Goal: Communication & Community: Share content

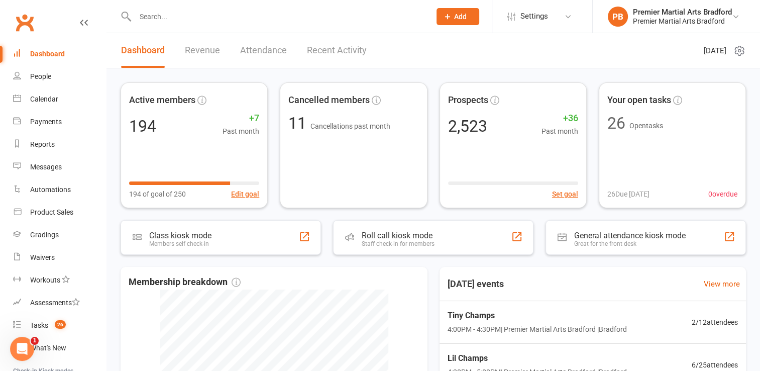
click at [293, 16] on input "text" at bounding box center [277, 17] width 291 height 14
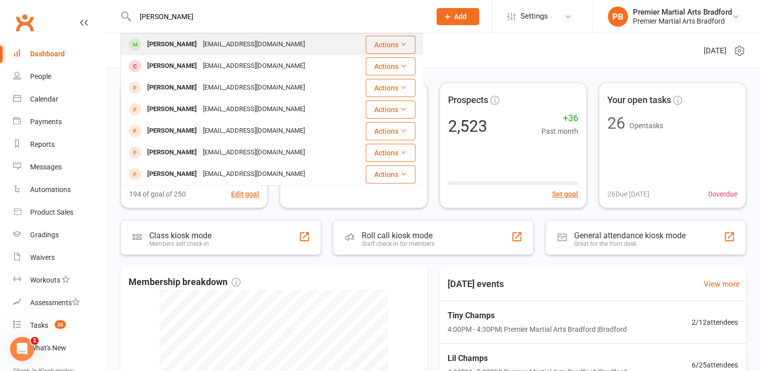
type input "[PERSON_NAME]"
click at [256, 44] on div "[EMAIL_ADDRESS][DOMAIN_NAME]" at bounding box center [254, 44] width 108 height 15
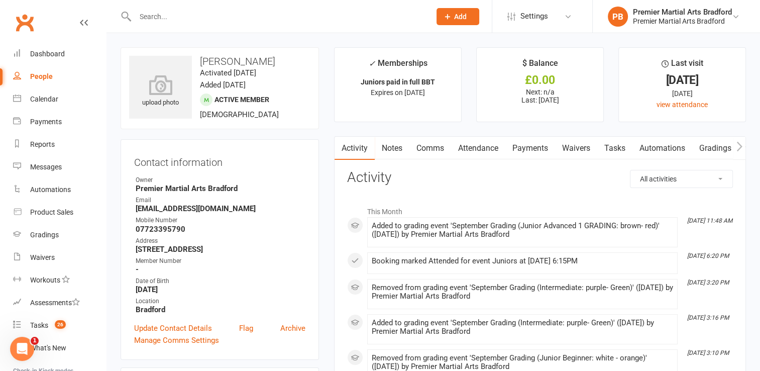
click at [715, 173] on select "All activities Bookings / Attendances Communications Notes Failed SMSes Grading…" at bounding box center [681, 178] width 102 height 17
click at [630, 170] on select "All activities Bookings / Attendances Communications Notes Failed SMSes Grading…" at bounding box center [681, 178] width 102 height 17
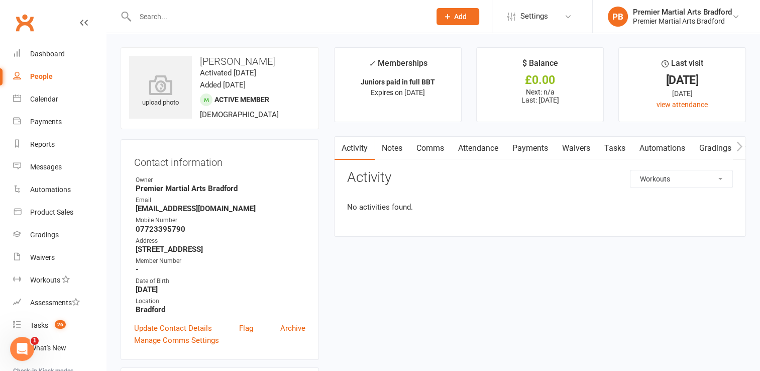
click at [667, 182] on select "All activities Bookings / Attendances Communications Notes Failed SMSes Grading…" at bounding box center [681, 178] width 102 height 17
select select "GradingLogEntry"
click at [630, 170] on select "All activities Bookings / Attendances Communications Notes Failed SMSes Grading…" at bounding box center [681, 178] width 102 height 17
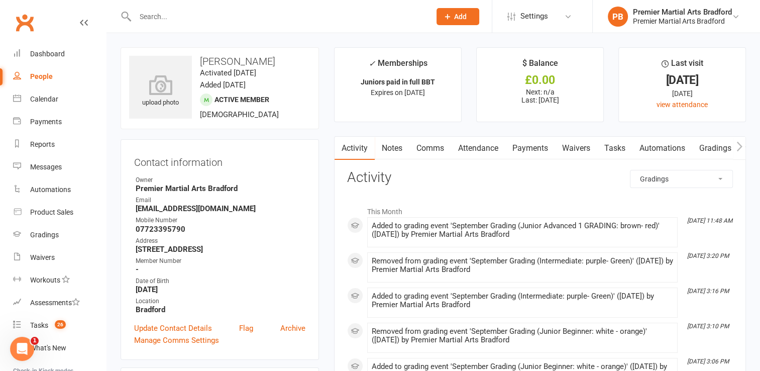
click at [434, 148] on link "Comms" at bounding box center [430, 148] width 42 height 23
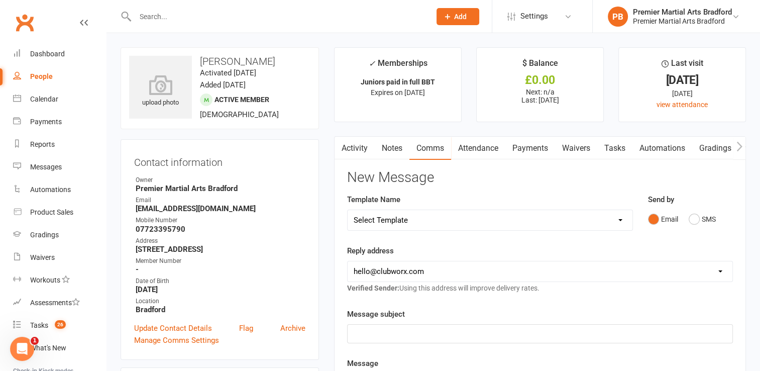
click at [350, 151] on link "Activity" at bounding box center [355, 148] width 40 height 23
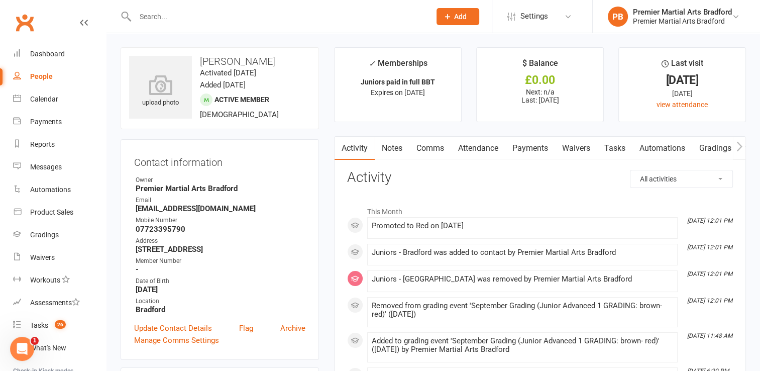
click at [686, 181] on select "All activities Bookings / Attendances Communications Notes Failed SMSes Grading…" at bounding box center [681, 178] width 102 height 17
select select "ConversationLogEntry"
click at [630, 170] on select "All activities Bookings / Attendances Communications Notes Failed SMSes Grading…" at bounding box center [681, 178] width 102 height 17
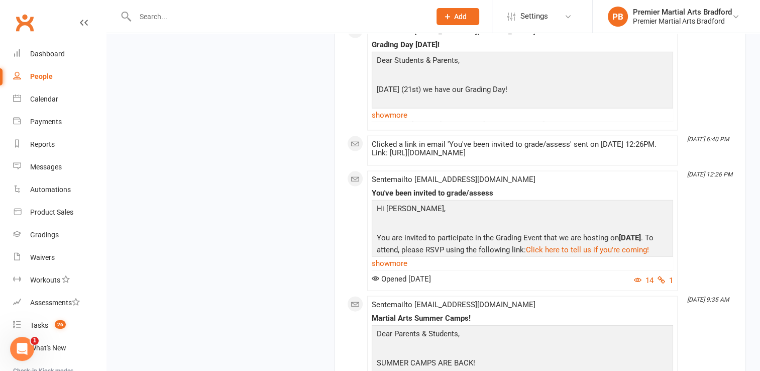
scroll to position [2170, 0]
click at [389, 255] on link "show more" at bounding box center [522, 262] width 301 height 14
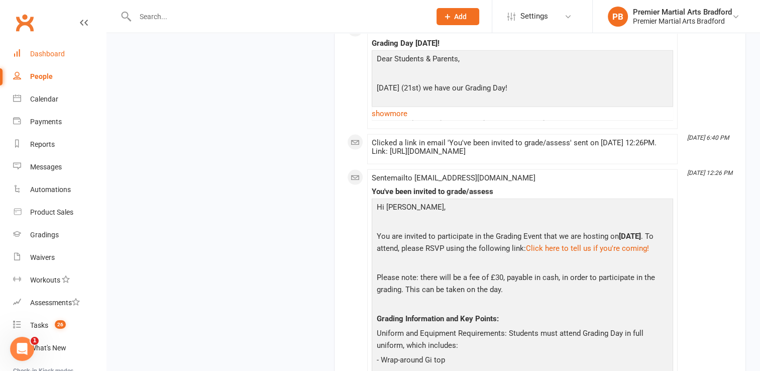
click at [57, 51] on div "Dashboard" at bounding box center [47, 54] width 35 height 8
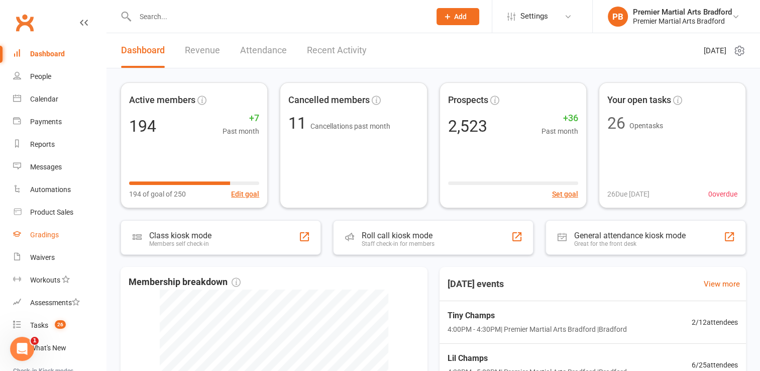
click at [48, 231] on div "Gradings" at bounding box center [44, 235] width 29 height 8
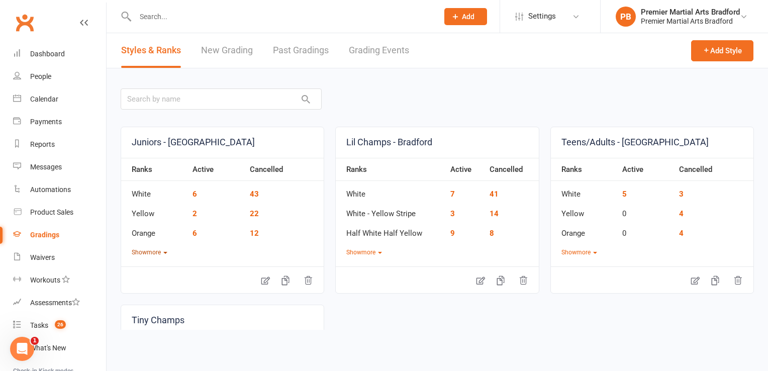
click at [161, 248] on button "Show more" at bounding box center [150, 253] width 36 height 10
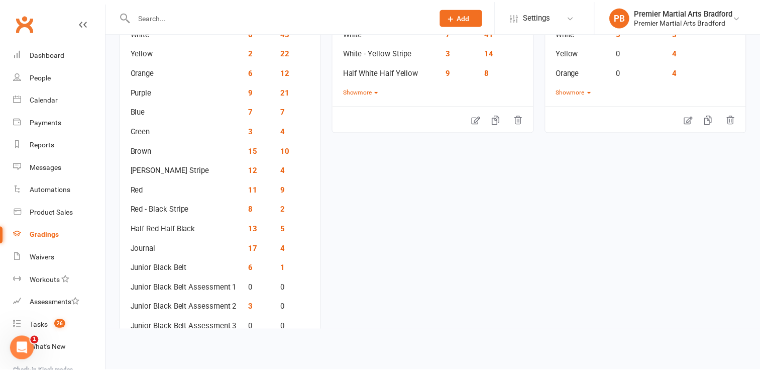
scroll to position [181, 0]
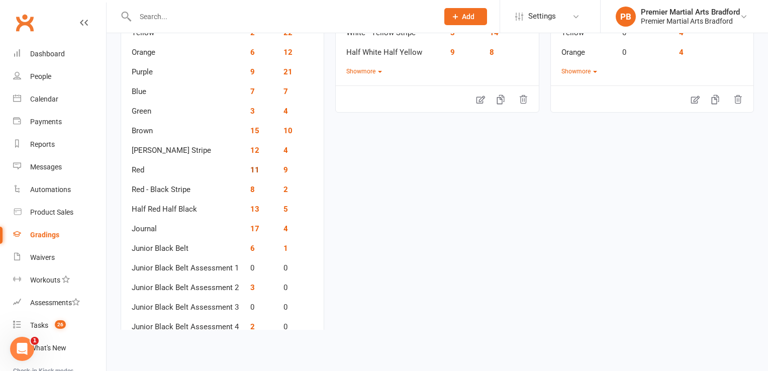
click at [251, 168] on link "11" at bounding box center [254, 169] width 9 height 9
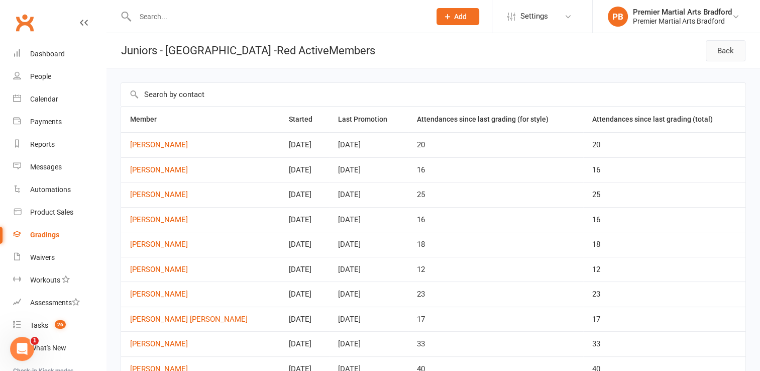
click at [727, 51] on link "Back" at bounding box center [726, 50] width 40 height 21
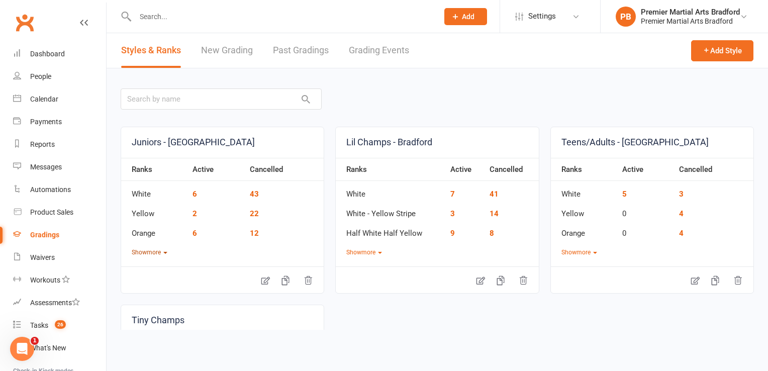
click at [147, 250] on button "Show more" at bounding box center [150, 253] width 36 height 10
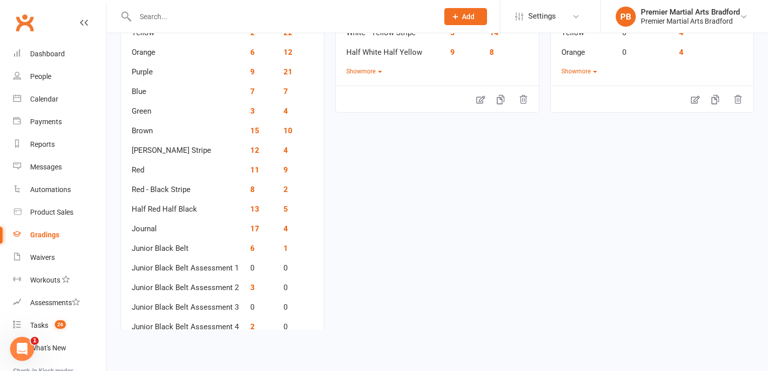
scroll to position [161, 0]
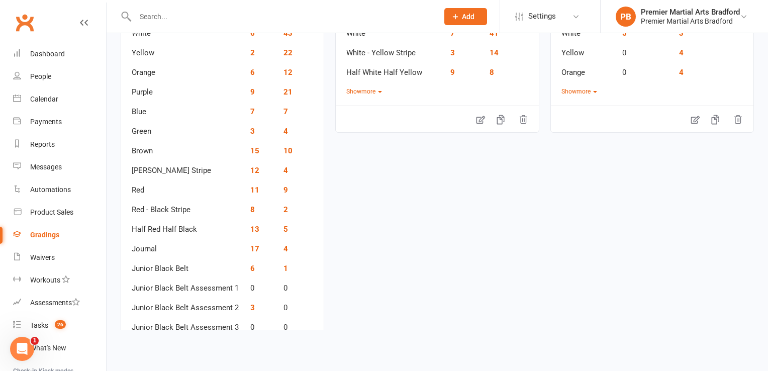
click at [50, 235] on div "Gradings" at bounding box center [44, 235] width 29 height 8
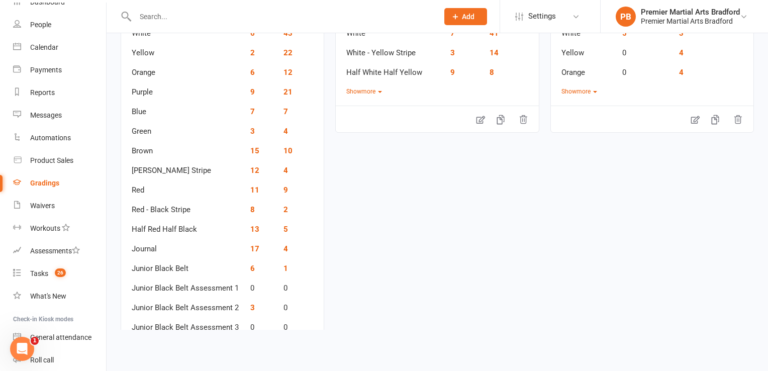
scroll to position [80, 0]
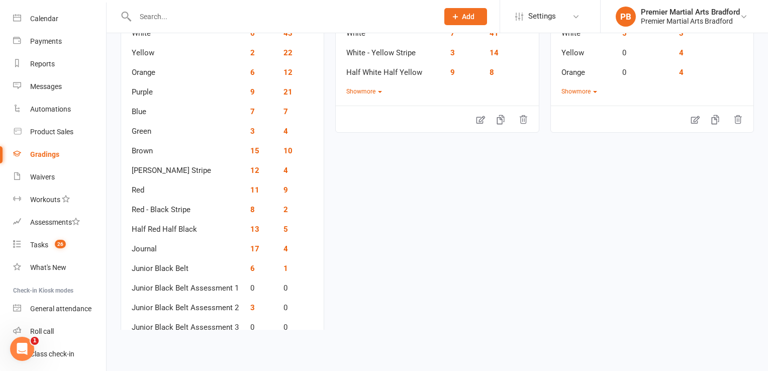
click at [414, 224] on div "Juniors - Bradford Ranks Active Cancelled White 6 43 Yellow 2 22 Orange 6 12 Pu…" at bounding box center [437, 285] width 633 height 639
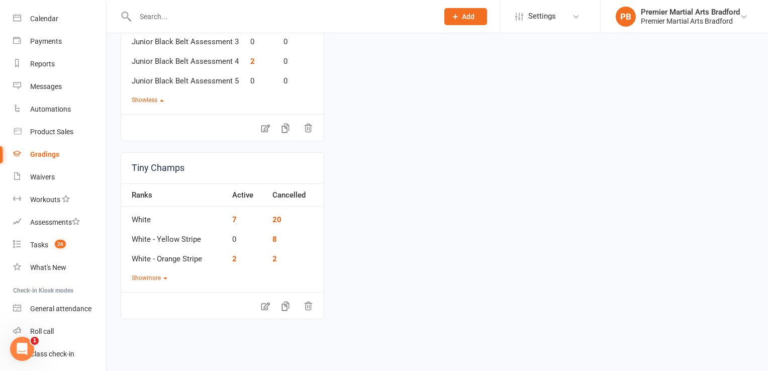
scroll to position [448, 0]
click at [151, 97] on button "Show less" at bounding box center [148, 98] width 32 height 10
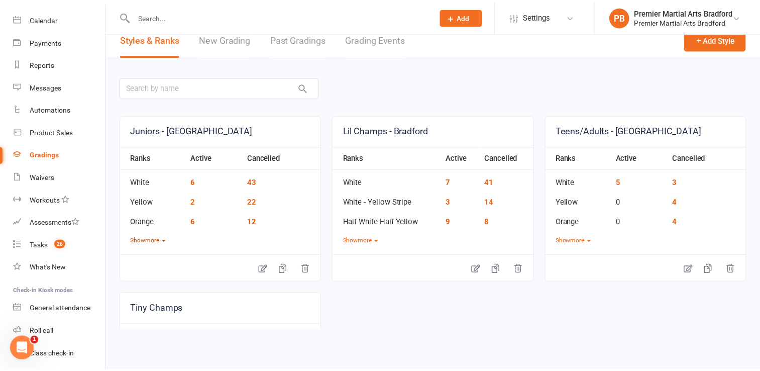
scroll to position [0, 0]
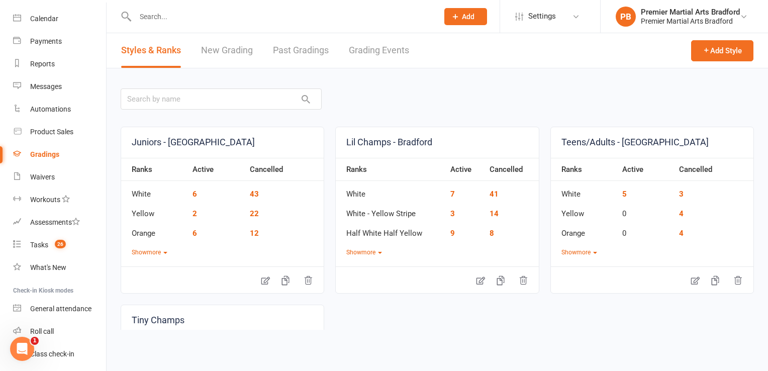
click at [388, 50] on link "Grading Events" at bounding box center [379, 50] width 60 height 35
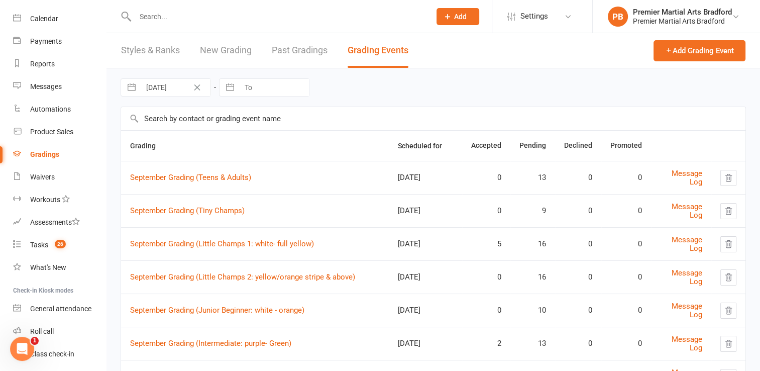
click at [354, 179] on div "September Grading (Teens & Adults)" at bounding box center [255, 177] width 250 height 9
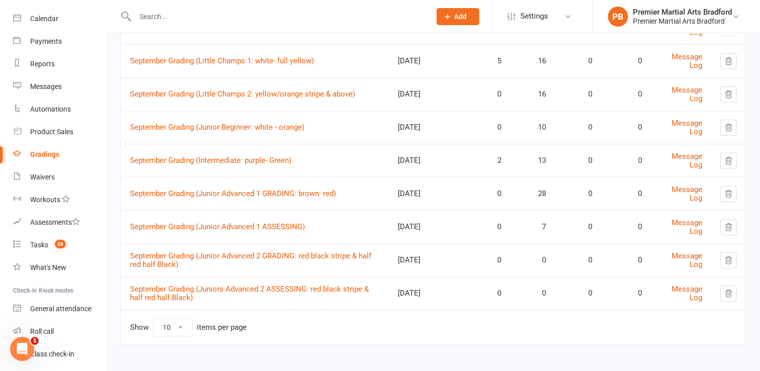
scroll to position [183, 0]
click at [251, 287] on link "September Grading (Juniors Advanced 2 ASSESSING: red black stripe & half red ha…" at bounding box center [249, 293] width 239 height 18
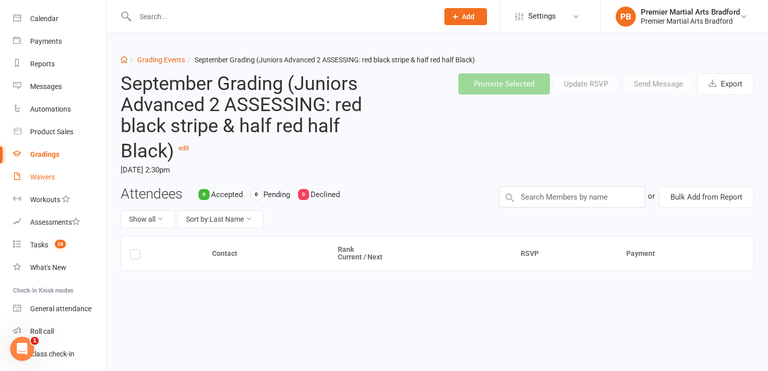
click at [76, 174] on link "Waivers" at bounding box center [59, 177] width 93 height 23
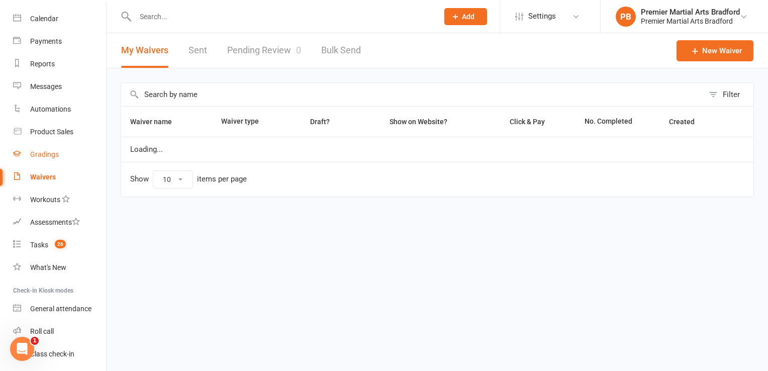
click at [47, 160] on link "Gradings" at bounding box center [59, 154] width 93 height 23
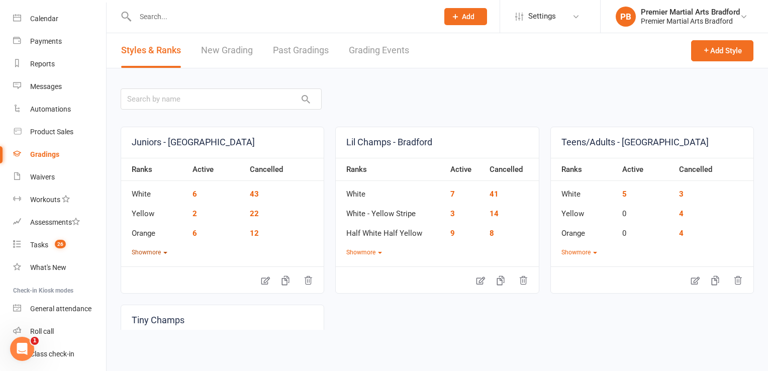
click at [162, 252] on button "Show more" at bounding box center [150, 253] width 36 height 10
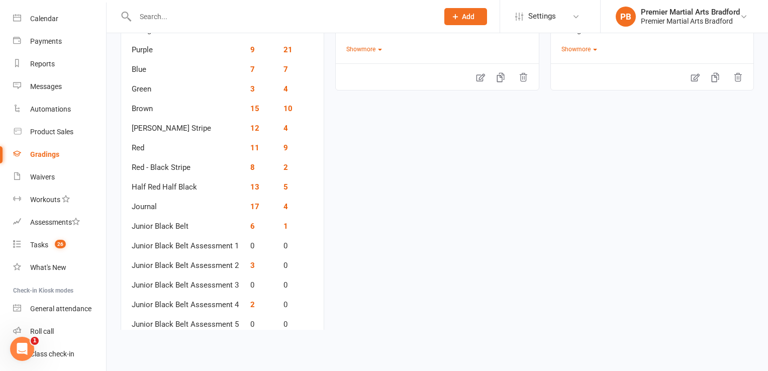
scroll to position [201, 0]
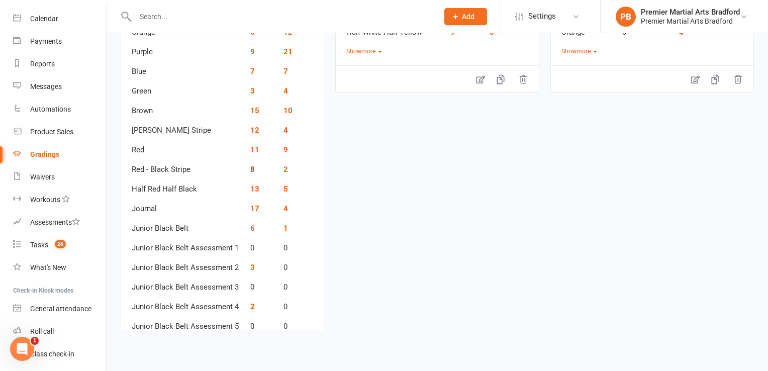
click at [250, 168] on link "8" at bounding box center [252, 169] width 5 height 9
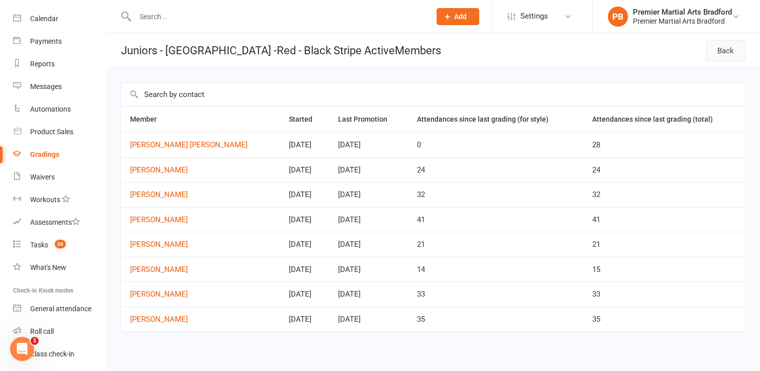
click at [719, 49] on link "Back" at bounding box center [726, 50] width 40 height 21
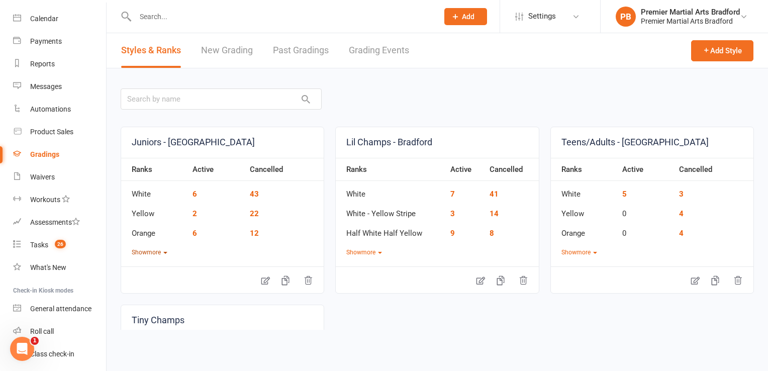
click at [161, 254] on button "Show more" at bounding box center [150, 253] width 36 height 10
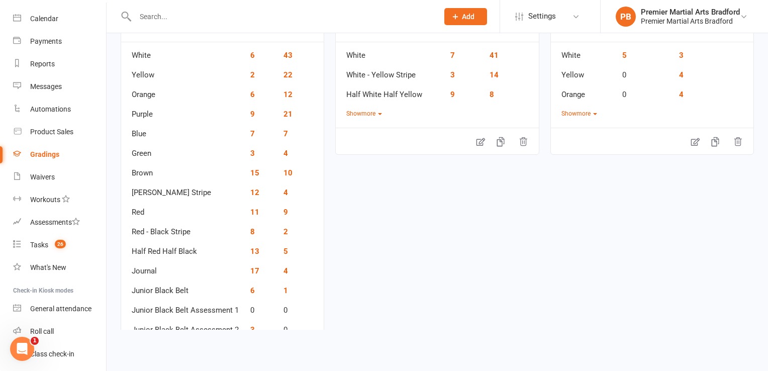
scroll to position [141, 0]
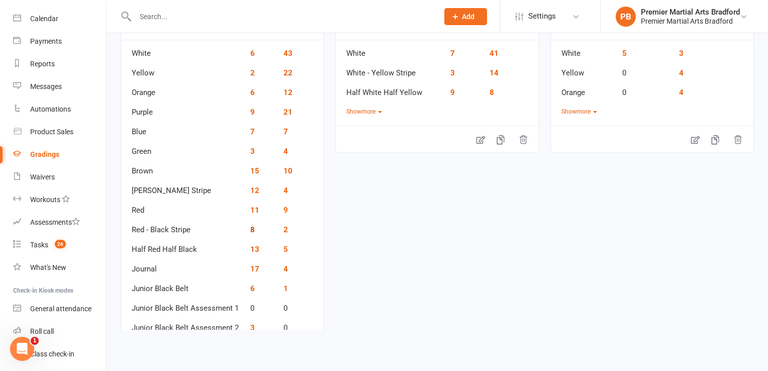
click at [250, 228] on link "8" at bounding box center [252, 229] width 5 height 9
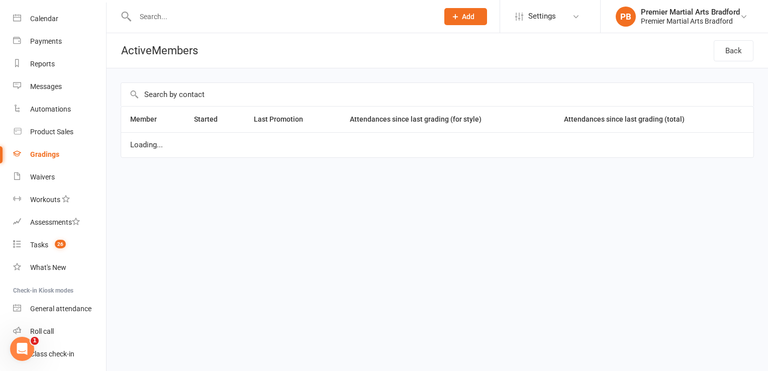
click at [250, 200] on html "Prospect Member Non-attending contact Class / event Appointment Grading event T…" at bounding box center [384, 100] width 768 height 200
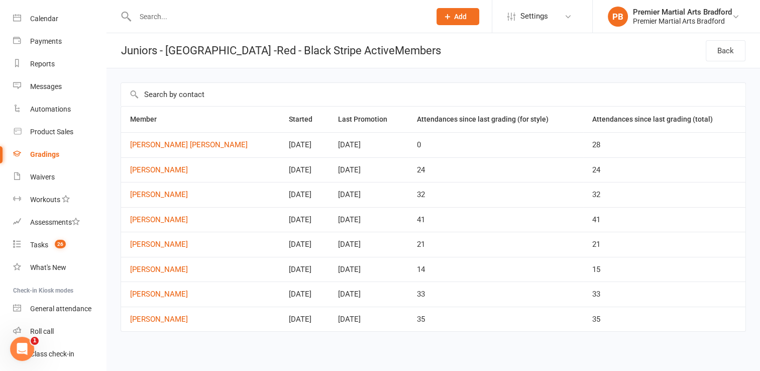
click at [280, 228] on td "Jun 19, 2023" at bounding box center [304, 219] width 49 height 25
click at [729, 51] on link "Back" at bounding box center [726, 50] width 40 height 21
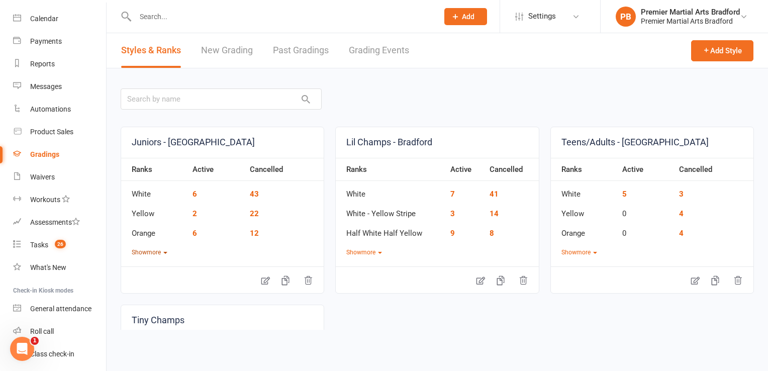
click at [160, 253] on button "Show more" at bounding box center [150, 253] width 36 height 10
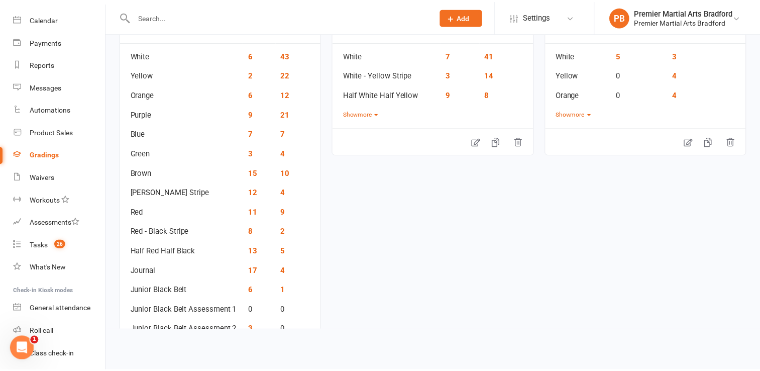
scroll to position [141, 0]
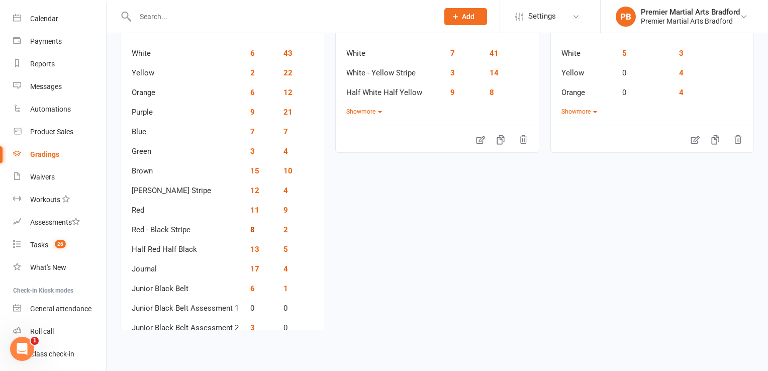
click at [250, 230] on link "8" at bounding box center [252, 229] width 5 height 9
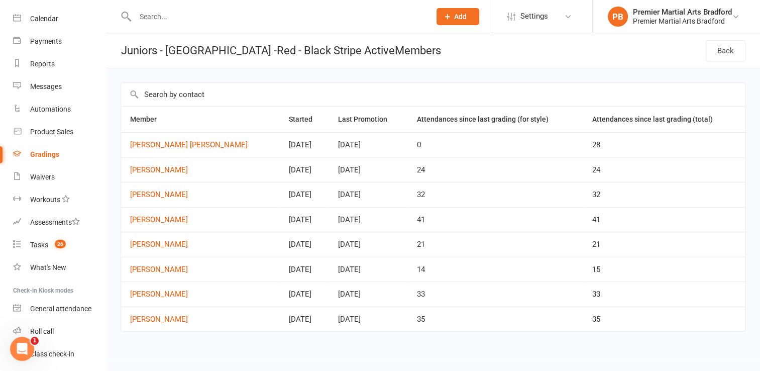
scroll to position [2, 0]
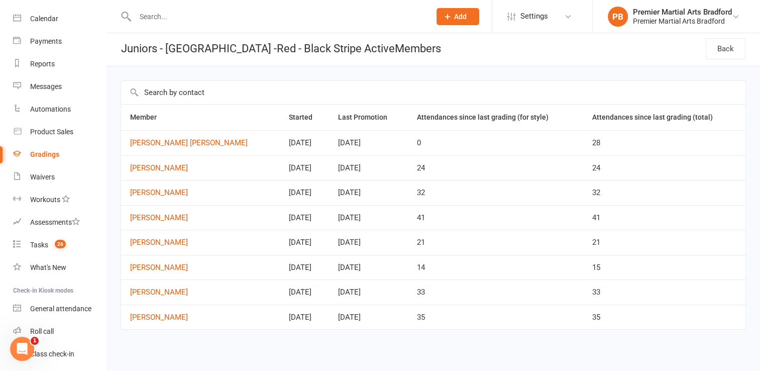
click at [52, 152] on div "Gradings" at bounding box center [44, 154] width 29 height 8
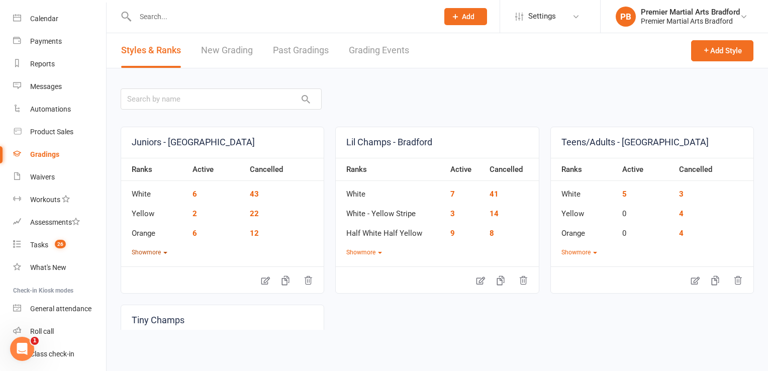
click at [154, 248] on button "Show more" at bounding box center [150, 253] width 36 height 10
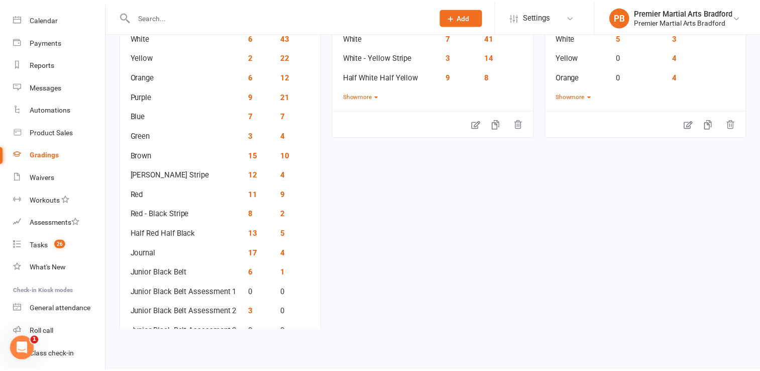
scroll to position [161, 0]
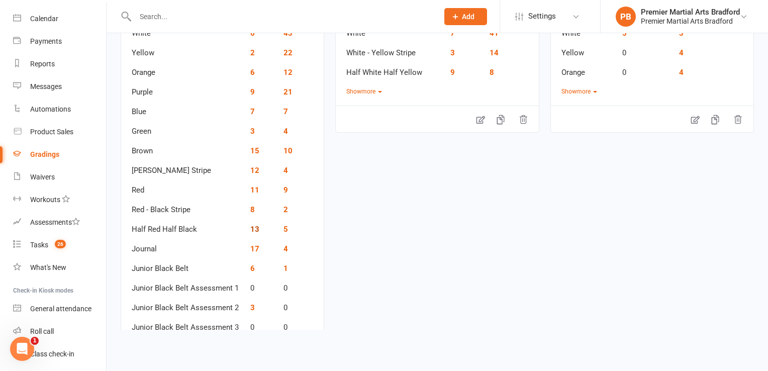
click at [254, 228] on link "13" at bounding box center [254, 229] width 9 height 9
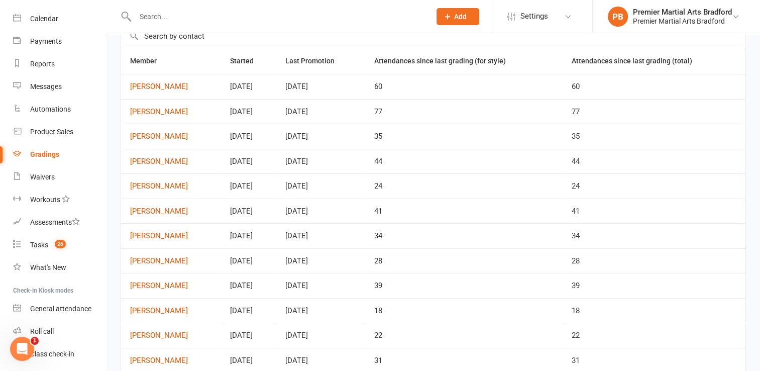
scroll to position [46, 0]
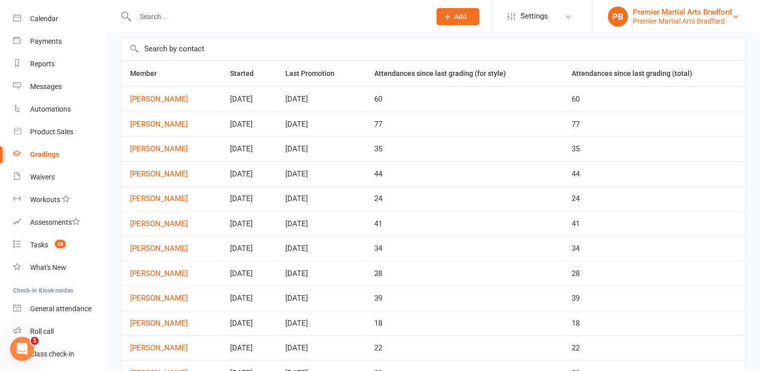
click at [703, 21] on div "Premier Martial Arts Bradford" at bounding box center [682, 21] width 99 height 9
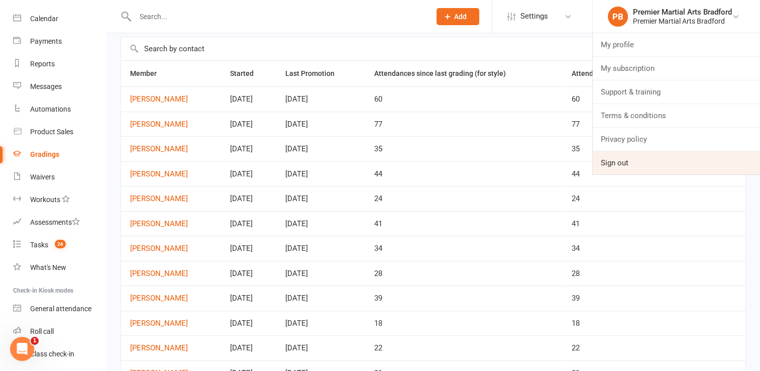
click at [657, 156] on link "Sign out" at bounding box center [676, 162] width 167 height 23
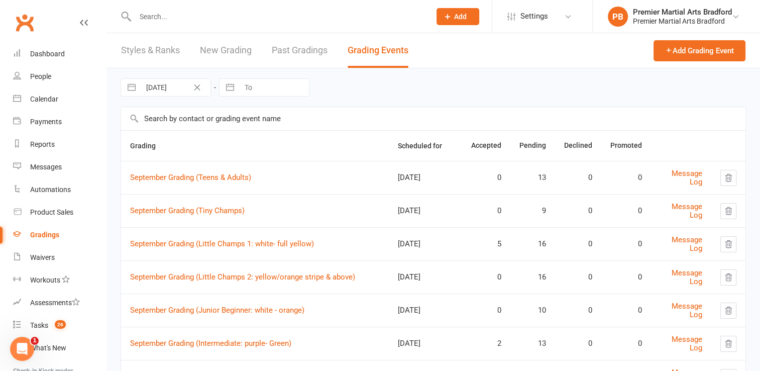
click at [411, 82] on div "08 Sep 2025 Navigate forward to interact with the calendar and select a date. P…" at bounding box center [433, 87] width 625 height 38
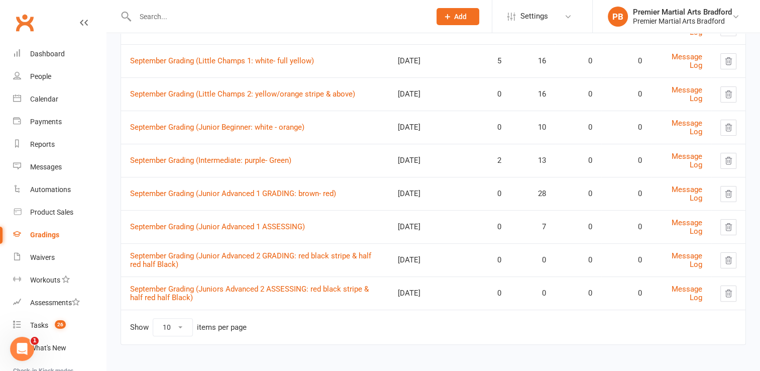
scroll to position [183, 0]
click at [297, 288] on link "September Grading (Juniors Advanced 2 ASSESSING: red black stripe & half red ha…" at bounding box center [249, 293] width 239 height 18
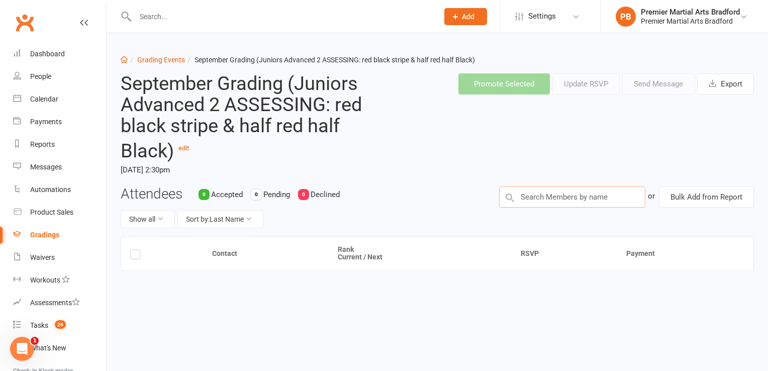
click at [537, 200] on input "text" at bounding box center [572, 196] width 147 height 21
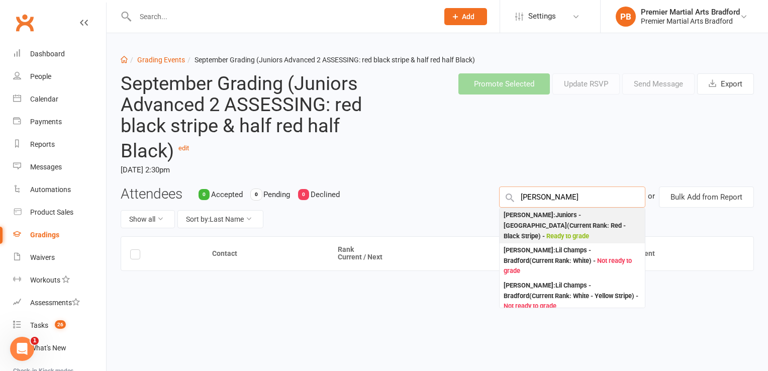
type input "lucas fisher"
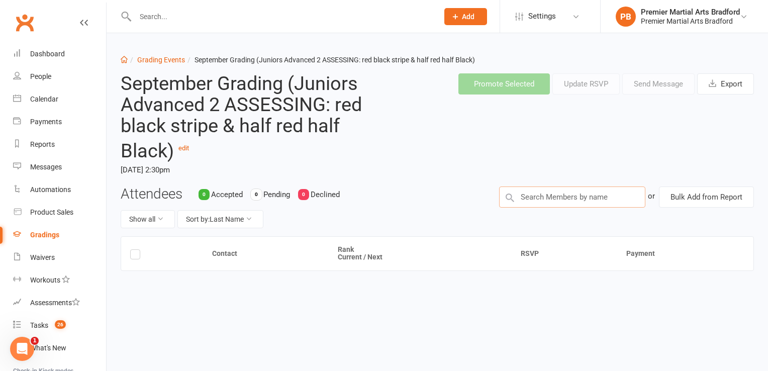
click at [598, 197] on input "text" at bounding box center [572, 196] width 147 height 21
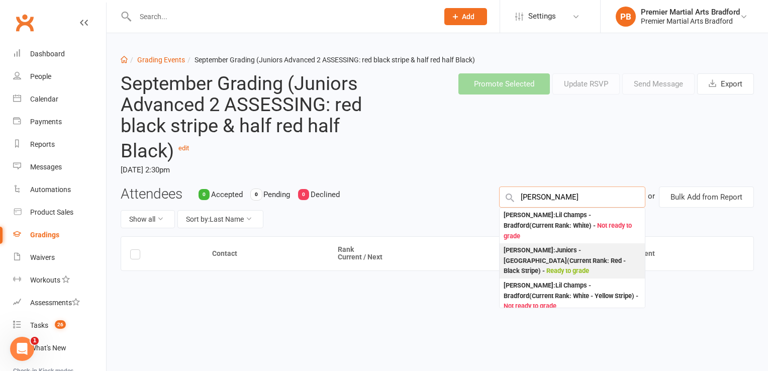
type input "lucas"
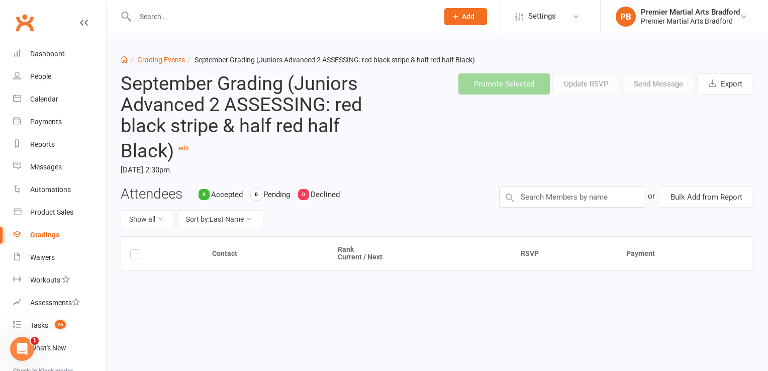
click at [579, 177] on header "September Grading (Juniors Advanced 2 ASSESSING: red black stripe & half red ha…" at bounding box center [437, 125] width 648 height 121
click at [551, 200] on input "text" at bounding box center [572, 196] width 147 height 21
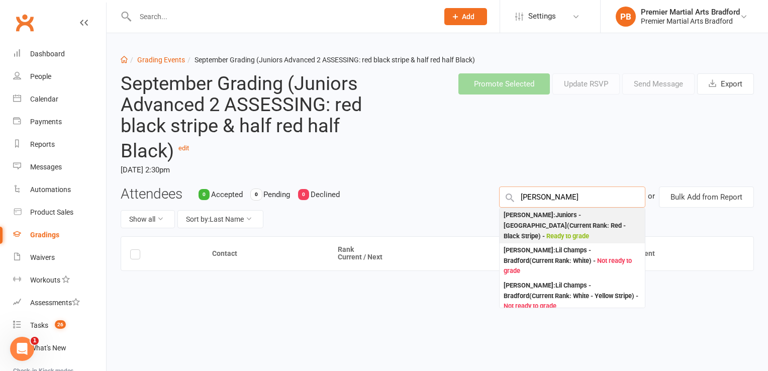
type input "lucas fisher"
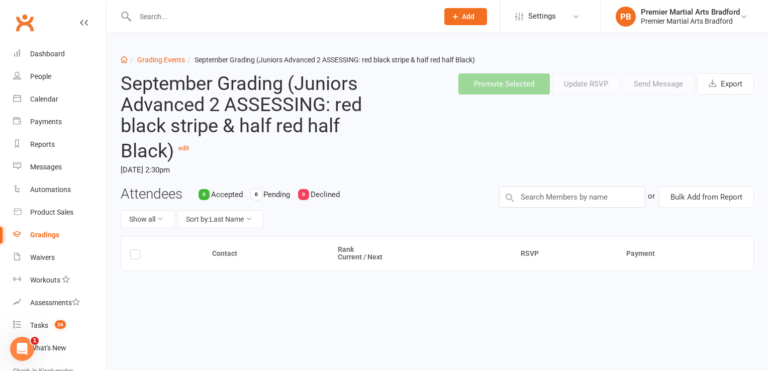
click at [509, 198] on icon at bounding box center [510, 197] width 12 height 12
click at [560, 201] on input "text" at bounding box center [572, 196] width 147 height 21
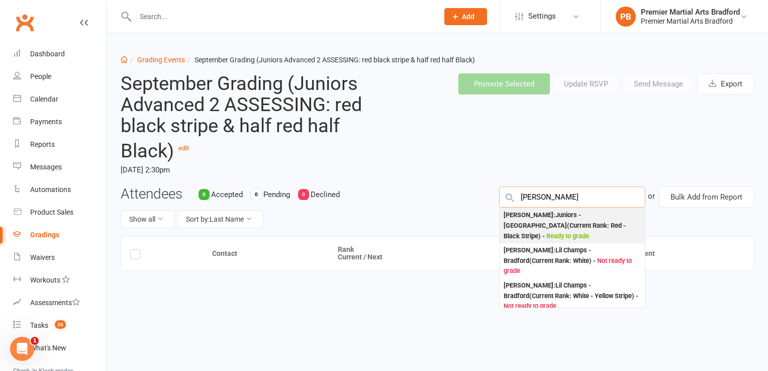
type input "lucas fisher"
click at [590, 220] on div "Lucas Fisher : Juniors - Bradford (Current Rank: Red - Black Stripe ) - Ready t…" at bounding box center [572, 225] width 138 height 31
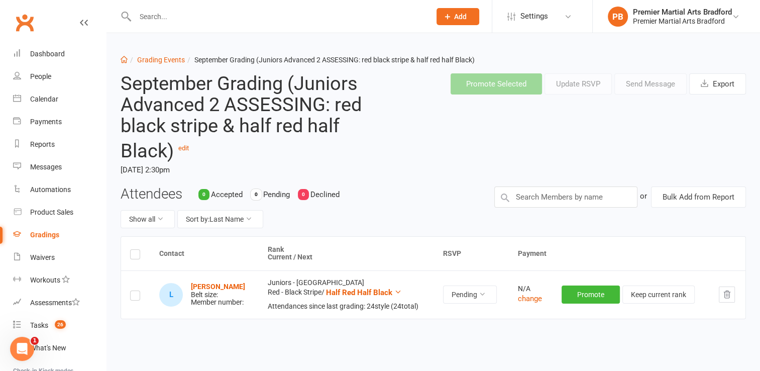
click at [135, 297] on label at bounding box center [135, 297] width 10 height 0
click at [135, 291] on input "checkbox" at bounding box center [135, 291] width 10 height 0
click at [133, 297] on label at bounding box center [135, 297] width 10 height 0
click at [133, 291] on input "checkbox" at bounding box center [135, 291] width 10 height 0
click at [133, 297] on label at bounding box center [135, 297] width 10 height 0
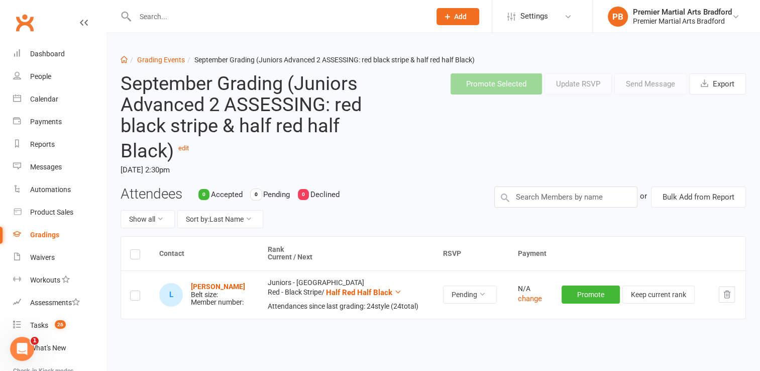
click at [133, 291] on input "checkbox" at bounding box center [135, 291] width 10 height 0
click at [649, 80] on button "Send Message" at bounding box center [650, 83] width 72 height 21
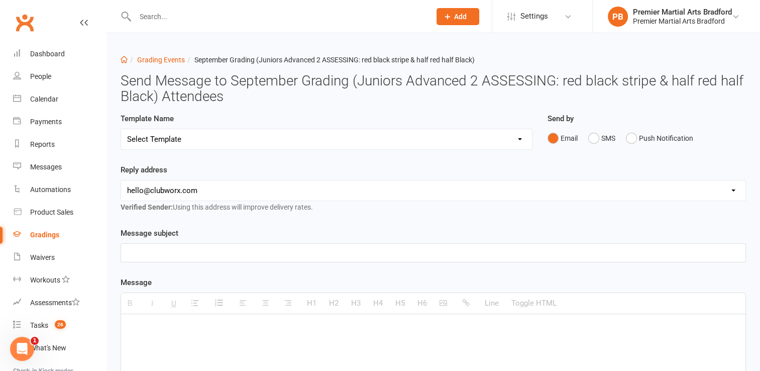
click at [501, 142] on select "Select Template [Email] Grading Reminder [Email] Grading Event Reminder June 20…" at bounding box center [326, 139] width 411 height 20
click at [394, 136] on select "Select Template [Email] Grading Reminder [Email] Grading Event Reminder June 20…" at bounding box center [326, 139] width 411 height 20
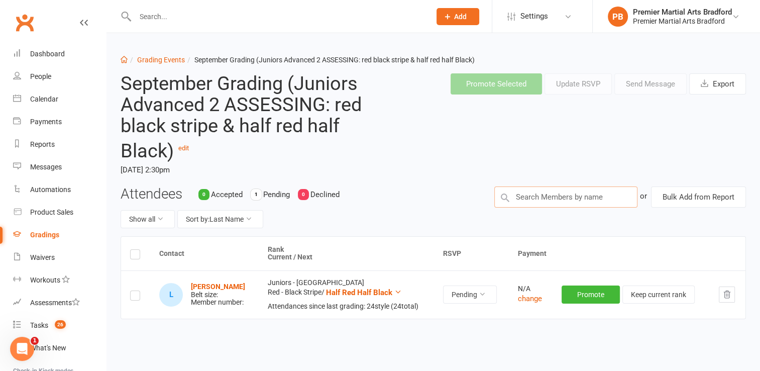
click at [529, 194] on input "text" at bounding box center [565, 196] width 143 height 21
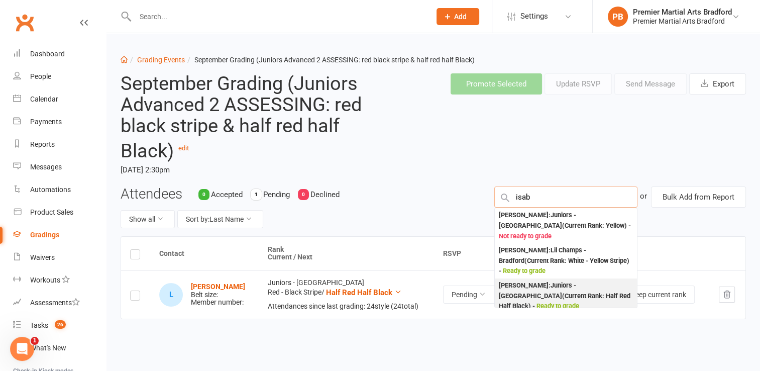
type input "isab"
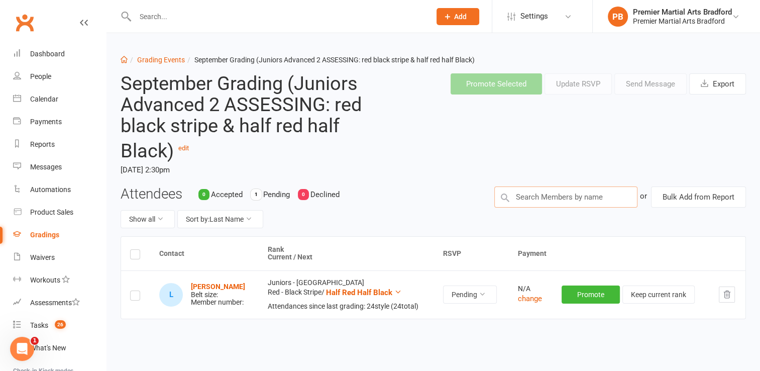
click at [567, 190] on input "text" at bounding box center [565, 196] width 143 height 21
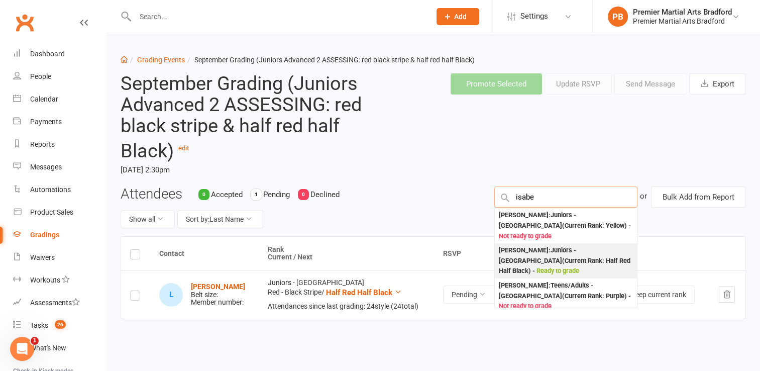
type input "isabe"
click at [548, 245] on div "Isabelle Randhawa : Juniors - Bradford (Current Rank: Half Red Half Black ) - R…" at bounding box center [566, 260] width 134 height 31
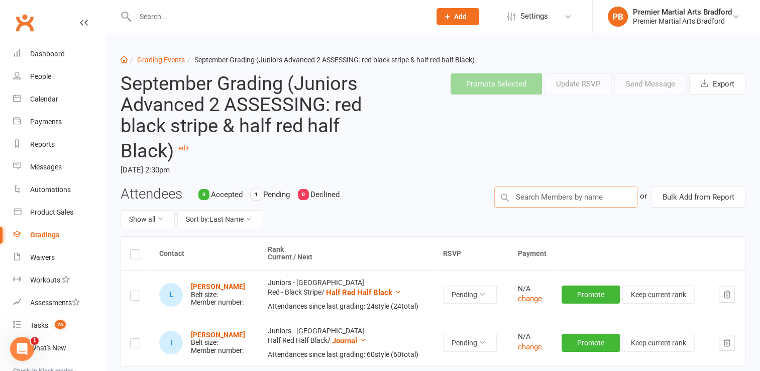
click at [550, 195] on input "text" at bounding box center [565, 196] width 143 height 21
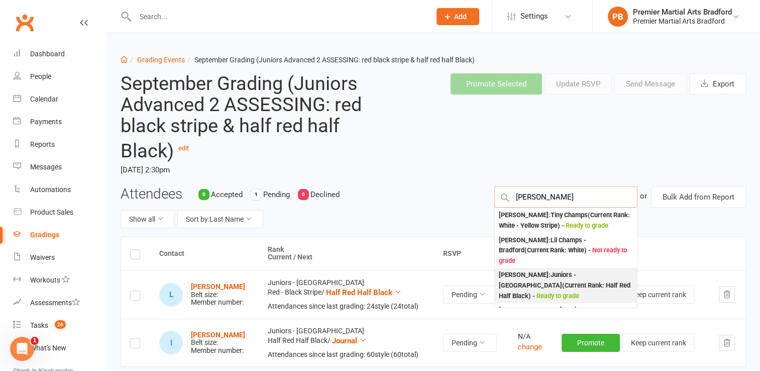
type input "emily"
click at [545, 271] on div "Emily Dobson : Juniors - Bradford (Current Rank: Half Red Half Black ) - Ready …" at bounding box center [566, 285] width 134 height 31
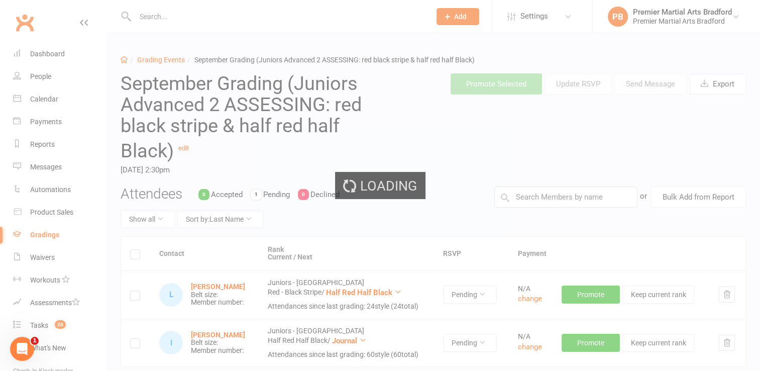
click at [545, 271] on ui-view "Prospect Member Non-attending contact Class / event Appointment Grading event T…" at bounding box center [380, 224] width 760 height 443
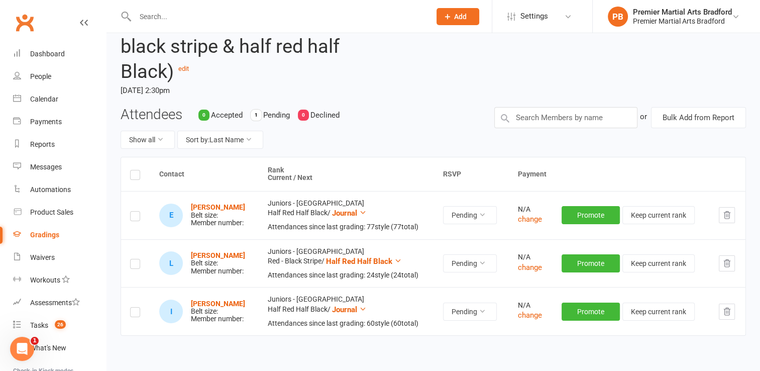
scroll to position [80, 0]
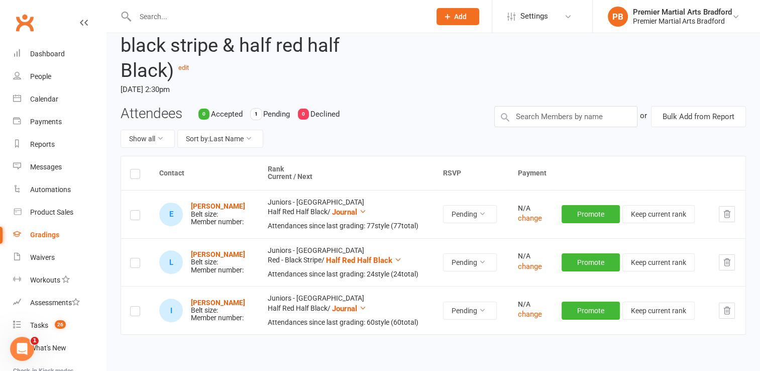
click at [557, 104] on header "September Grading (Juniors Advanced 2 ASSESSING: red black stripe & half red ha…" at bounding box center [433, 45] width 641 height 121
click at [552, 121] on input "text" at bounding box center [565, 116] width 143 height 21
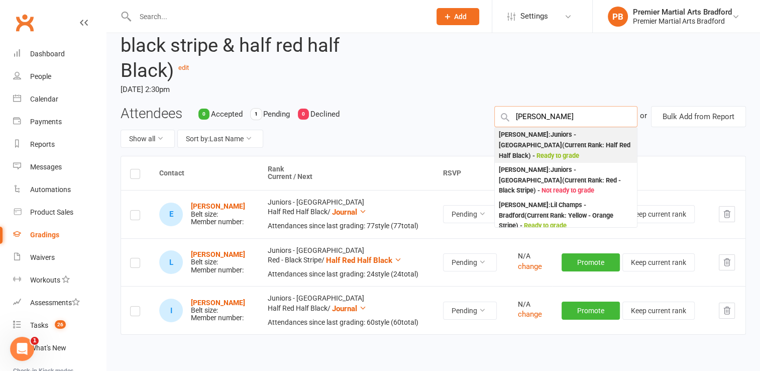
type input "frey"
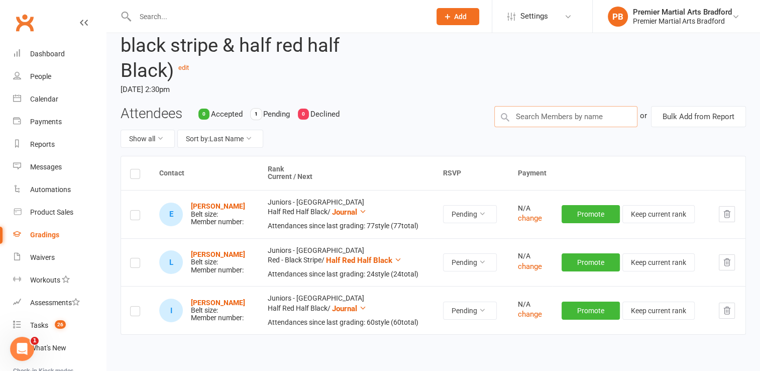
click at [547, 112] on input "text" at bounding box center [565, 116] width 143 height 21
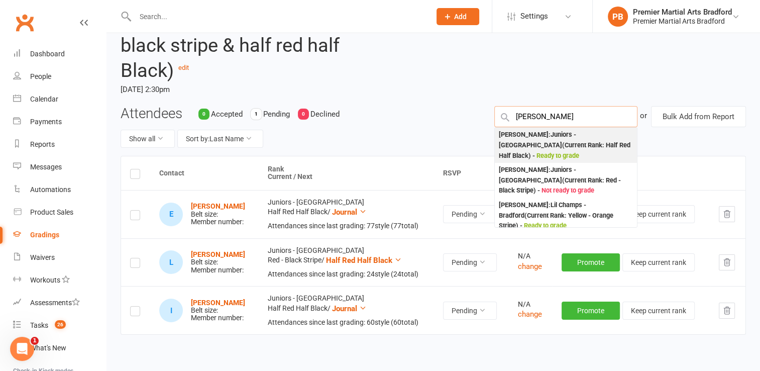
type input "frey"
click at [557, 134] on div "Freyah Elie-Salmon : Juniors - Bradford (Current Rank: Half Red Half Black ) - …" at bounding box center [566, 145] width 134 height 31
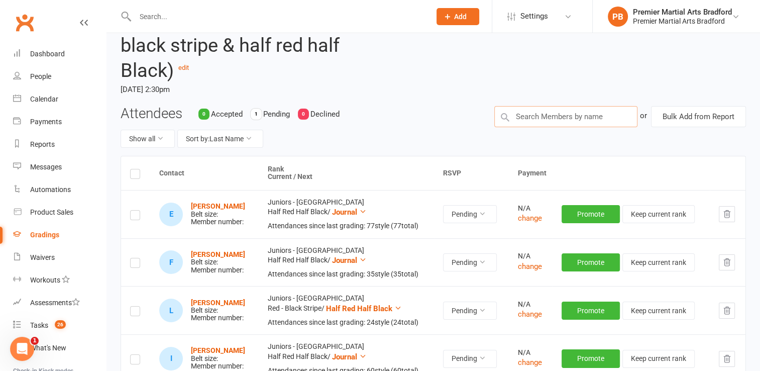
click at [540, 114] on input "text" at bounding box center [565, 116] width 143 height 21
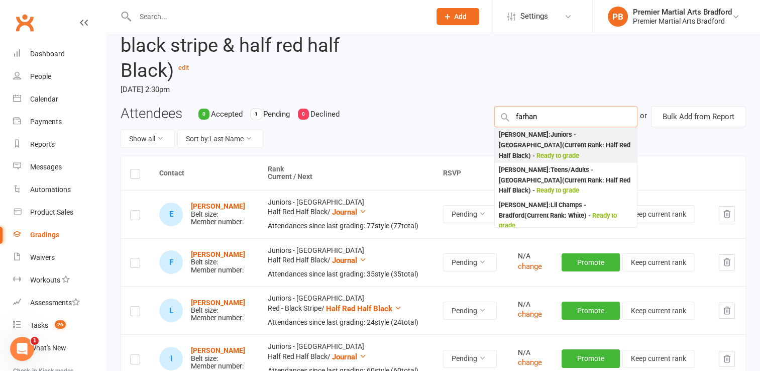
type input "farhan"
click at [536, 138] on div "Farhan Faisal : Juniors - Bradford (Current Rank: Half Red Half Black ) - Ready…" at bounding box center [566, 145] width 134 height 31
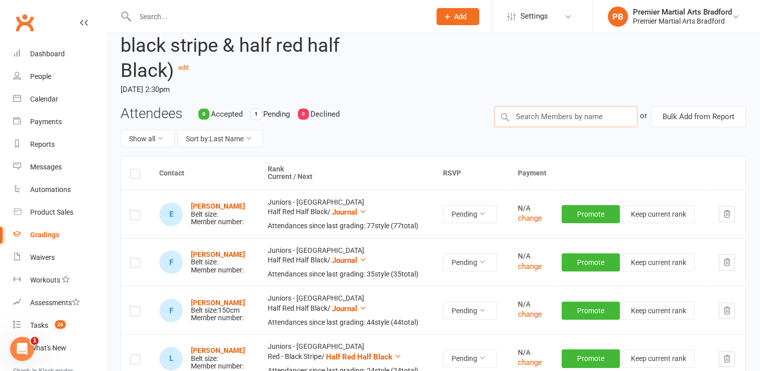
click at [547, 120] on input "text" at bounding box center [565, 116] width 143 height 21
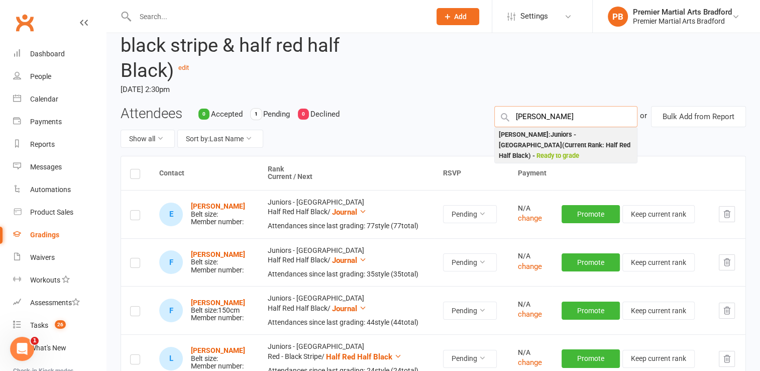
type input "blake"
click at [541, 138] on div "Blake McGill : Juniors - Bradford (Current Rank: Half Red Half Black ) - Ready …" at bounding box center [566, 145] width 134 height 31
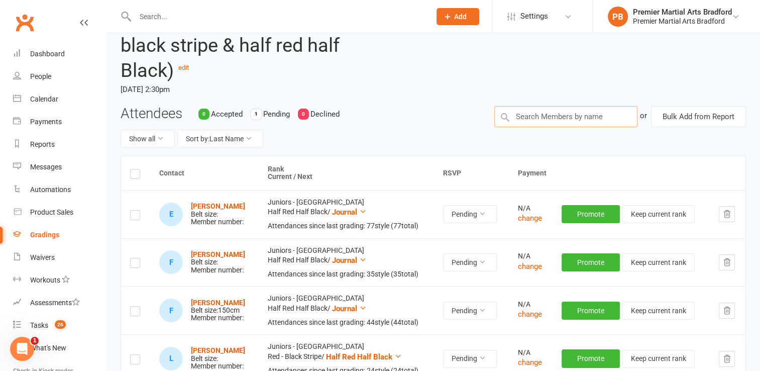
click at [550, 117] on input "text" at bounding box center [565, 116] width 143 height 21
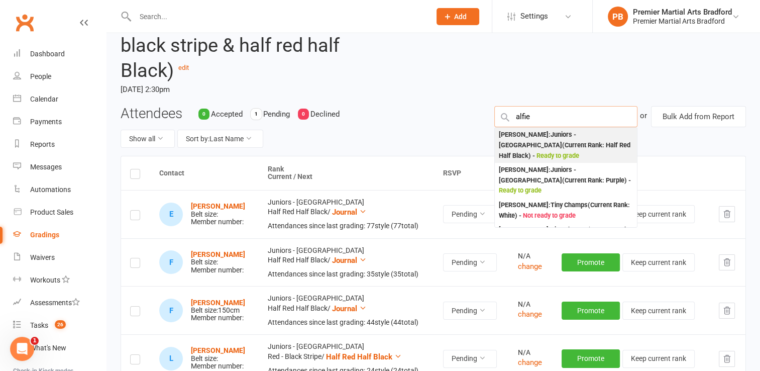
type input "alfie"
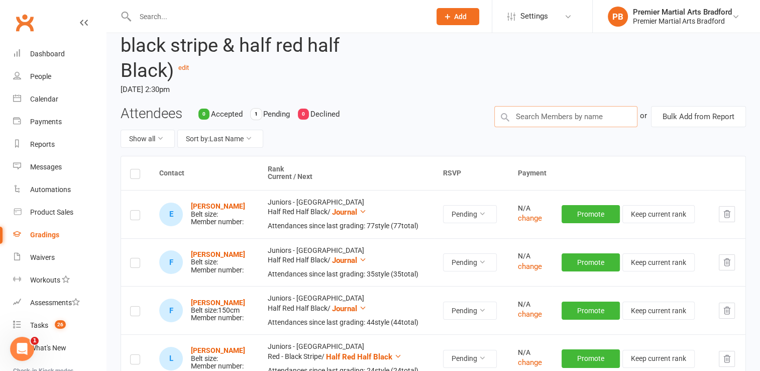
click at [564, 115] on input "text" at bounding box center [565, 116] width 143 height 21
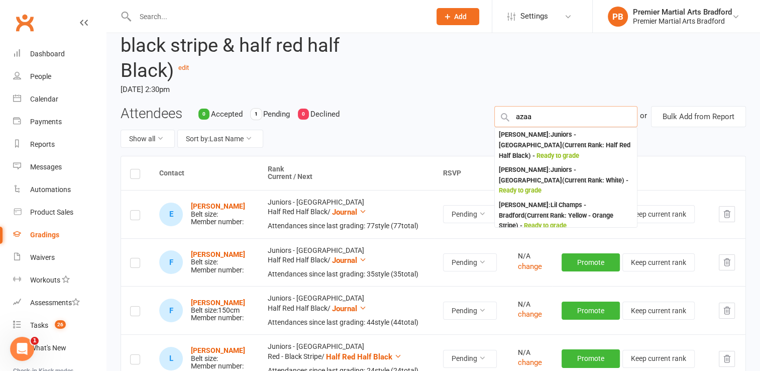
type input "azaa"
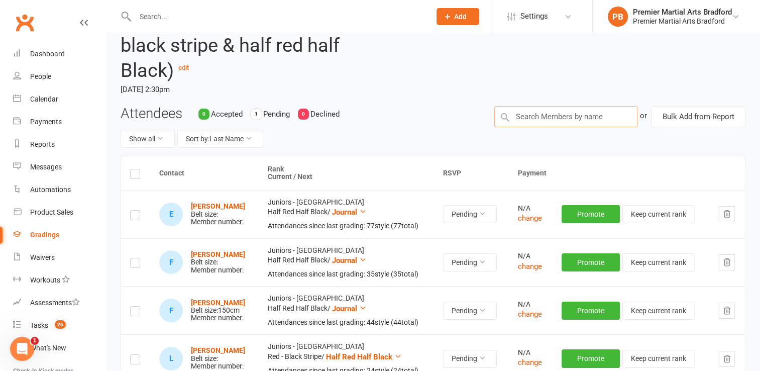
click at [546, 116] on input "text" at bounding box center [565, 116] width 143 height 21
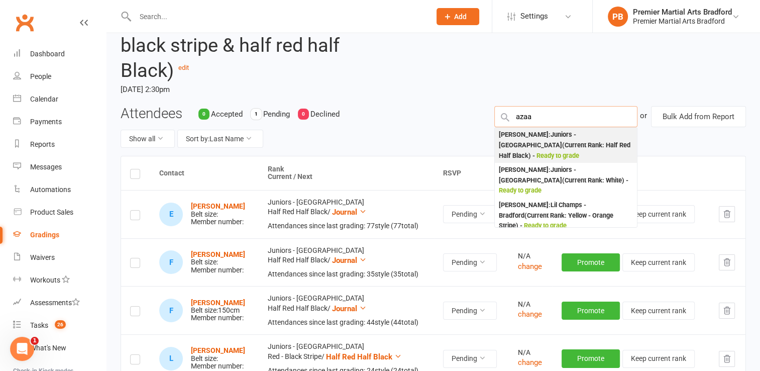
type input "azaa"
click at [540, 139] on div "Azaan Hussian : Juniors - Bradford (Current Rank: Half Red Half Black ) - Ready…" at bounding box center [566, 145] width 134 height 31
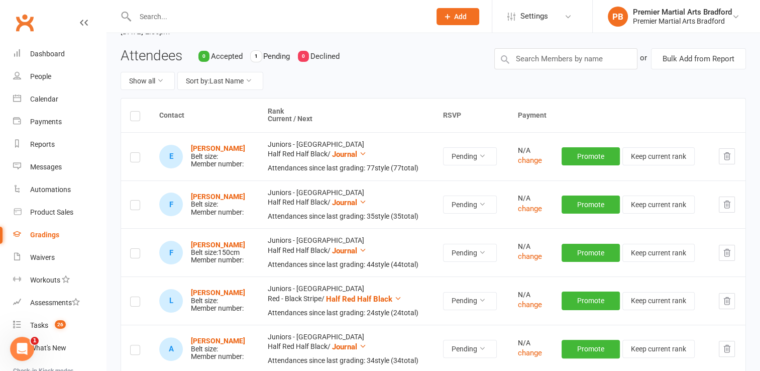
scroll to position [121, 0]
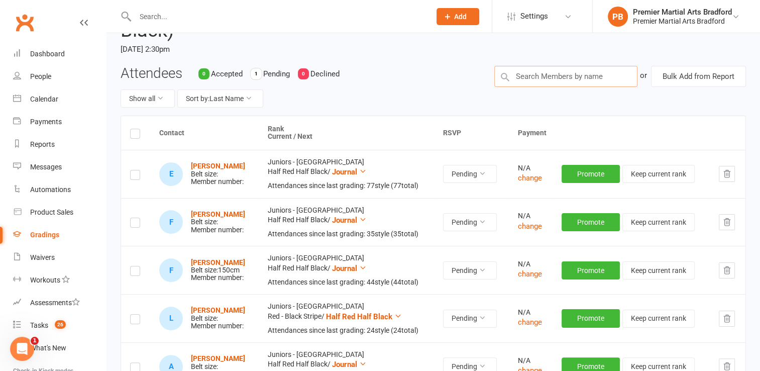
click at [532, 81] on input "text" at bounding box center [565, 76] width 143 height 21
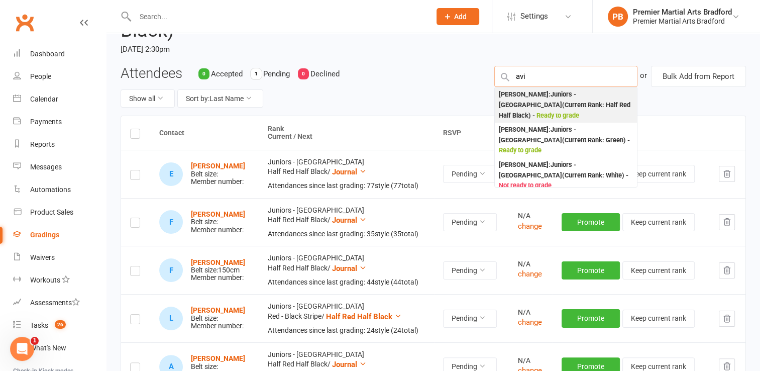
type input "avi"
click at [533, 98] on div "Avi Verma : Juniors - Bradford (Current Rank: Half Red Half Black ) - Ready to …" at bounding box center [566, 104] width 134 height 31
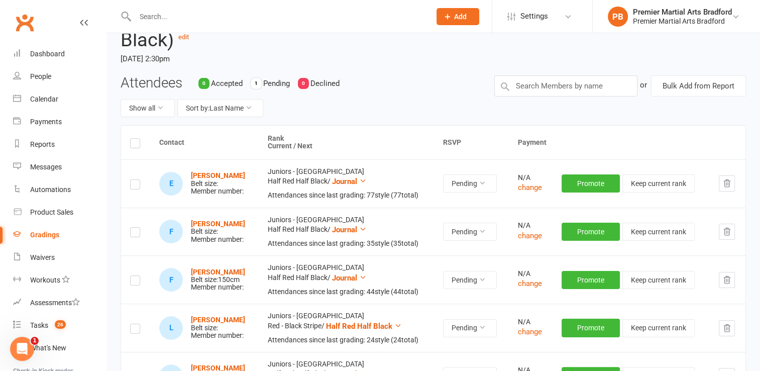
scroll to position [100, 0]
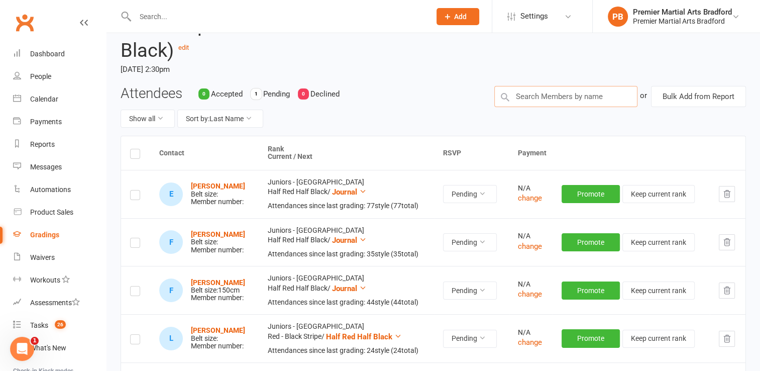
click at [558, 99] on input "text" at bounding box center [565, 96] width 143 height 21
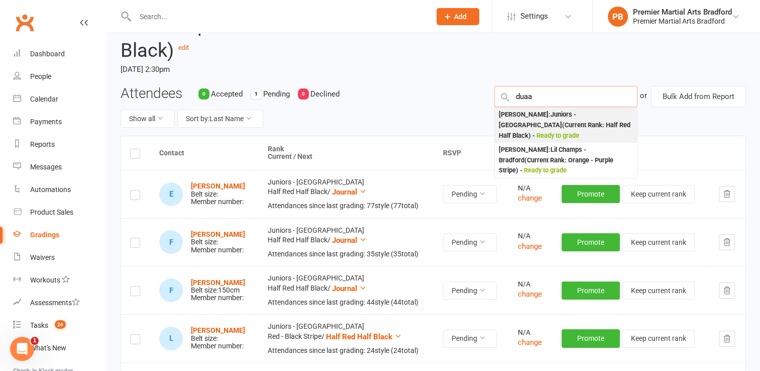
type input "duaa"
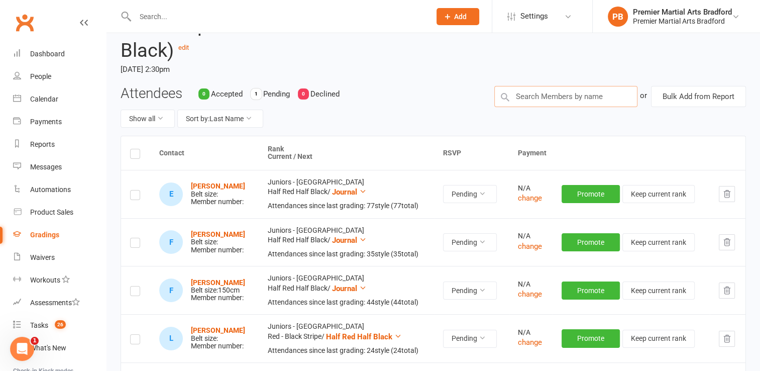
click at [555, 97] on input "text" at bounding box center [565, 96] width 143 height 21
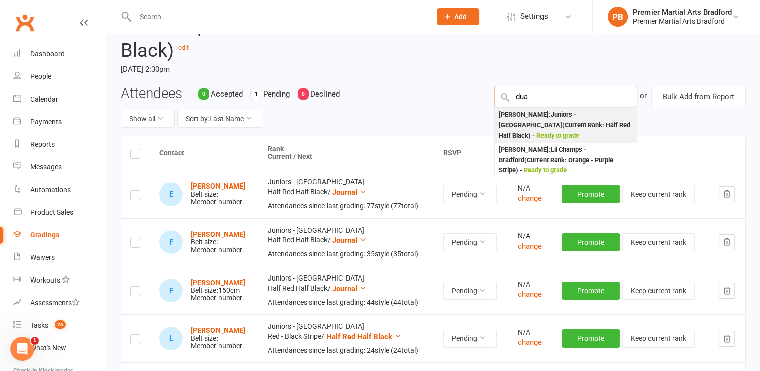
type input "dua"
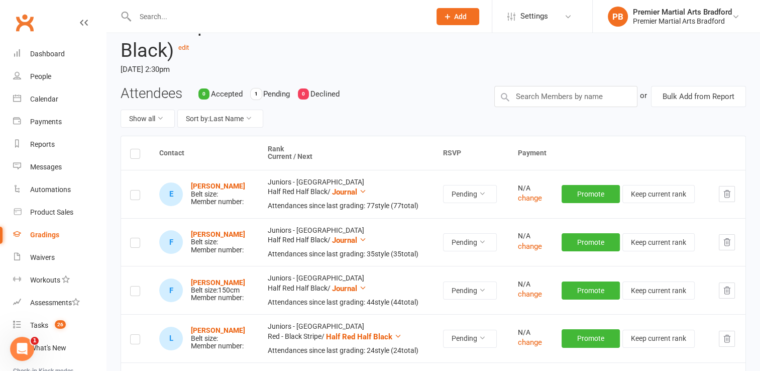
click at [549, 120] on div "Attendees 0 Accepted 1 Pending 0 Declined Show all Sort by: Last Name or Bulk A…" at bounding box center [433, 111] width 641 height 50
click at [552, 99] on input "text" at bounding box center [565, 96] width 143 height 21
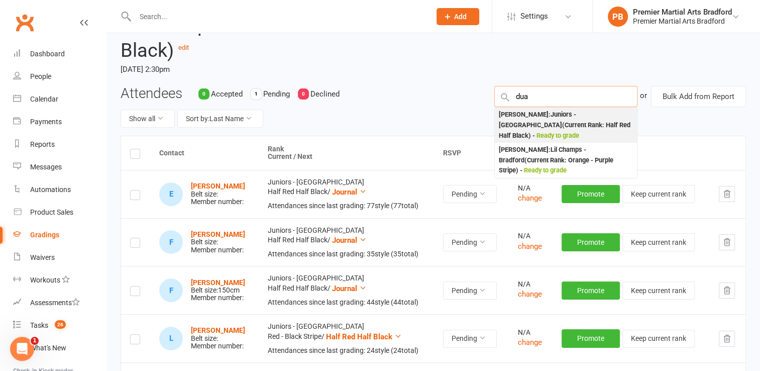
type input "dua"
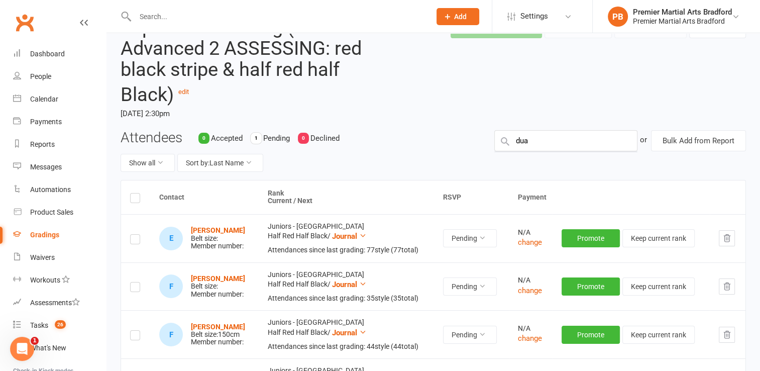
scroll to position [20, 0]
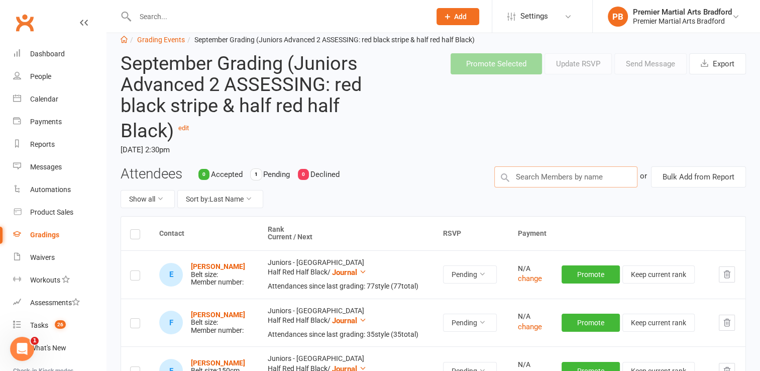
click at [555, 178] on input "text" at bounding box center [565, 176] width 143 height 21
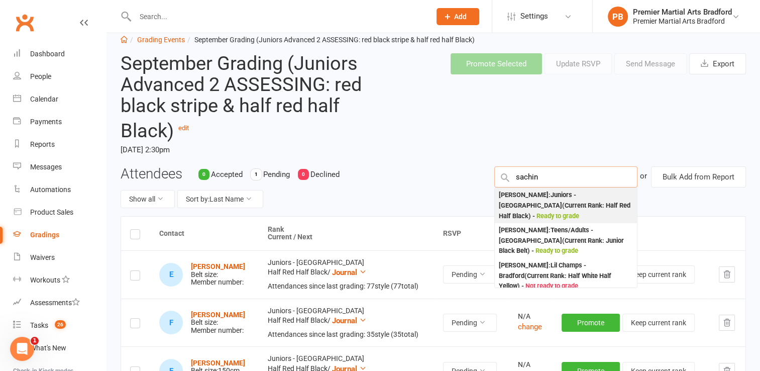
type input "sachin"
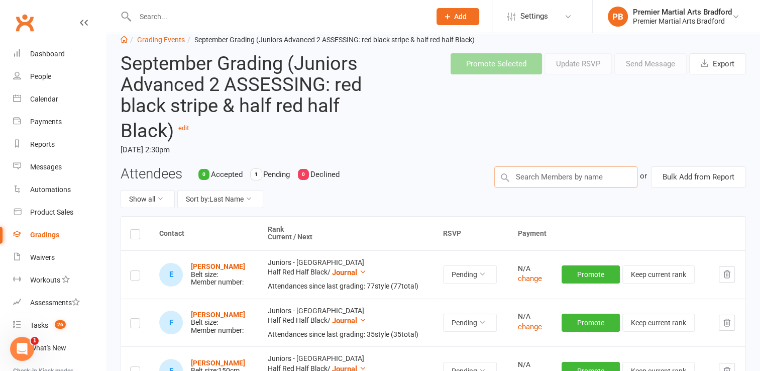
click at [562, 177] on input "text" at bounding box center [565, 176] width 143 height 21
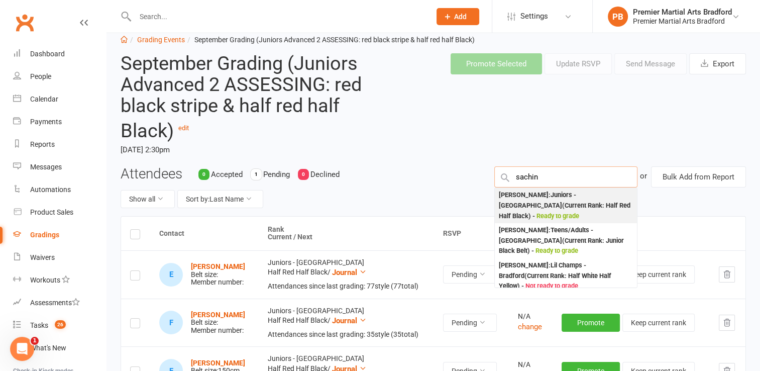
type input "sachin"
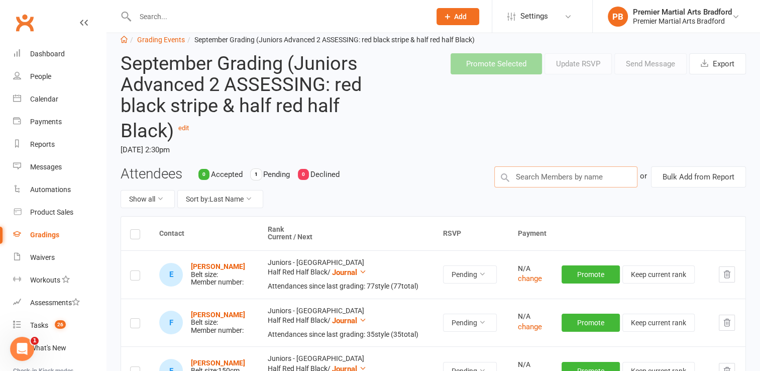
click at [567, 172] on input "text" at bounding box center [565, 176] width 143 height 21
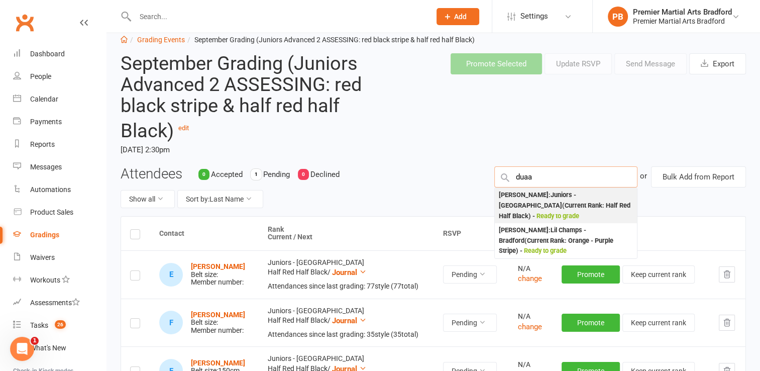
type input "duaa"
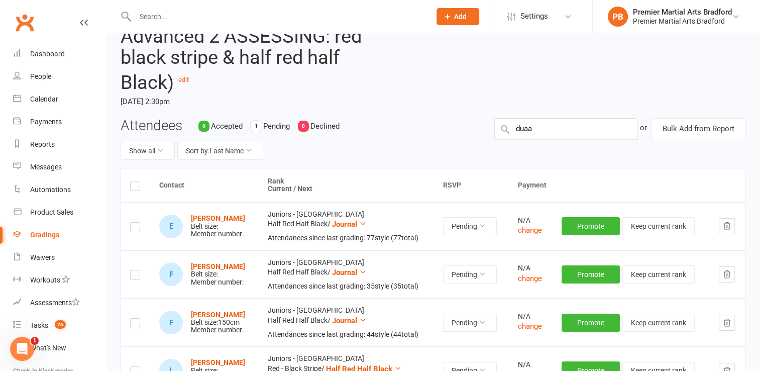
scroll to position [40, 0]
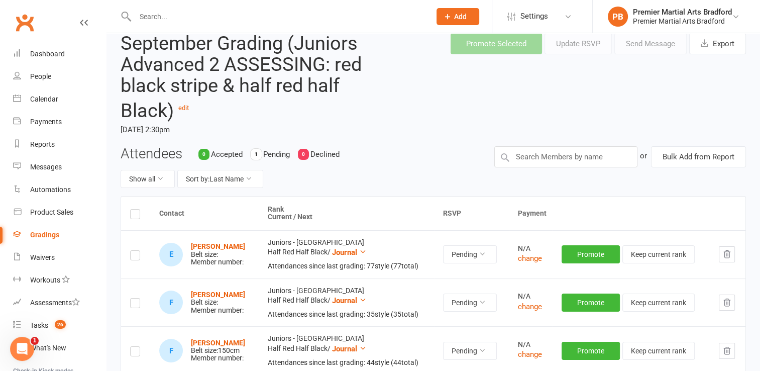
click at [254, 153] on div "1" at bounding box center [256, 154] width 11 height 11
click at [130, 216] on label at bounding box center [135, 216] width 10 height 0
click at [130, 209] on input "checkbox" at bounding box center [135, 209] width 10 height 0
click at [134, 216] on label at bounding box center [135, 216] width 10 height 0
click at [134, 209] on input "checkbox" at bounding box center [135, 209] width 10 height 0
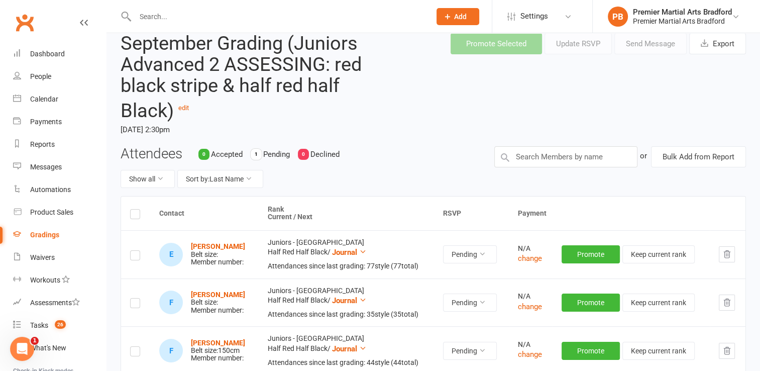
drag, startPoint x: 134, startPoint y: 214, endPoint x: 310, endPoint y: 154, distance: 185.9
click at [310, 154] on main "September Grading (Juniors Advanced 2 ASSESSING: red black stripe & half red ha…" at bounding box center [433, 352] width 625 height 655
click at [541, 156] on input "text" at bounding box center [565, 156] width 143 height 21
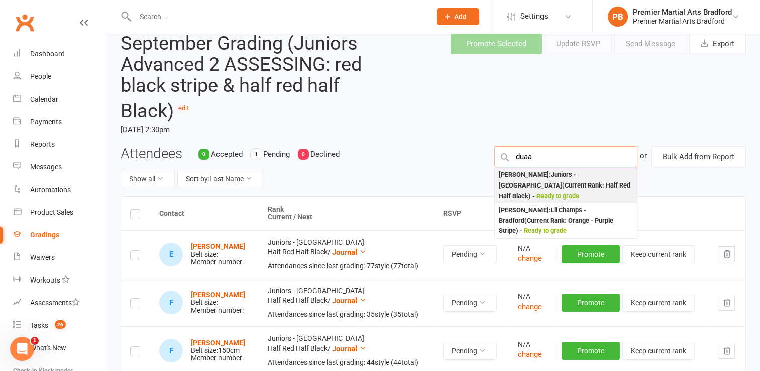
type input "duaa"
click at [540, 176] on div "Duaa Hussain : Juniors - Bradford (Current Rank: Half Red Half Black ) - Ready …" at bounding box center [566, 185] width 134 height 31
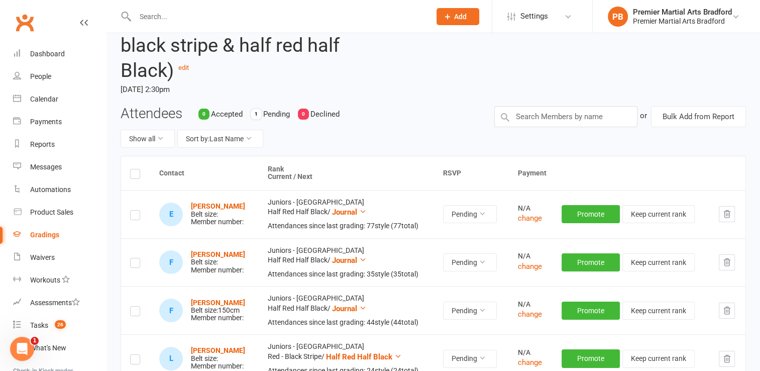
scroll to position [80, 0]
click at [557, 118] on input "text" at bounding box center [565, 116] width 143 height 21
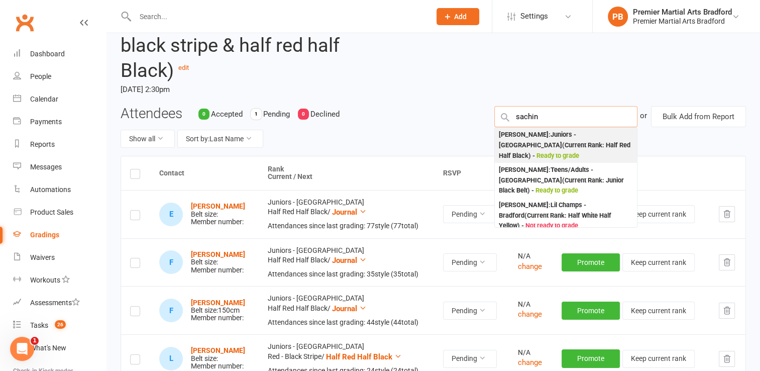
type input "sachin"
click at [574, 140] on div "Sachin Powar : Juniors - Bradford (Current Rank: Half Red Half Black ) - Ready …" at bounding box center [566, 145] width 134 height 31
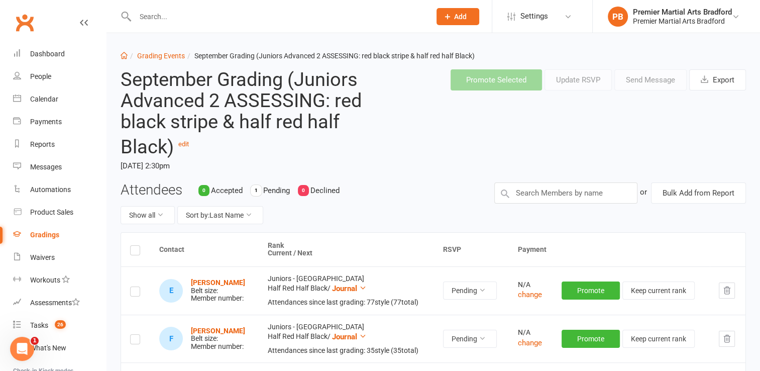
scroll to position [0, 0]
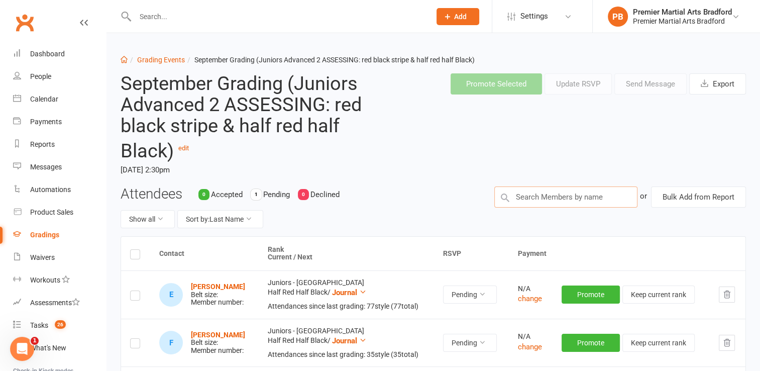
click at [542, 192] on input "text" at bounding box center [565, 196] width 143 height 21
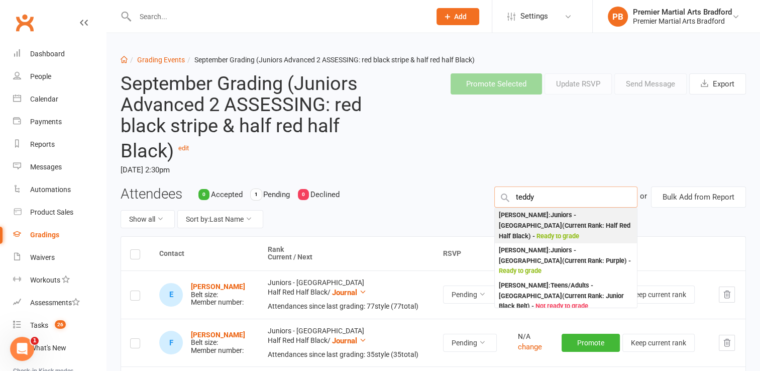
type input "teddy"
click at [535, 220] on div "Teddy Ackers : Juniors - Bradford (Current Rank: Half Red Half Black ) - Ready …" at bounding box center [566, 225] width 134 height 31
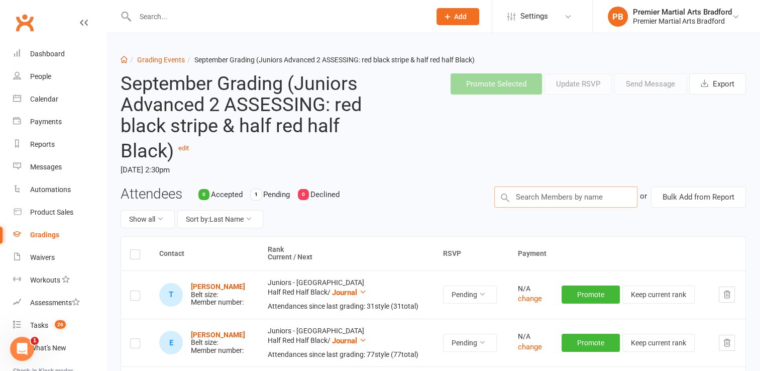
click at [565, 199] on input "text" at bounding box center [565, 196] width 143 height 21
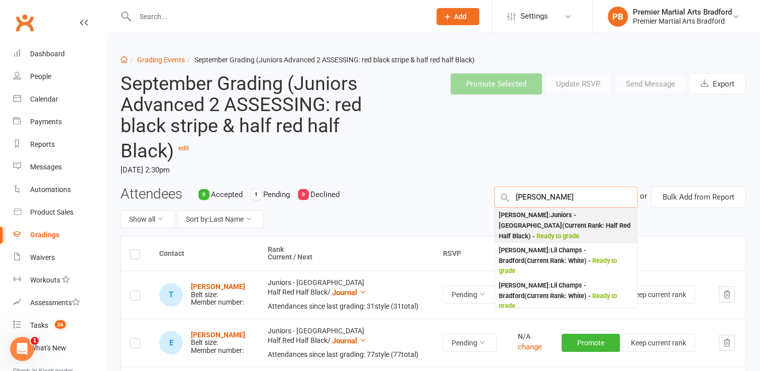
type input "roby"
click at [549, 219] on div "Robyn Elliott : Juniors - Bradford (Current Rank: Half Red Half Black ) - Ready…" at bounding box center [566, 225] width 134 height 31
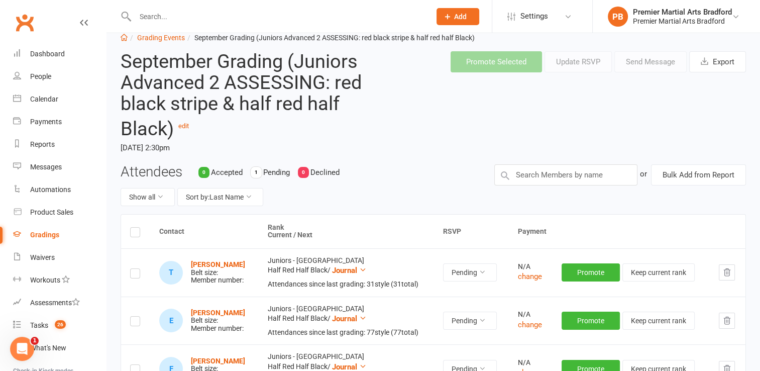
scroll to position [20, 0]
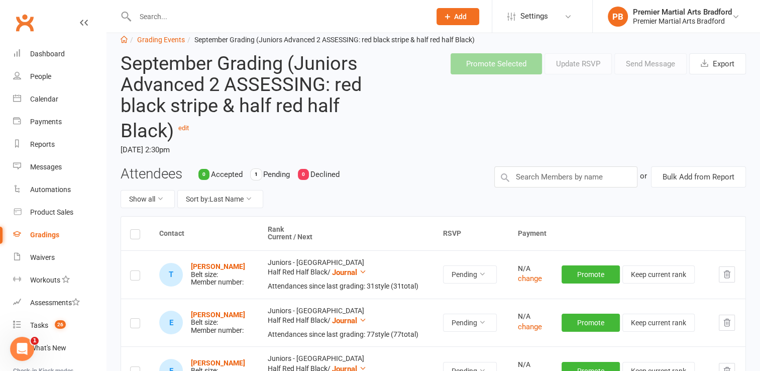
click at [136, 236] on label at bounding box center [135, 236] width 10 height 0
click at [136, 230] on input "checkbox" at bounding box center [135, 230] width 10 height 0
click at [136, 236] on label at bounding box center [135, 236] width 10 height 0
click at [136, 230] on input "checkbox" at bounding box center [135, 230] width 10 height 0
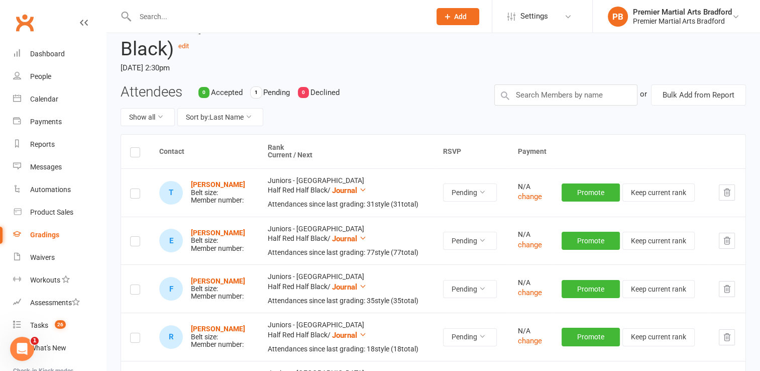
scroll to position [100, 0]
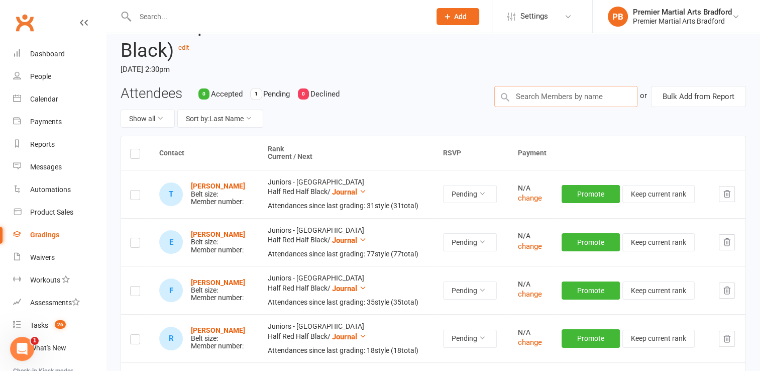
click at [562, 93] on input "text" at bounding box center [565, 96] width 143 height 21
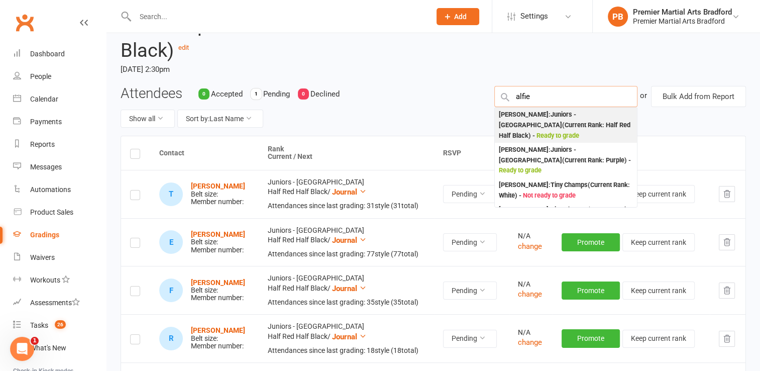
type input "alfie"
click at [545, 120] on div "Alfie Grosvenor : Juniors - Bradford (Current Rank: Half Red Half Black ) - Rea…" at bounding box center [566, 125] width 134 height 31
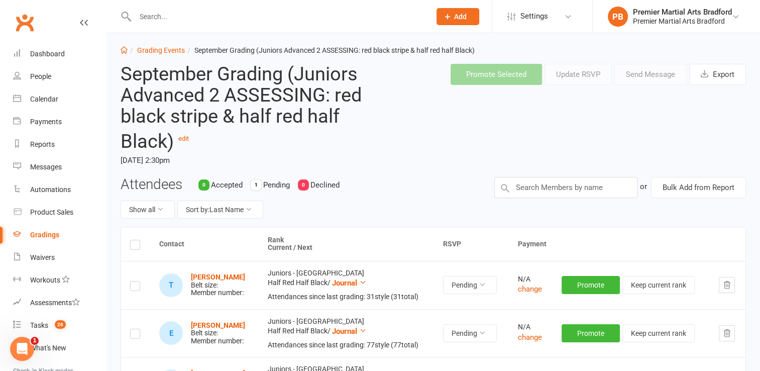
scroll to position [0, 0]
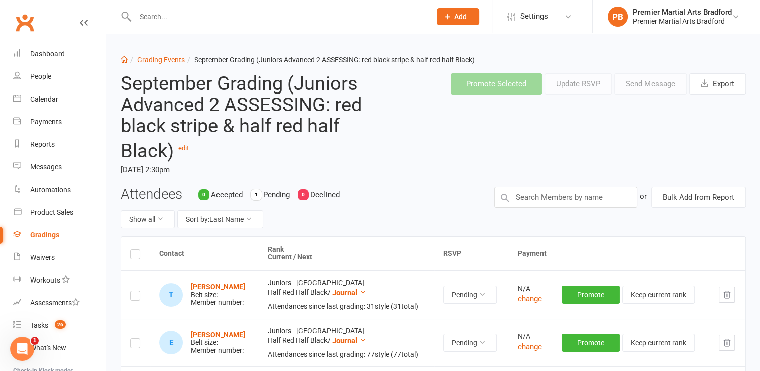
click at [476, 145] on header "September Grading (Juniors Advanced 2 ASSESSING: red black stripe & half red ha…" at bounding box center [433, 125] width 641 height 121
drag, startPoint x: 494, startPoint y: 158, endPoint x: 274, endPoint y: 191, distance: 222.0
click at [145, 254] on th at bounding box center [135, 254] width 29 height 34
click at [136, 256] on label at bounding box center [135, 256] width 10 height 0
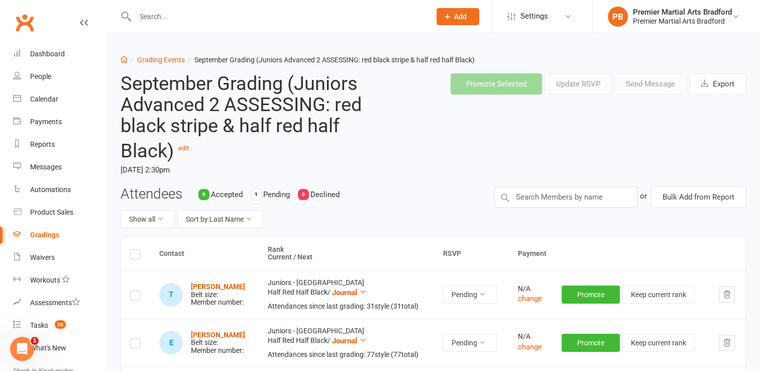
click at [136, 250] on input "checkbox" at bounding box center [135, 250] width 10 height 0
click at [653, 85] on button "Send Message" at bounding box center [650, 83] width 72 height 21
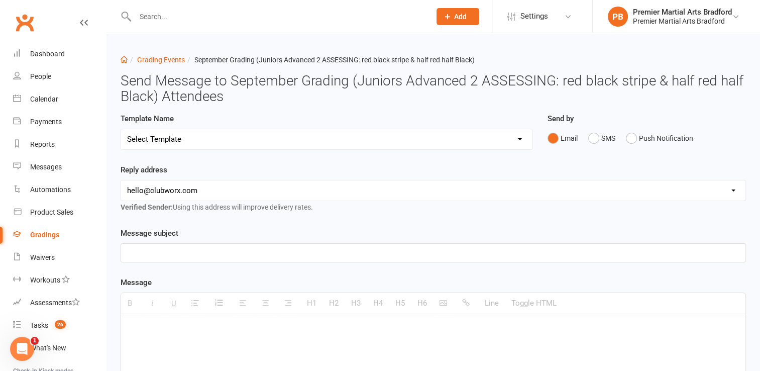
click at [348, 140] on select "Select Template [Email] Grading Reminder [Email] Grading Event Reminder June 20…" at bounding box center [326, 139] width 411 height 20
click at [400, 136] on select "Select Template [Email] Grading Reminder [Email] Grading Event Reminder June 20…" at bounding box center [326, 139] width 411 height 20
click at [121, 129] on select "Select Template [Email] Grading Reminder [Email] Grading Event Reminder June 20…" at bounding box center [326, 139] width 411 height 20
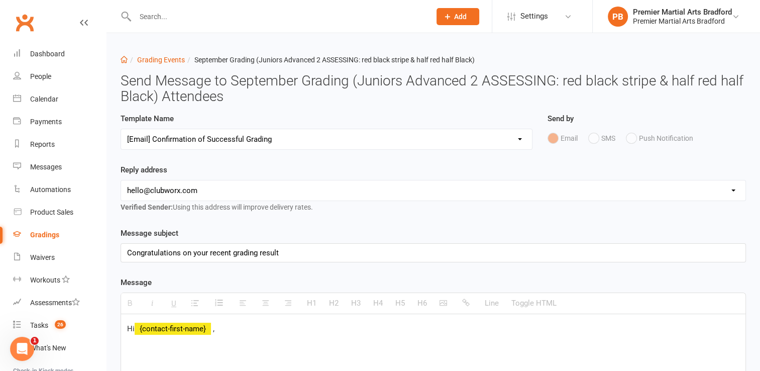
select select "2"
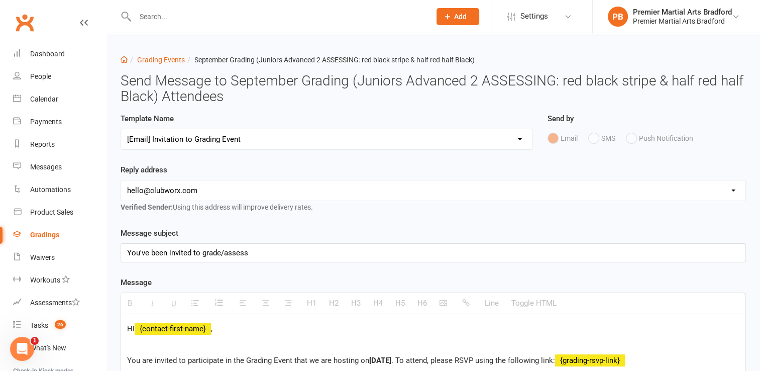
click at [398, 162] on div "Template Name Select Template [Email] Grading Reminder [Email] Grading Event Re…" at bounding box center [326, 138] width 427 height 51
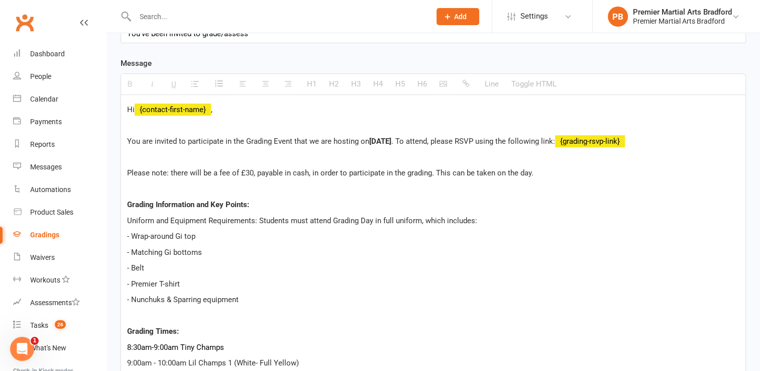
scroll to position [221, 0]
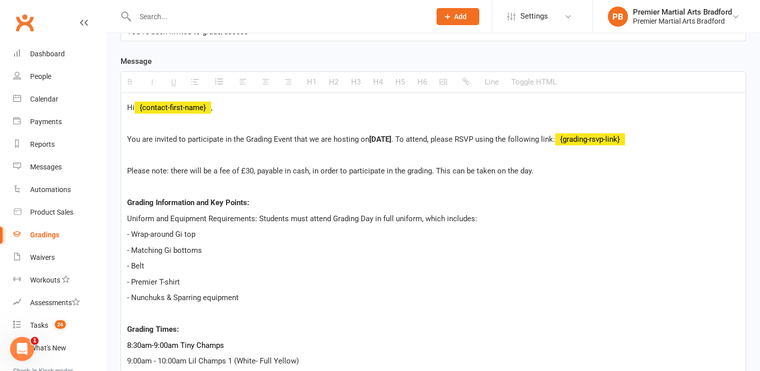
click at [290, 138] on p "You are invited to participate in the Grading Event that we are hosting on Satu…" at bounding box center [433, 139] width 612 height 12
click at [527, 170] on p "Please note: there will be a fee of £30, payable in cash, in order to participa…" at bounding box center [433, 171] width 612 height 12
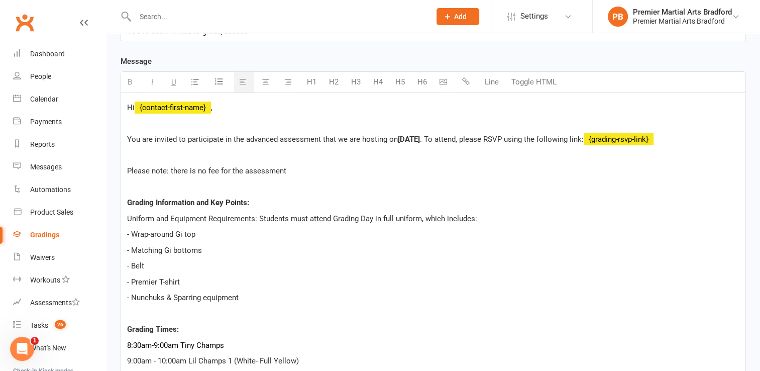
click at [322, 168] on p "Please note: there is no fee for the assessment" at bounding box center [433, 171] width 612 height 12
click at [153, 202] on b "Grading Information and Key Points:" at bounding box center [188, 202] width 122 height 9
click at [299, 269] on p "- Belt" at bounding box center [433, 266] width 612 height 12
click at [358, 218] on p "Uniform and Equipment Requirements: Students must attend Grading Day in full un…" at bounding box center [433, 219] width 612 height 12
click at [357, 287] on div "Hi {contact-first-name} , You are invited to participate in the advanced assess…" at bounding box center [433, 374] width 624 height 562
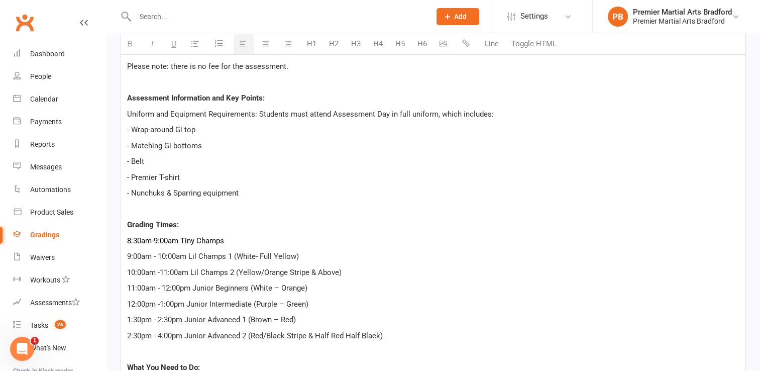
scroll to position [342, 0]
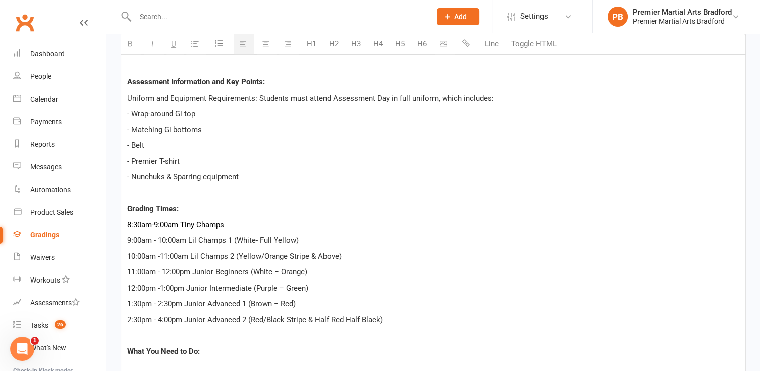
click at [152, 208] on b "Grading Times:" at bounding box center [153, 208] width 52 height 9
click at [227, 224] on p "8:30am-9:00am Tiny Champs" at bounding box center [433, 225] width 612 height 12
click at [412, 315] on p "2:30pm - 4:00pm Junior Advanced 2 (Red/Black Stripe & Half Red Half Black)" at bounding box center [433, 319] width 612 height 12
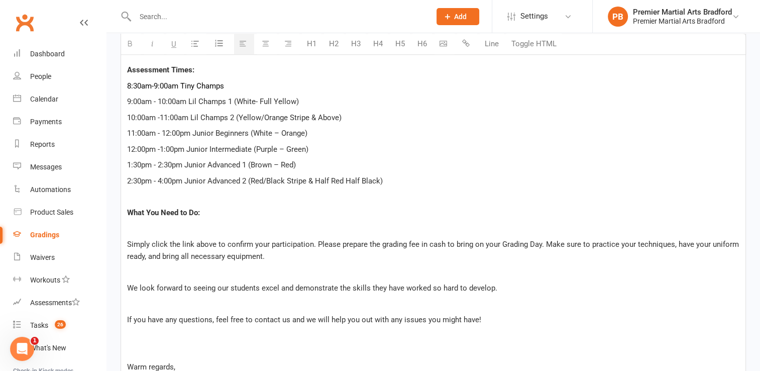
scroll to position [496, 0]
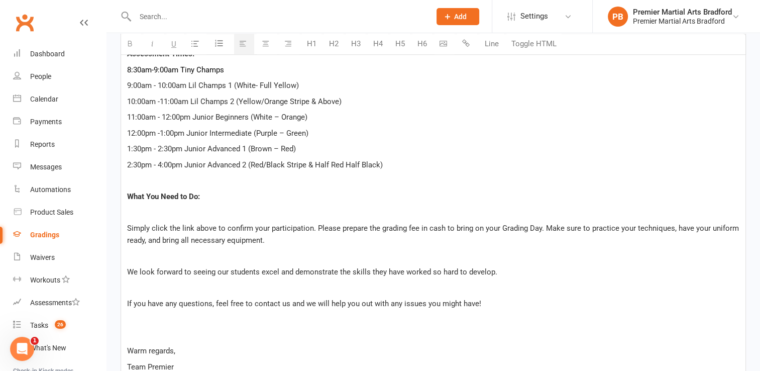
drag, startPoint x: 314, startPoint y: 226, endPoint x: 420, endPoint y: 227, distance: 105.5
drag, startPoint x: 420, startPoint y: 227, endPoint x: 378, endPoint y: 208, distance: 46.1
click at [378, 208] on p at bounding box center [433, 212] width 612 height 12
click at [313, 226] on p "Simply click the link above to confirm your participation. Please prepare the g…" at bounding box center [433, 234] width 612 height 24
drag, startPoint x: 314, startPoint y: 222, endPoint x: 539, endPoint y: 228, distance: 224.6
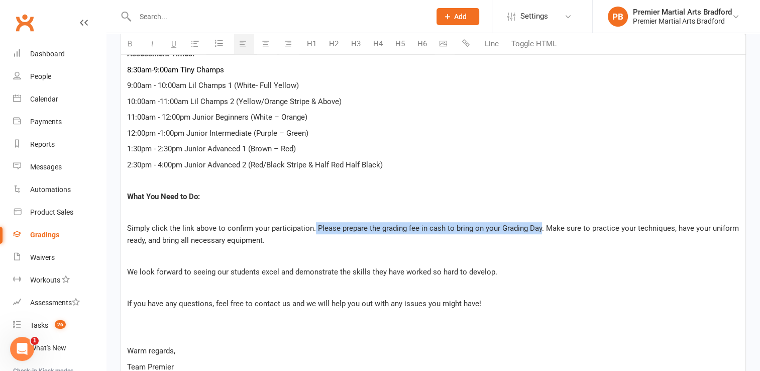
click at [539, 228] on p "Simply click the link above to confirm your participation. Please prepare the g…" at bounding box center [433, 234] width 612 height 24
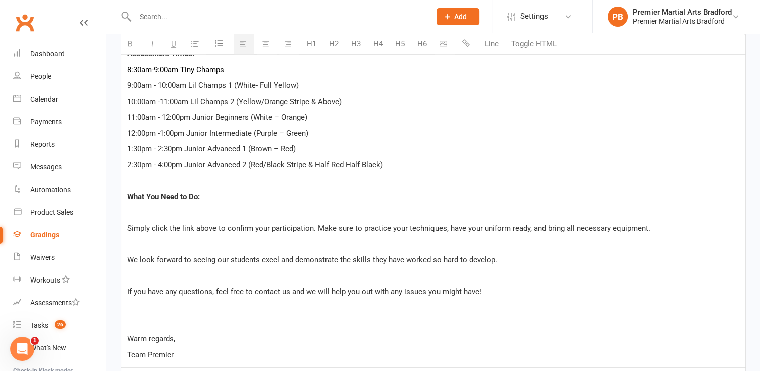
click at [524, 308] on p at bounding box center [433, 307] width 612 height 12
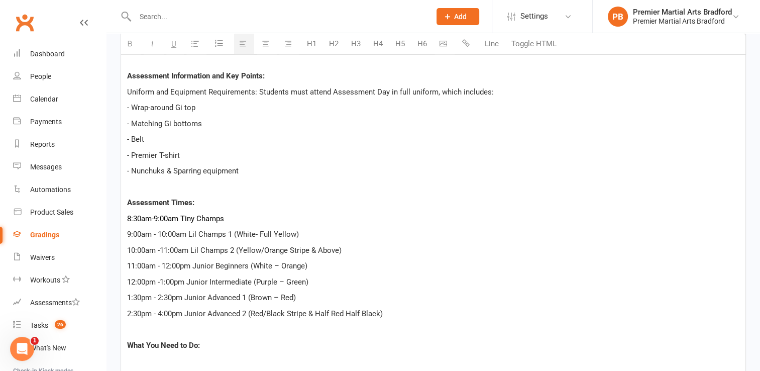
scroll to position [336, 0]
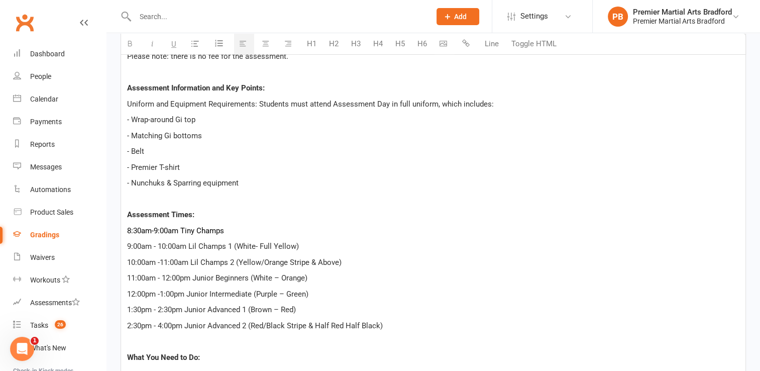
click at [482, 225] on p "8:30am-9:00am Tiny Champs" at bounding box center [433, 231] width 612 height 12
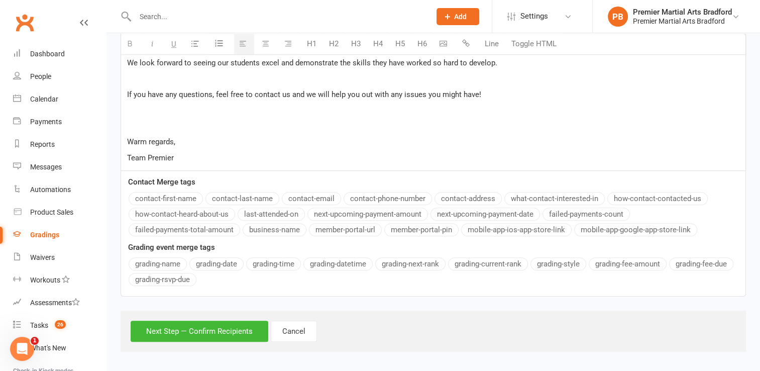
scroll to position [695, 0]
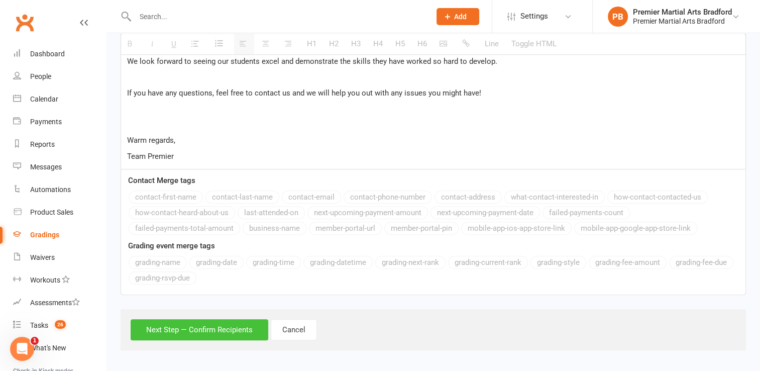
click at [227, 322] on button "Next Step — Confirm Recipients" at bounding box center [200, 329] width 138 height 21
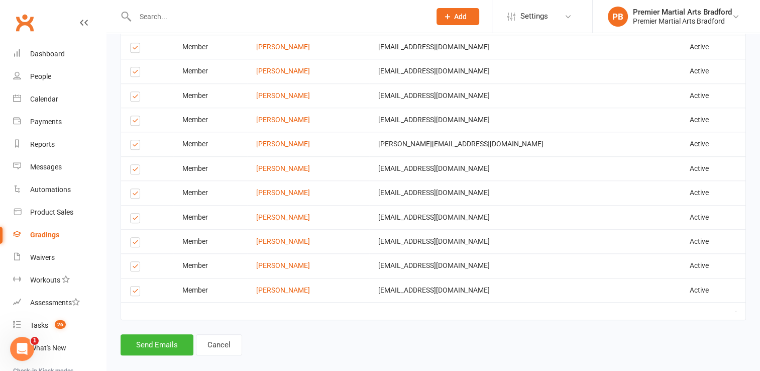
scroll to position [907, 0]
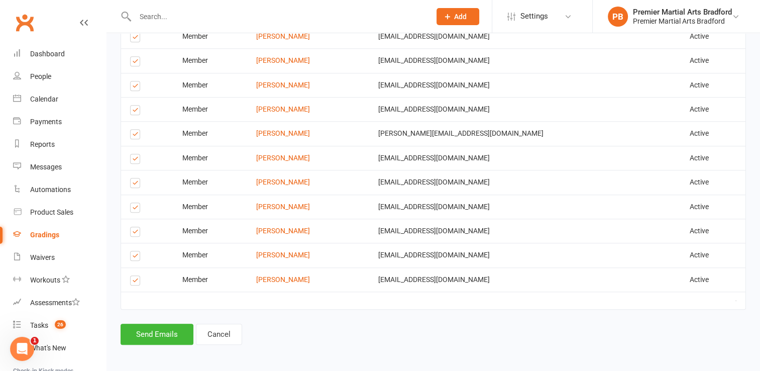
drag, startPoint x: 356, startPoint y: 255, endPoint x: 348, endPoint y: 228, distance: 28.4
click at [348, 228] on table "Type Name Email Phone Number Status Notification Status # Devices Select this M…" at bounding box center [433, 129] width 625 height 360
click at [348, 228] on td "Sachin Powar" at bounding box center [308, 231] width 122 height 24
click at [358, 302] on td at bounding box center [433, 300] width 624 height 18
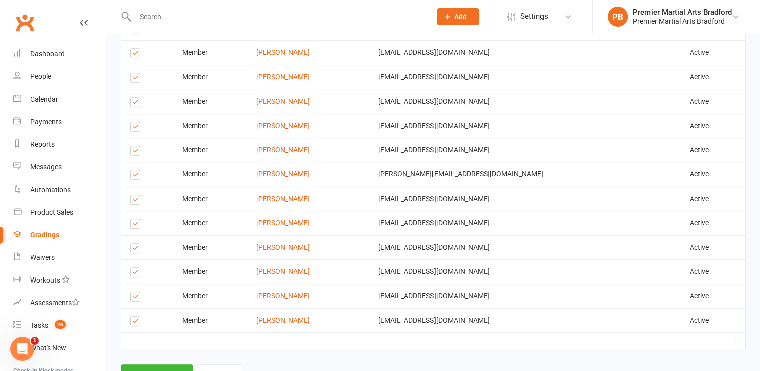
scroll to position [867, 0]
click at [135, 322] on label at bounding box center [137, 322] width 14 height 0
click at [135, 316] on input "checkbox" at bounding box center [133, 316] width 7 height 0
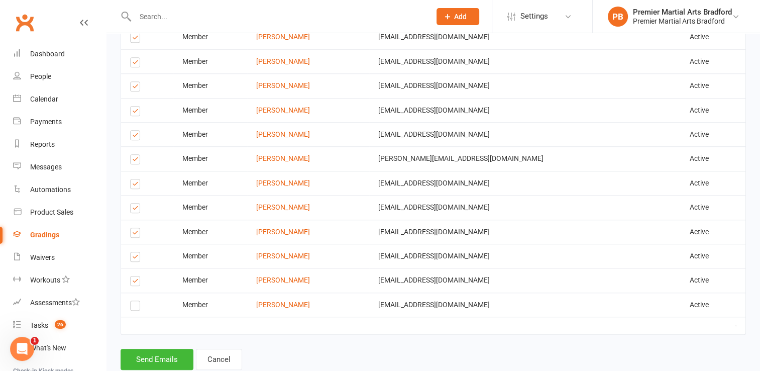
scroll to position [907, 0]
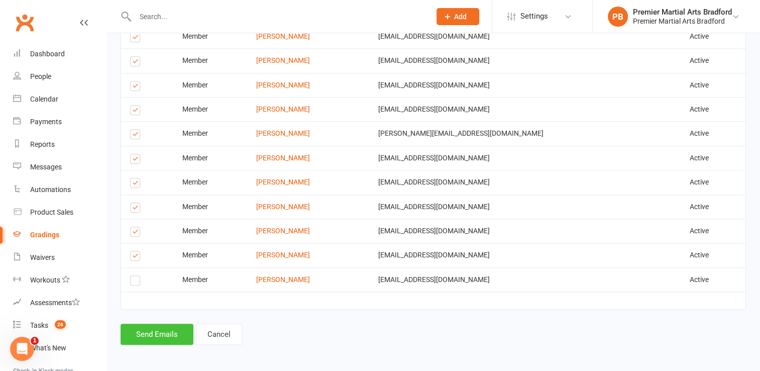
click at [154, 330] on button "Send Emails" at bounding box center [157, 334] width 73 height 21
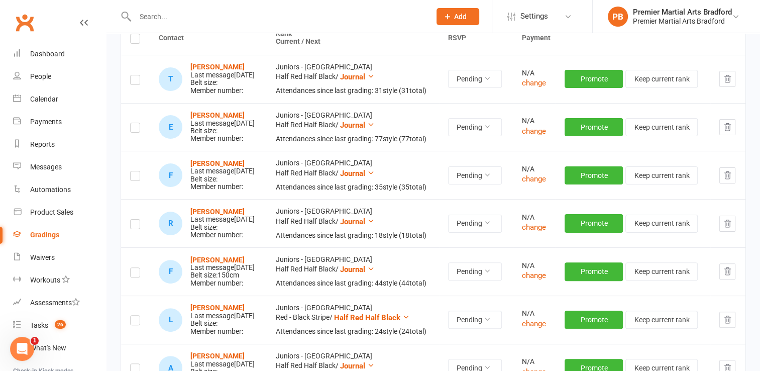
scroll to position [221, 0]
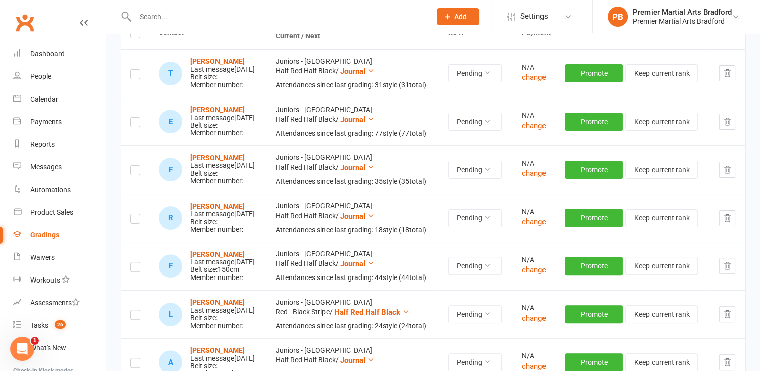
click at [452, 163] on td "Pending" at bounding box center [475, 169] width 73 height 48
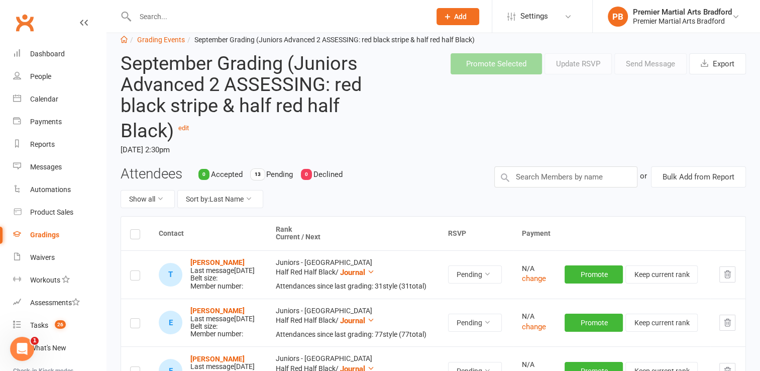
scroll to position [0, 0]
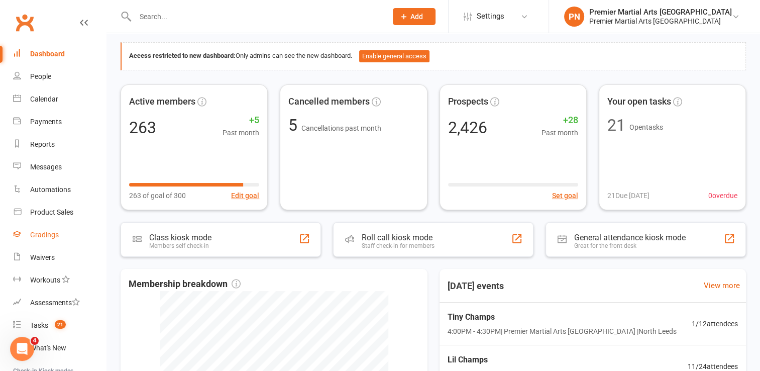
click at [50, 234] on div "Gradings" at bounding box center [44, 235] width 29 height 8
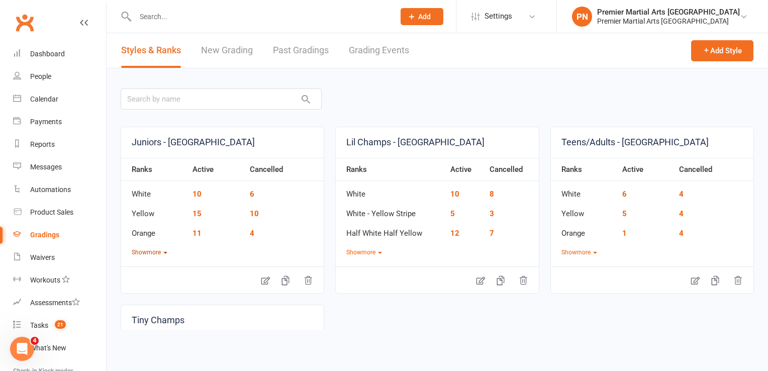
click at [147, 252] on button "Show more" at bounding box center [150, 253] width 36 height 10
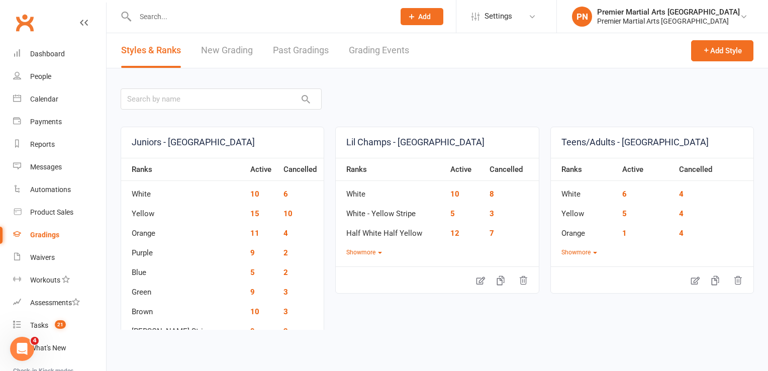
click at [392, 50] on link "Grading Events" at bounding box center [379, 50] width 60 height 35
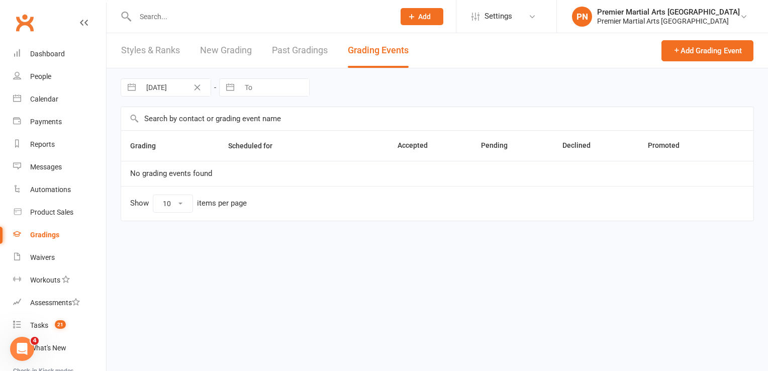
select select "25"
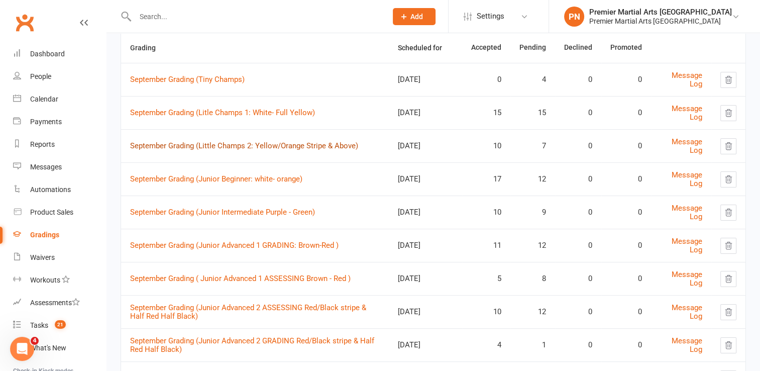
scroll to position [183, 0]
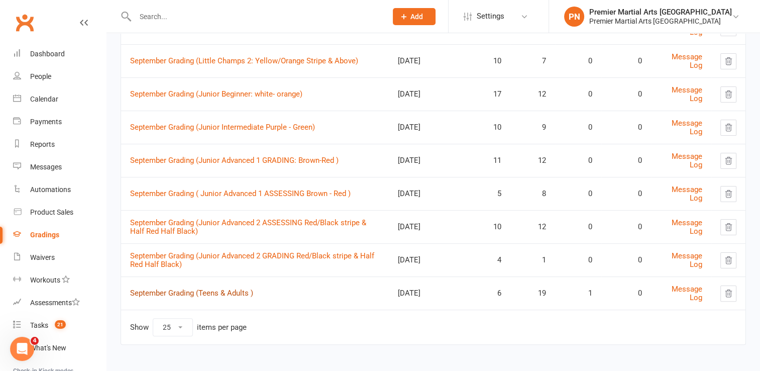
click at [237, 293] on link "September Grading (Teens & Adults )" at bounding box center [191, 292] width 123 height 9
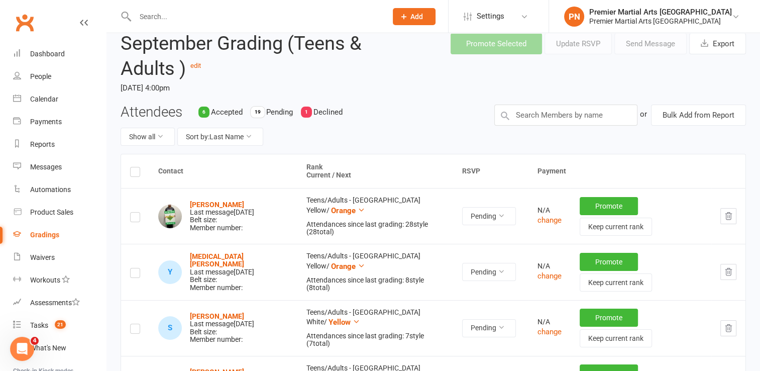
scroll to position [60, 0]
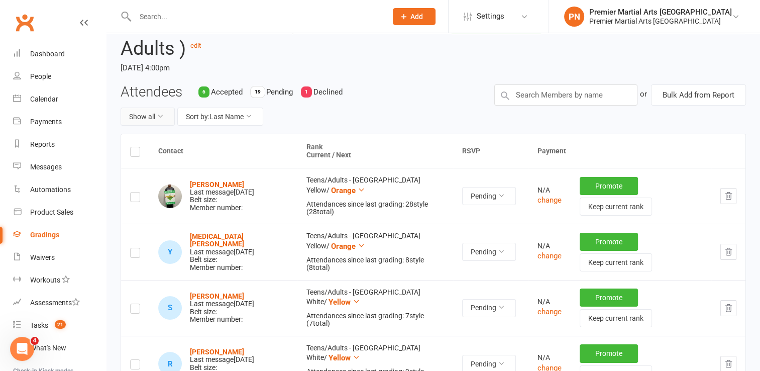
click at [163, 115] on icon at bounding box center [160, 116] width 7 height 7
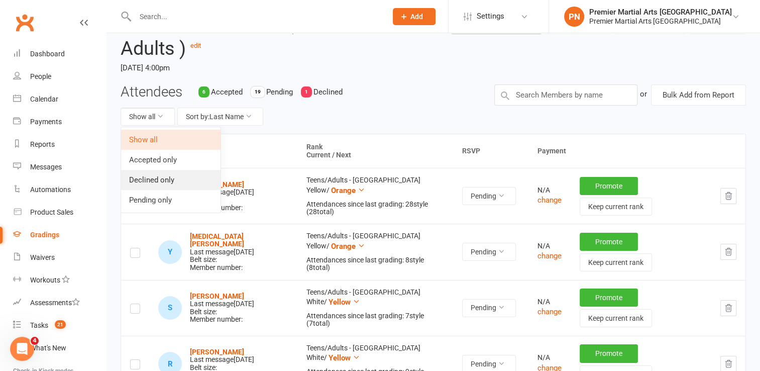
click at [165, 176] on link "Declined only" at bounding box center [170, 180] width 99 height 20
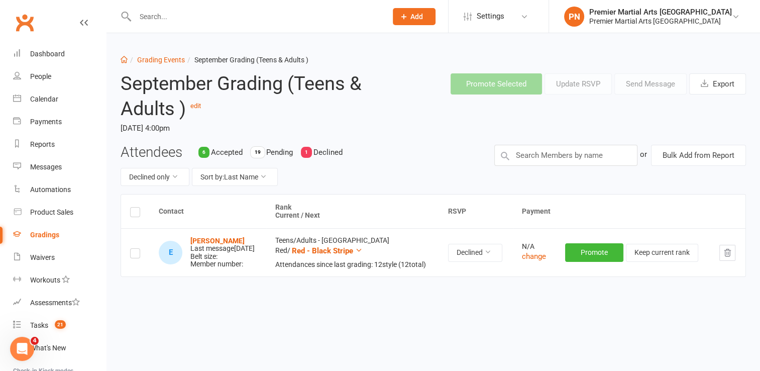
scroll to position [6, 0]
click at [175, 173] on icon at bounding box center [174, 176] width 7 height 7
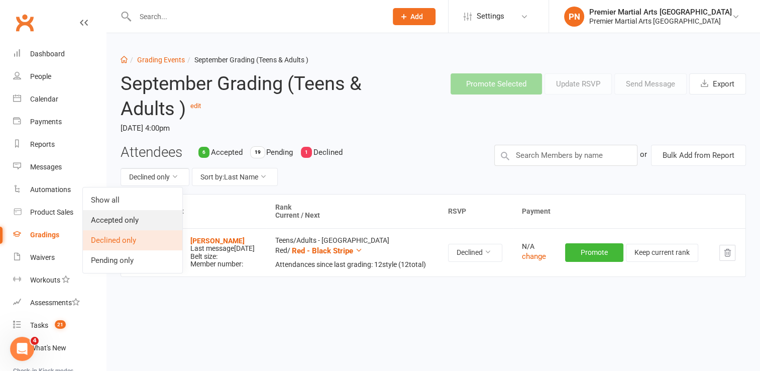
click at [147, 215] on link "Accepted only" at bounding box center [132, 220] width 99 height 20
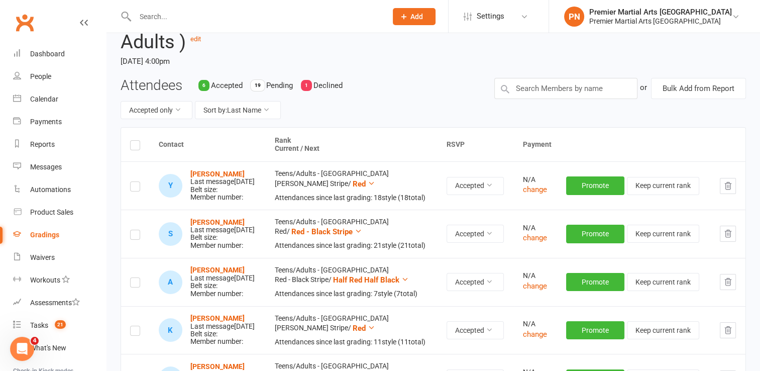
scroll to position [0, 0]
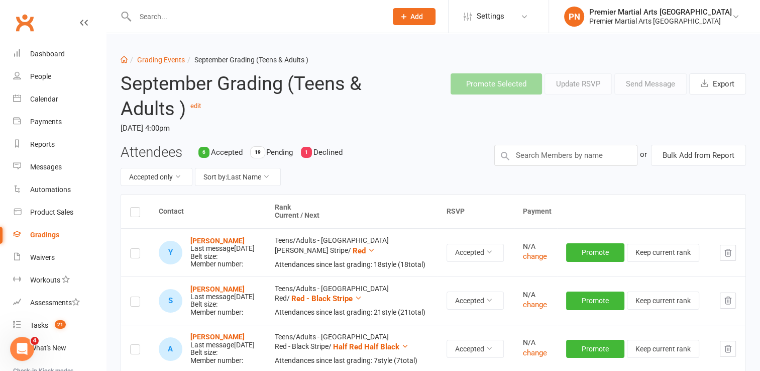
click at [199, 13] on input "text" at bounding box center [256, 17] width 248 height 14
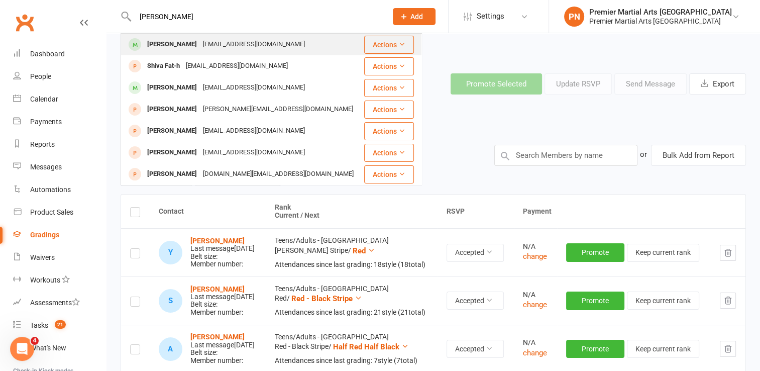
type input "shivraj"
click at [201, 47] on div "subh1412@gmail.com" at bounding box center [254, 44] width 108 height 15
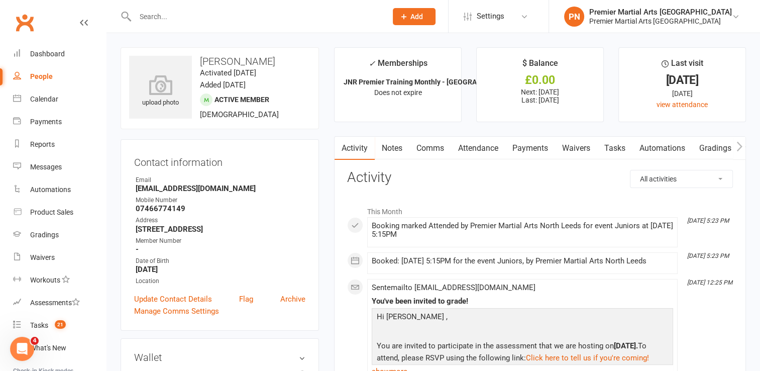
click at [166, 18] on input "text" at bounding box center [256, 17] width 248 height 14
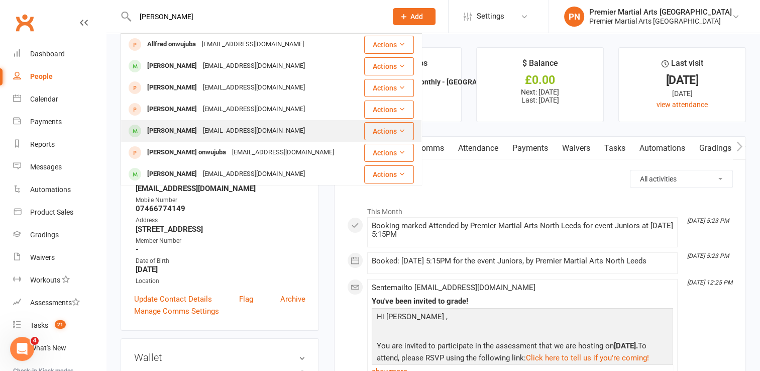
type input "fred"
click at [237, 129] on div "paulpennington01@gmail.com" at bounding box center [254, 131] width 108 height 15
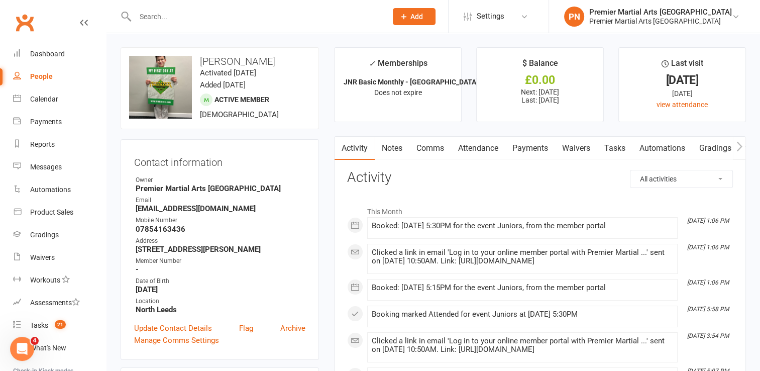
click at [434, 147] on link "Comms" at bounding box center [430, 148] width 42 height 23
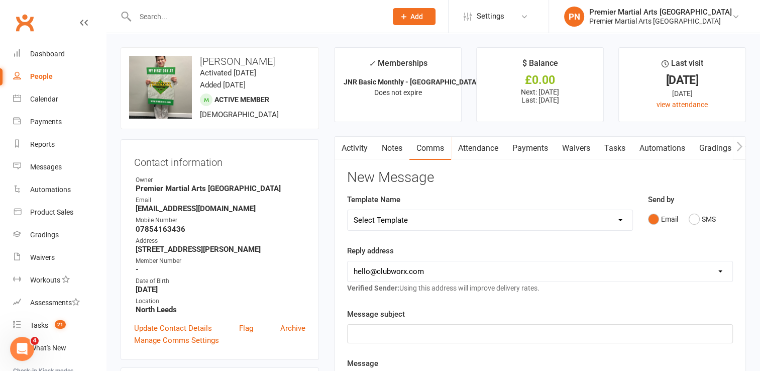
click at [490, 218] on select "Select Template [Email] Bring a Buddy [Email] Easter Bank Holiday [Email] Faceb…" at bounding box center [490, 220] width 285 height 20
click at [501, 249] on div "Reply address hello@clubworx.com north@pmaleeds.com info@websitedojo.com Verifi…" at bounding box center [540, 269] width 386 height 49
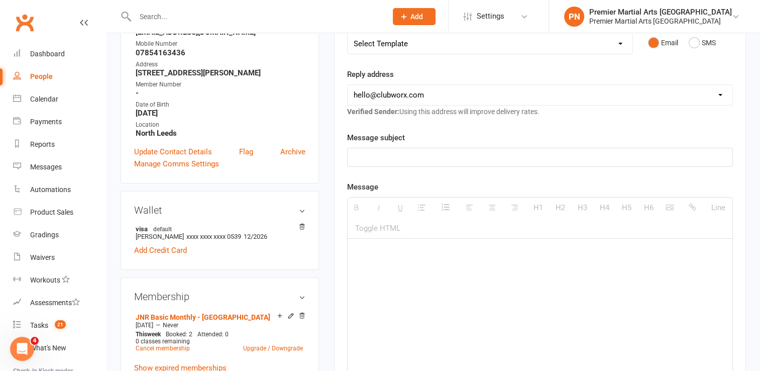
scroll to position [201, 0]
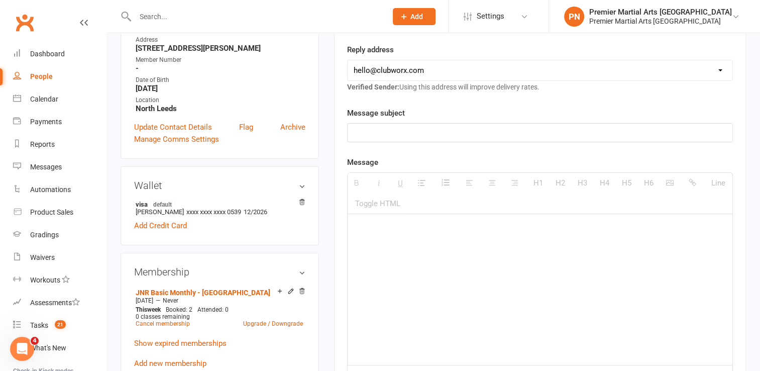
click at [469, 258] on div at bounding box center [540, 289] width 385 height 151
click at [48, 234] on div "Gradings" at bounding box center [44, 235] width 29 height 8
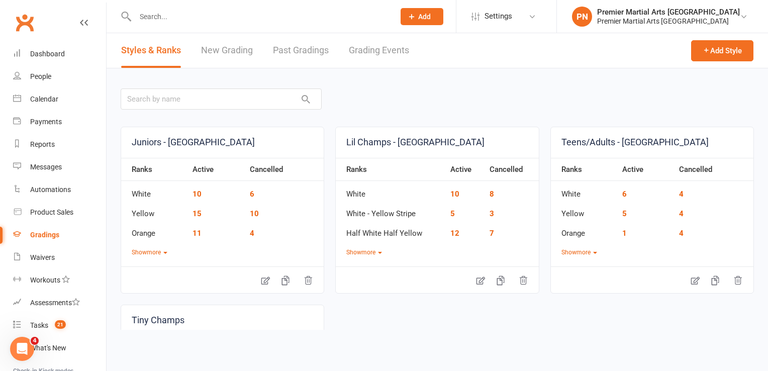
click at [395, 48] on link "Grading Events" at bounding box center [379, 50] width 60 height 35
select select "25"
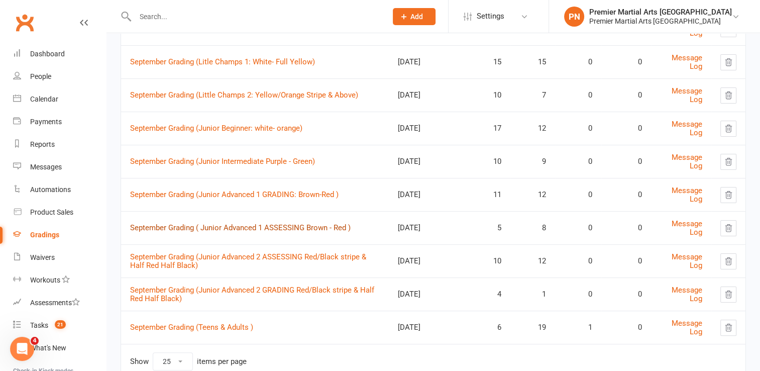
scroll to position [151, 0]
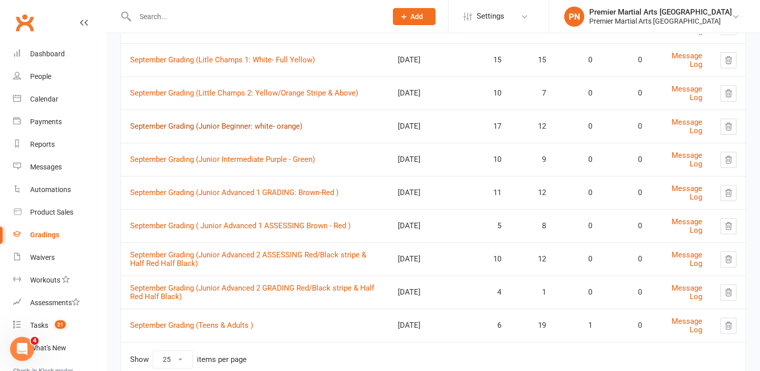
click at [254, 122] on link "September Grading (Junior Beginner: white- orange)" at bounding box center [216, 126] width 172 height 9
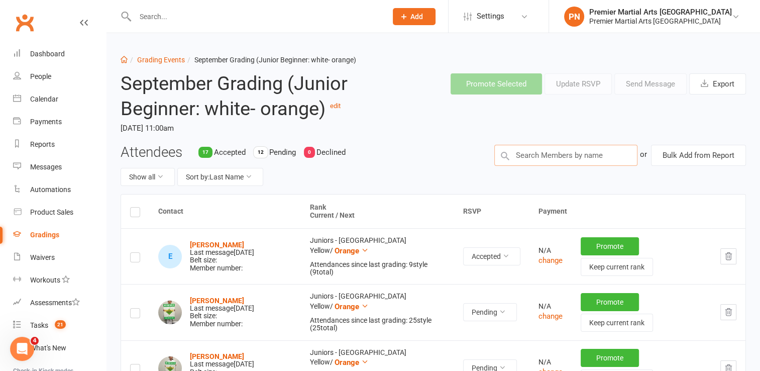
click at [575, 157] on input "text" at bounding box center [565, 155] width 143 height 21
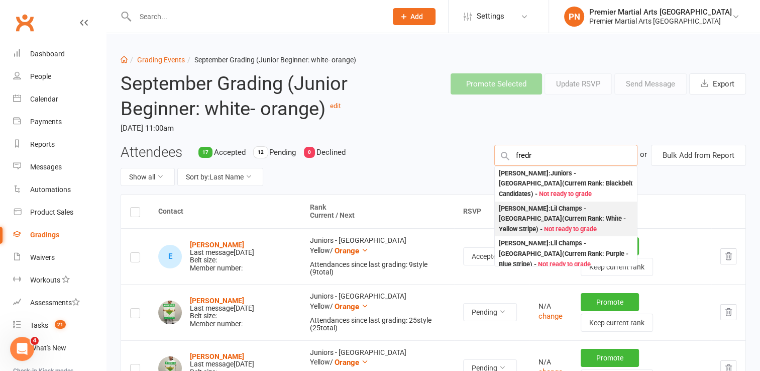
type input "fredr"
click at [541, 217] on div "Frederick Pennington : Lil Champs - North Leeds (Current Rank: White - Yellow S…" at bounding box center [566, 218] width 134 height 31
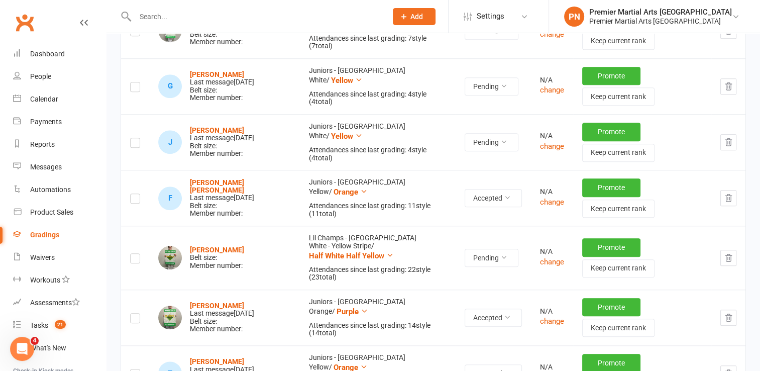
scroll to position [955, 0]
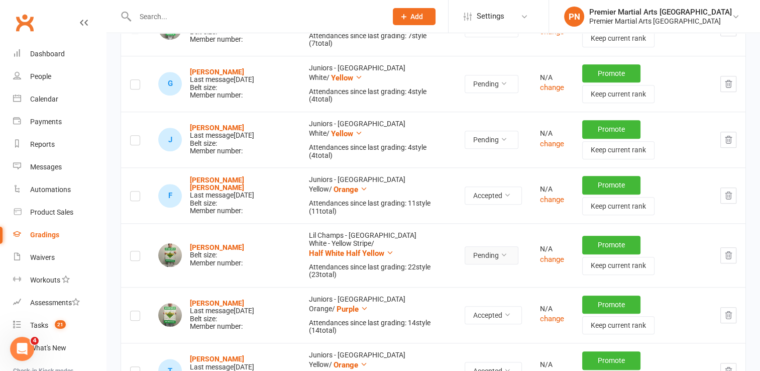
click at [492, 249] on button "Pending" at bounding box center [492, 255] width 54 height 18
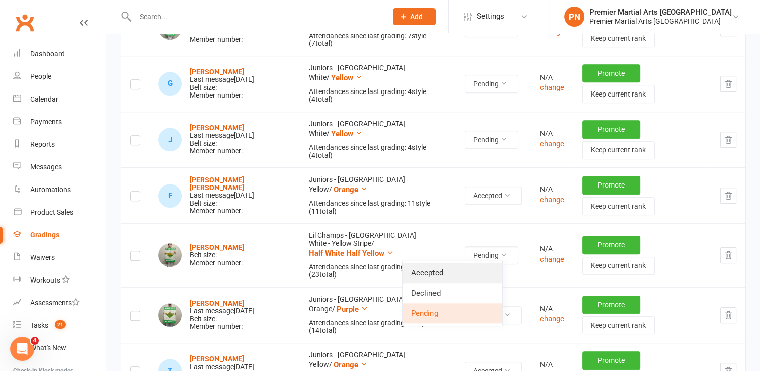
click at [479, 268] on link "Accepted" at bounding box center [452, 273] width 99 height 20
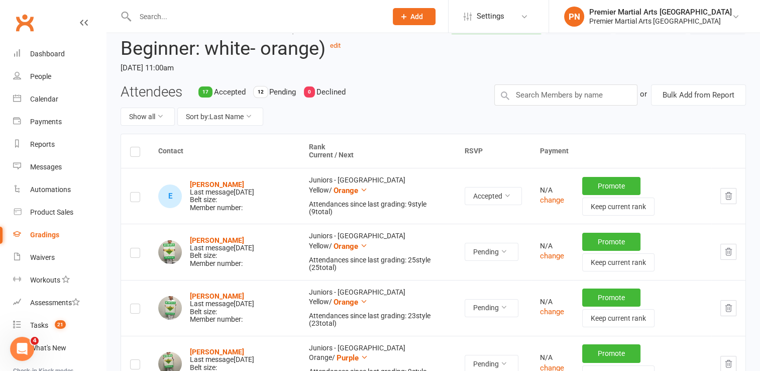
scroll to position [0, 0]
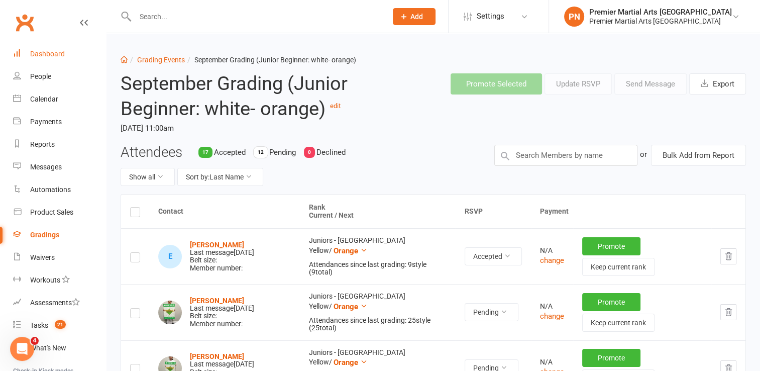
click at [60, 54] on div "Dashboard" at bounding box center [47, 54] width 35 height 8
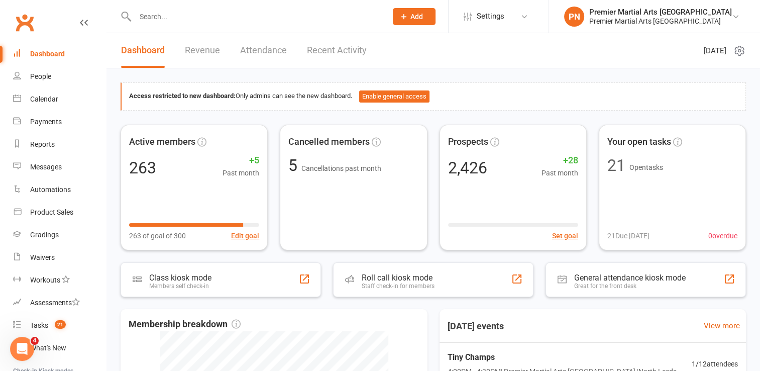
click at [300, 10] on input "text" at bounding box center [256, 17] width 248 height 14
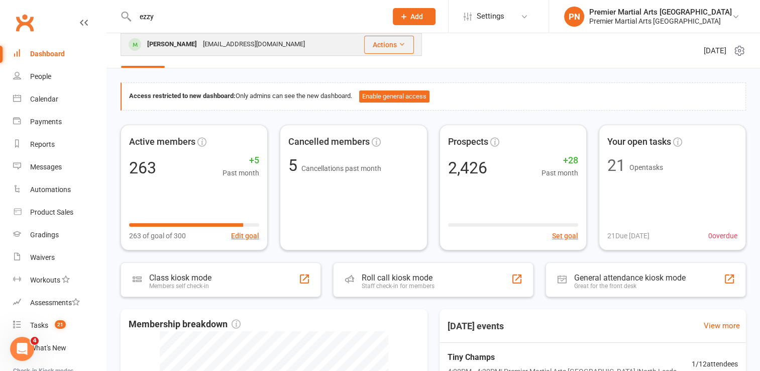
type input "ezzy"
click at [253, 41] on div "dekingc70@gmail.com" at bounding box center [254, 44] width 108 height 15
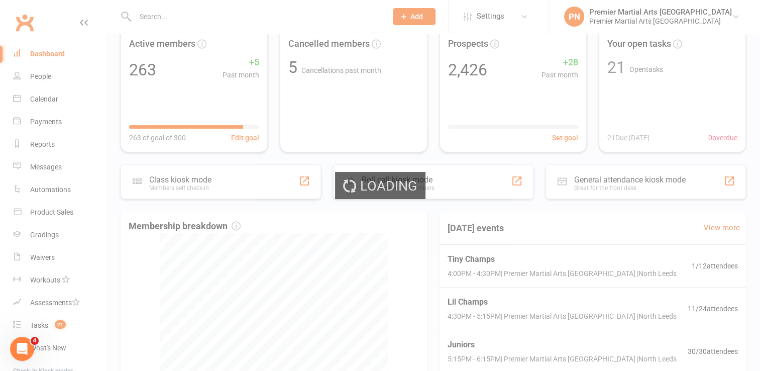
scroll to position [100, 0]
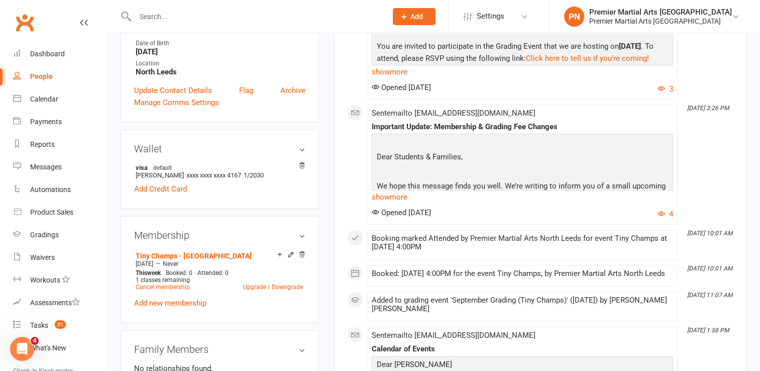
scroll to position [251, 0]
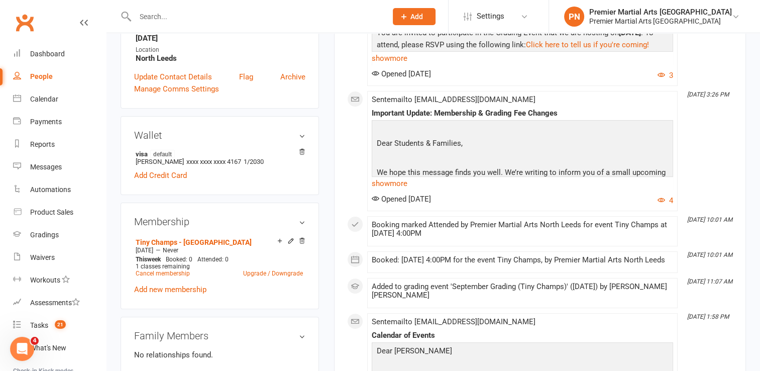
click at [328, 17] on input "text" at bounding box center [256, 17] width 248 height 14
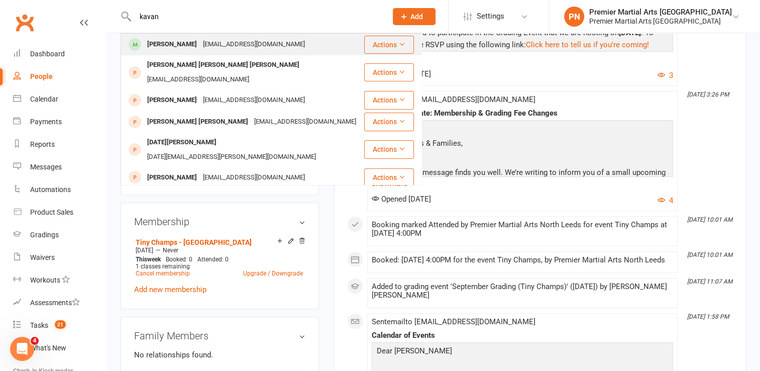
type input "kavan"
click at [220, 50] on div "js1ngh333@hotmail.com" at bounding box center [254, 44] width 108 height 15
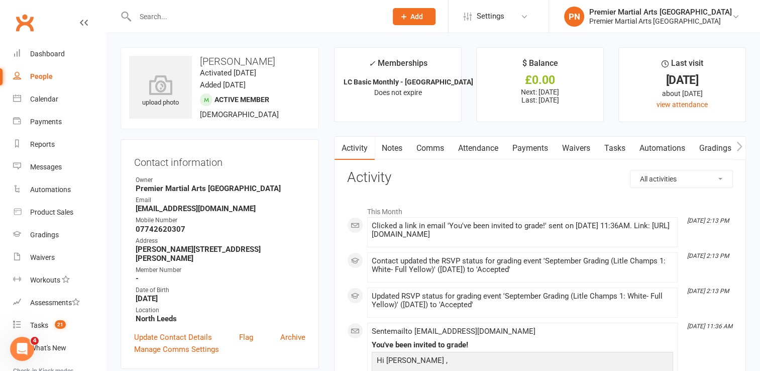
click at [308, 21] on input "text" at bounding box center [256, 17] width 248 height 14
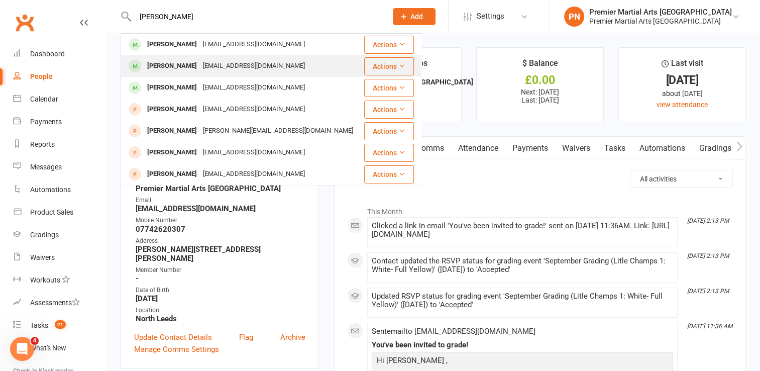
type input "callie"
click at [213, 61] on div "katy.guilfoyle01@gmail.com" at bounding box center [254, 66] width 108 height 15
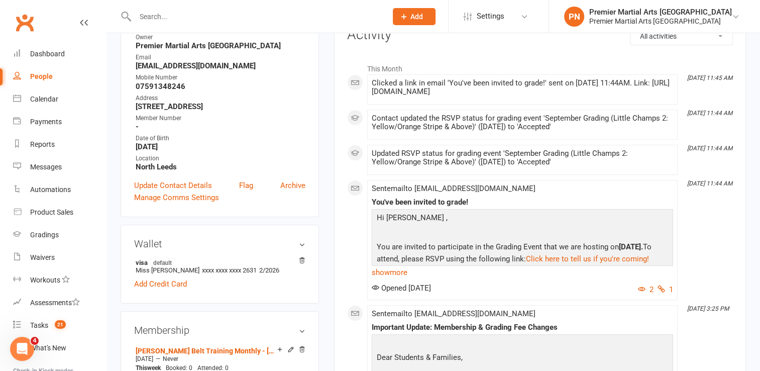
scroll to position [151, 0]
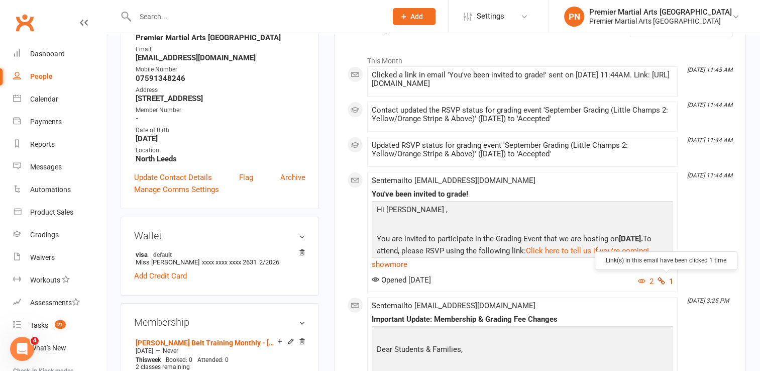
click at [663, 278] on icon "button" at bounding box center [662, 281] width 8 height 8
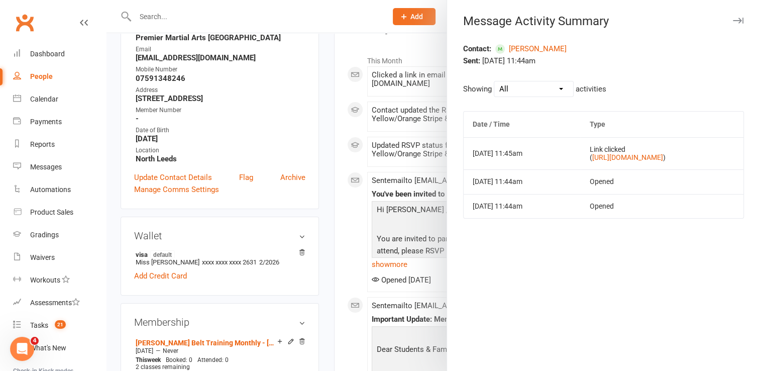
click at [733, 22] on icon "button" at bounding box center [738, 21] width 11 height 6
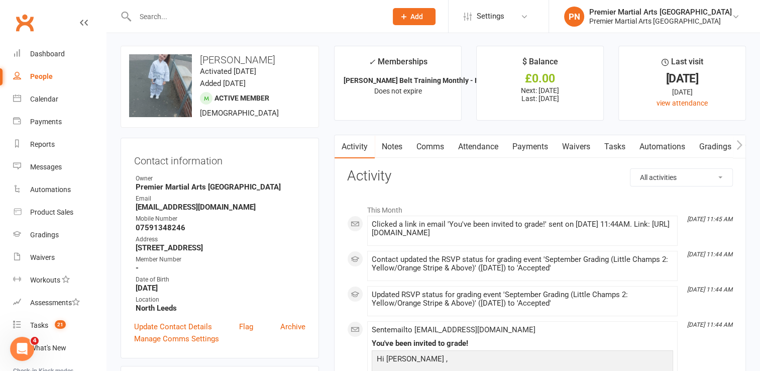
scroll to position [0, 0]
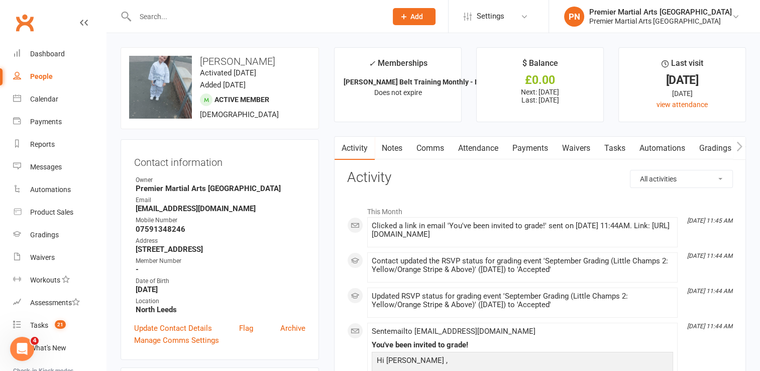
click at [434, 150] on link "Comms" at bounding box center [430, 148] width 42 height 23
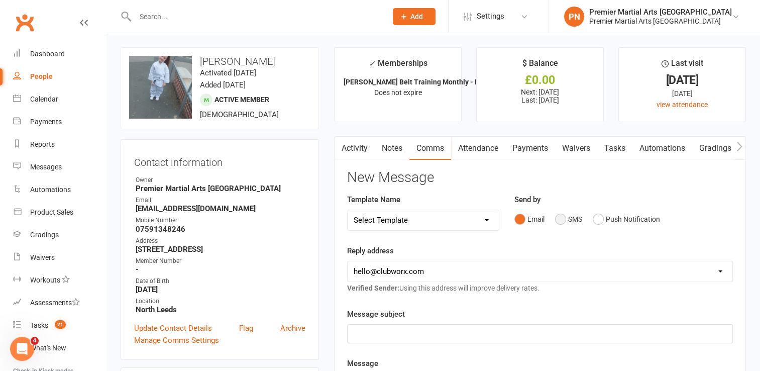
click at [558, 219] on button "SMS" at bounding box center [568, 218] width 27 height 19
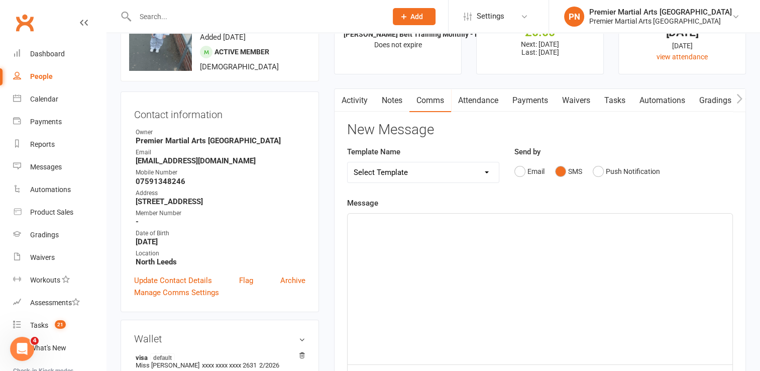
scroll to position [50, 0]
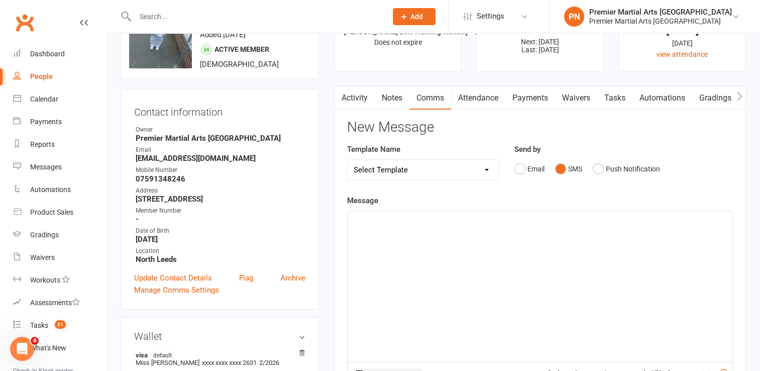
click at [455, 252] on div at bounding box center [540, 286] width 385 height 151
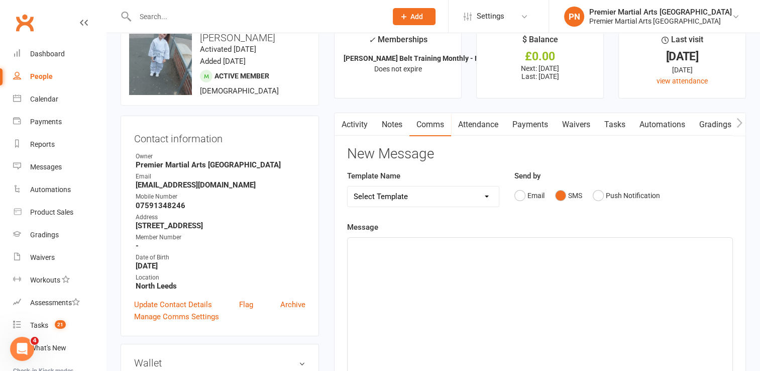
scroll to position [0, 0]
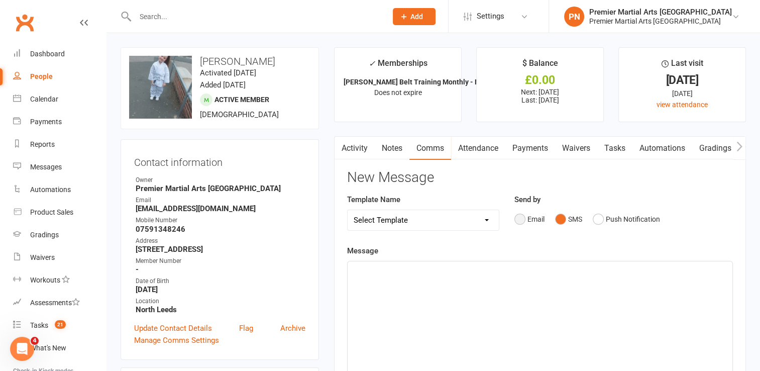
click at [524, 221] on button "Email" at bounding box center [529, 218] width 30 height 19
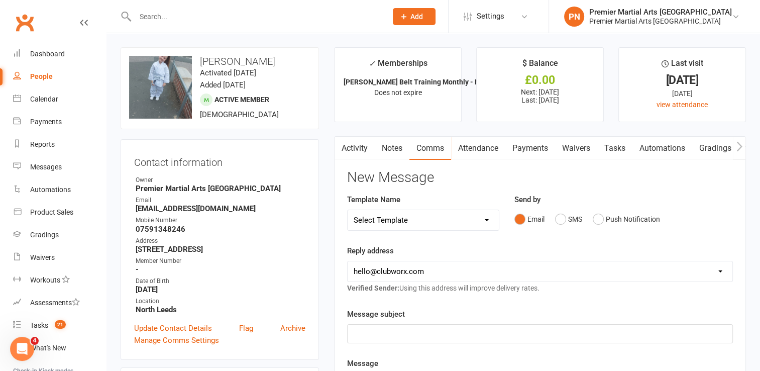
click at [475, 224] on select "Select Template [Email] Bring a Buddy [Email] Easter Bank Holiday [Email] Faceb…" at bounding box center [423, 220] width 151 height 20
select select "4"
click at [348, 210] on select "Select Template [Email] Bring a Buddy [Email] Easter Bank Holiday [Email] Faceb…" at bounding box center [423, 220] width 151 height 20
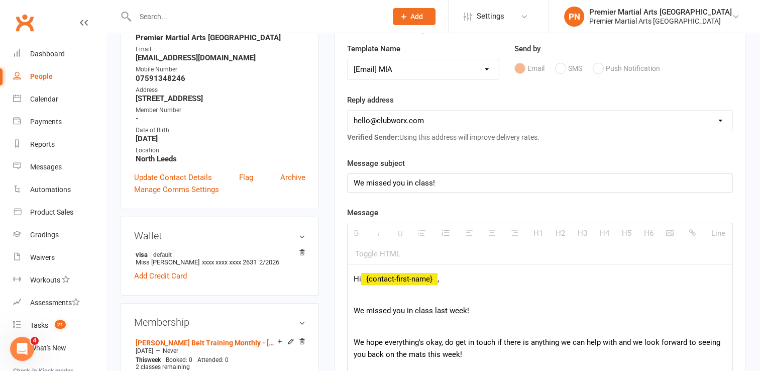
scroll to position [301, 0]
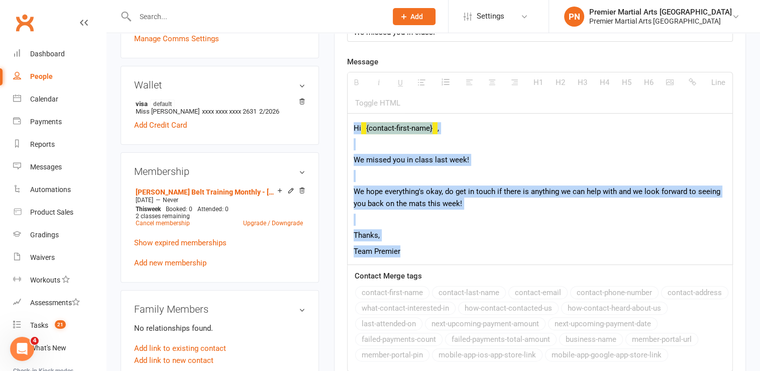
drag, startPoint x: 350, startPoint y: 124, endPoint x: 476, endPoint y: 244, distance: 174.8
click at [476, 244] on div "Hi {contact-first-name} , We missed you in class last week! We hope everything'…" at bounding box center [540, 189] width 385 height 151
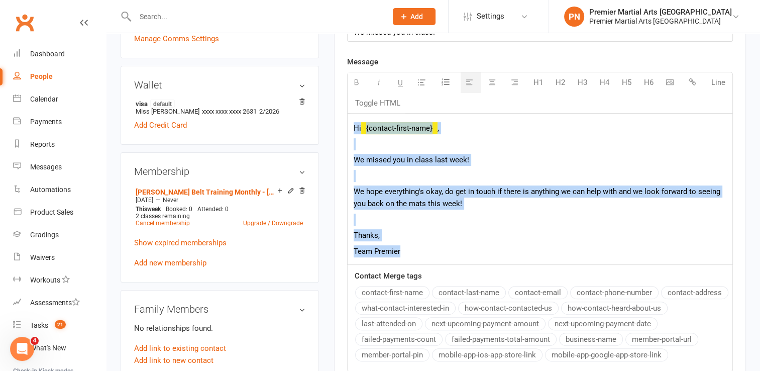
copy div "Hi {contact-first-name} , We missed you in class last week! We hope everything'…"
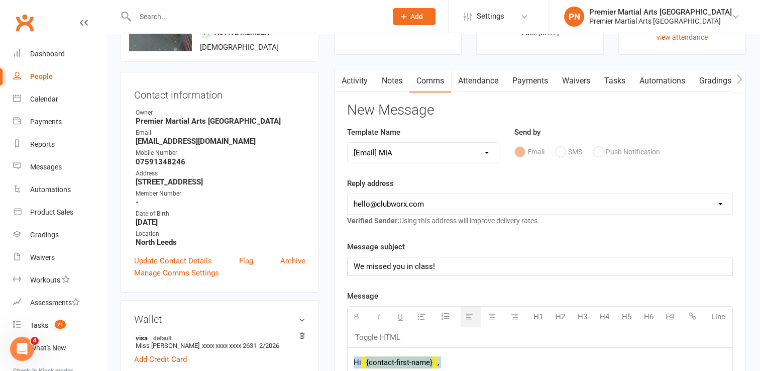
scroll to position [0, 0]
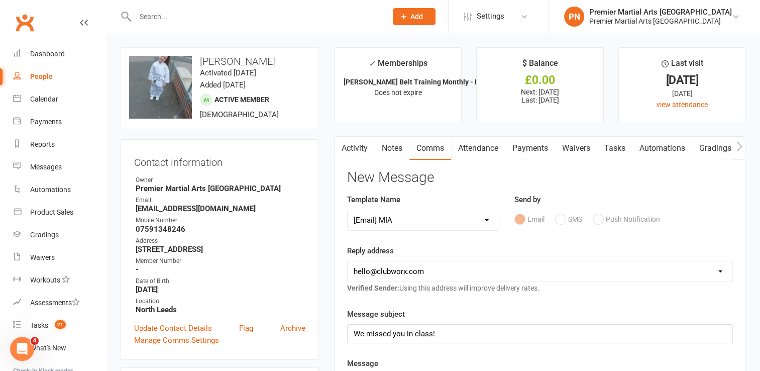
click at [386, 148] on link "Notes" at bounding box center [392, 148] width 35 height 23
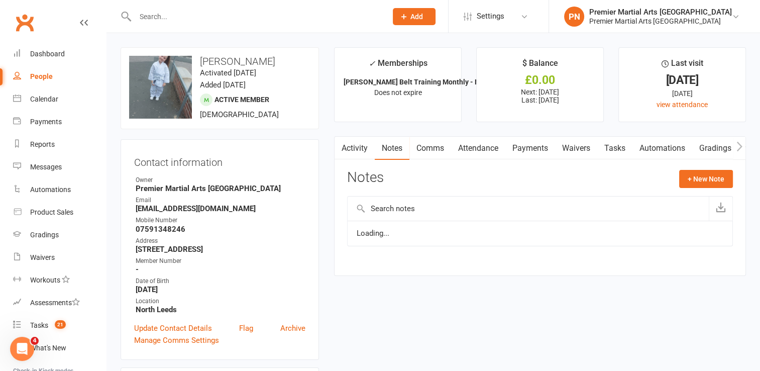
click at [415, 144] on link "Comms" at bounding box center [430, 148] width 42 height 23
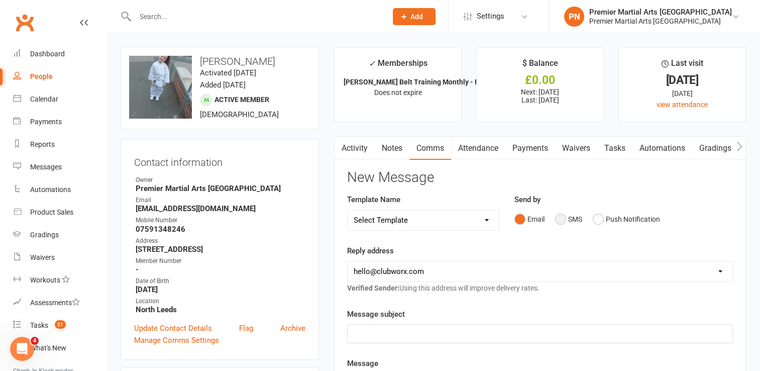
click at [559, 216] on button "SMS" at bounding box center [568, 218] width 27 height 19
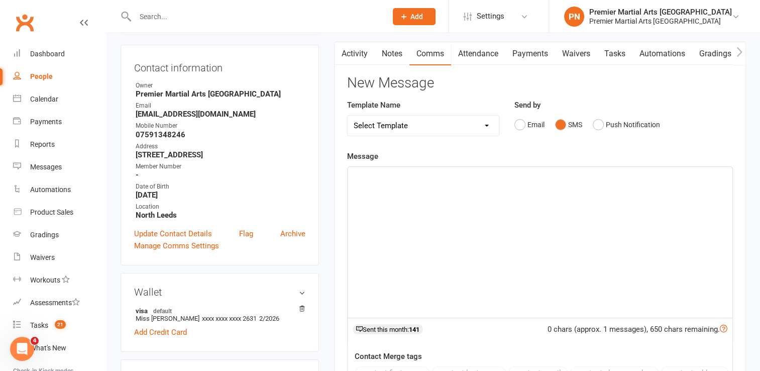
scroll to position [100, 0]
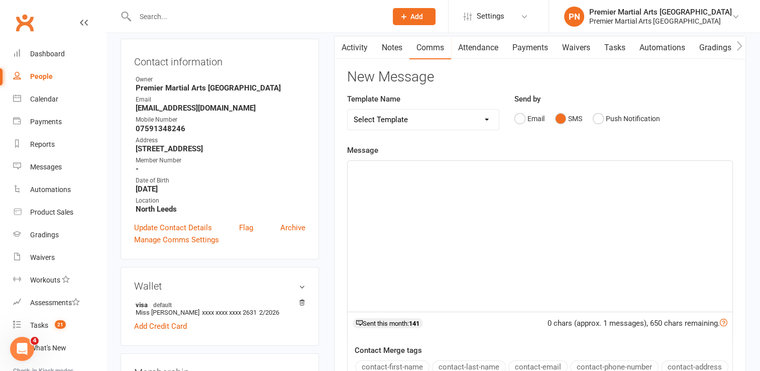
paste div
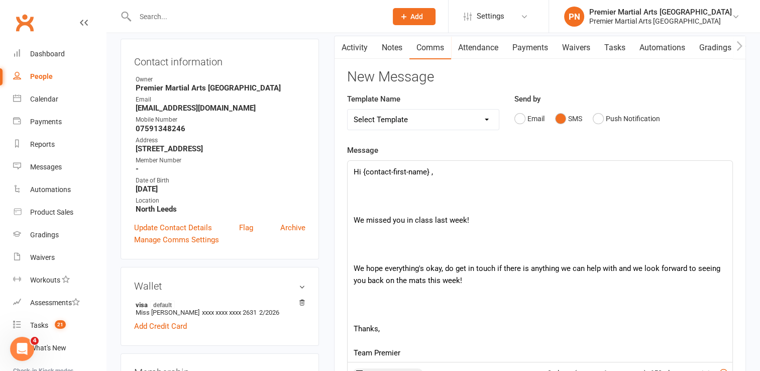
click at [442, 208] on p at bounding box center [540, 208] width 373 height 12
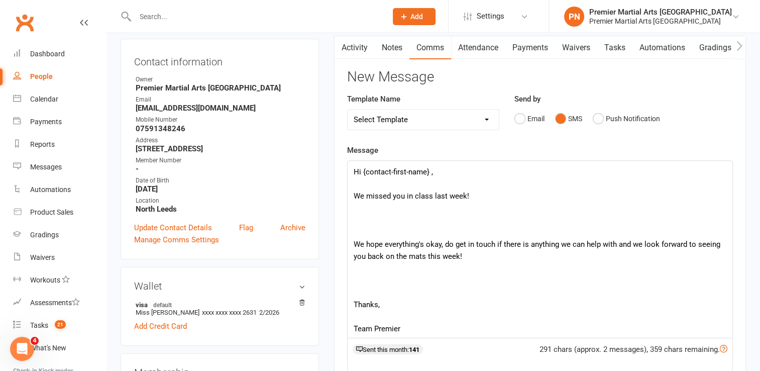
click at [439, 232] on p at bounding box center [540, 232] width 373 height 12
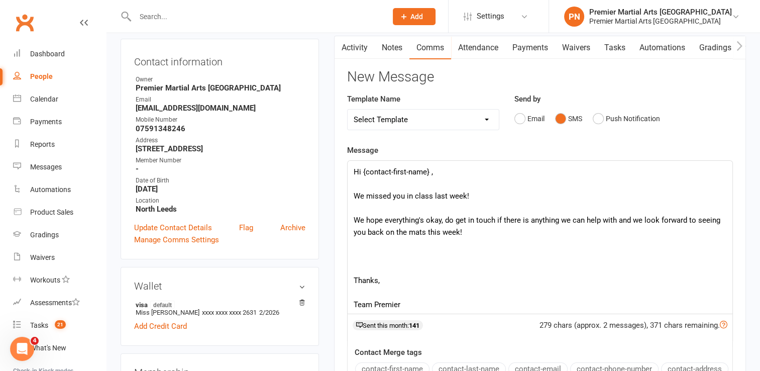
click at [429, 265] on p at bounding box center [540, 268] width 373 height 12
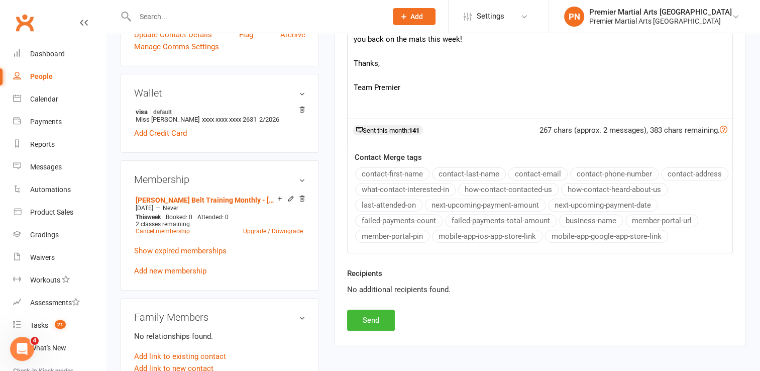
scroll to position [301, 0]
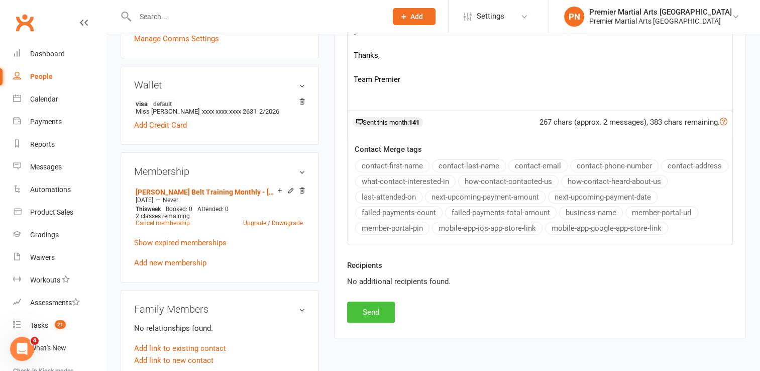
click at [374, 308] on button "Send" at bounding box center [371, 311] width 48 height 21
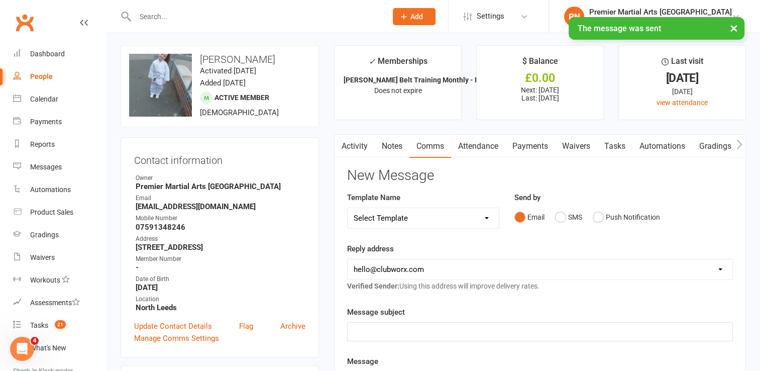
scroll to position [0, 0]
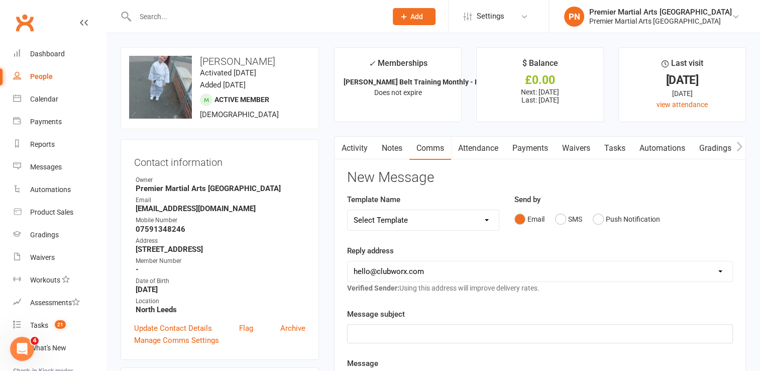
click at [372, 13] on input "text" at bounding box center [256, 17] width 248 height 14
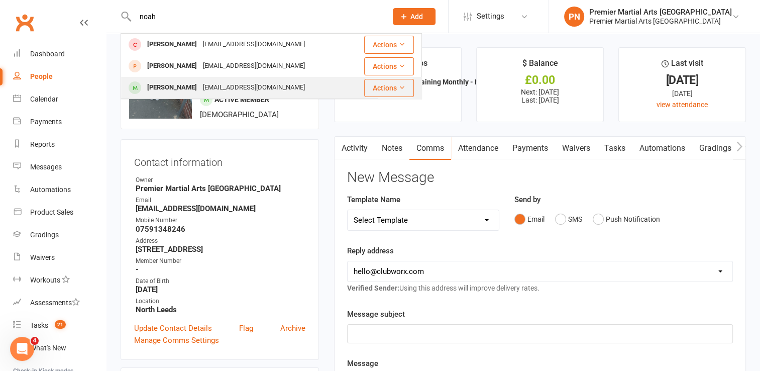
type input "noah"
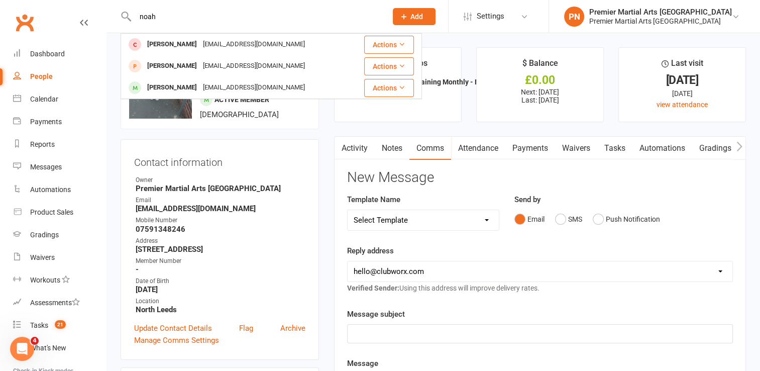
click at [292, 84] on div "victoriapounder20@gmail.com" at bounding box center [254, 87] width 108 height 15
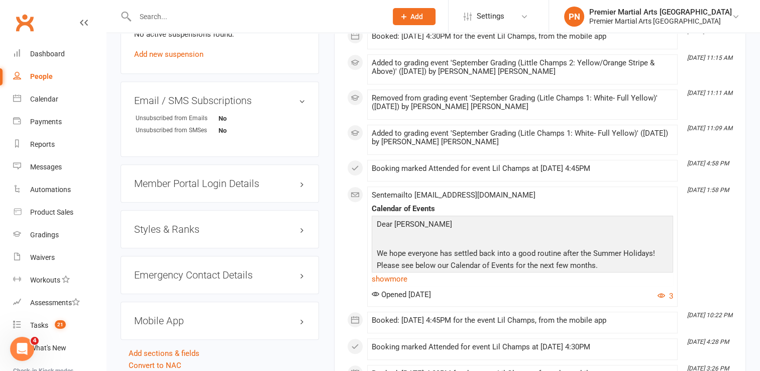
scroll to position [703, 0]
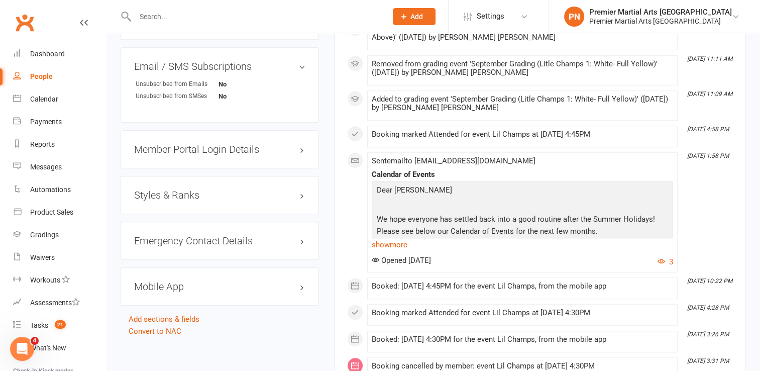
click at [295, 191] on h3 "Styles & Ranks" at bounding box center [219, 194] width 171 height 11
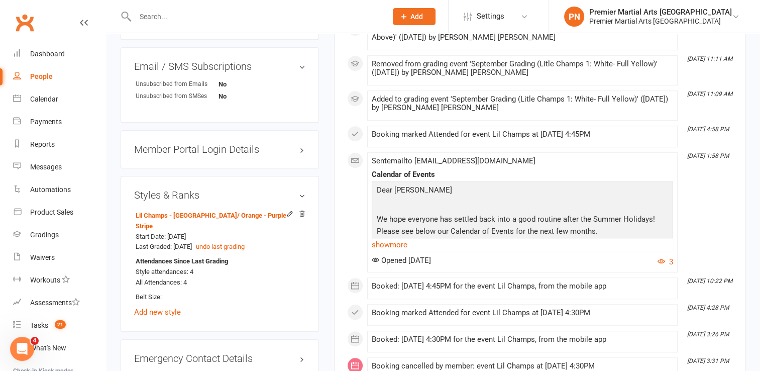
click at [301, 192] on h3 "Styles & Ranks" at bounding box center [219, 194] width 171 height 11
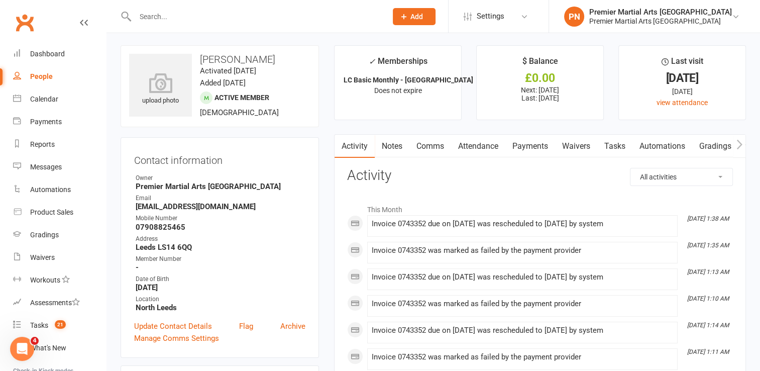
scroll to position [0, 0]
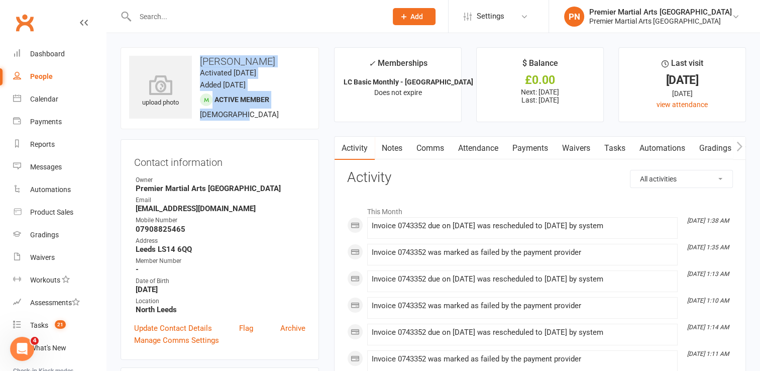
drag, startPoint x: 115, startPoint y: 40, endPoint x: 284, endPoint y: 131, distance: 191.5
drag, startPoint x: 284, startPoint y: 131, endPoint x: 333, endPoint y: 140, distance: 49.6
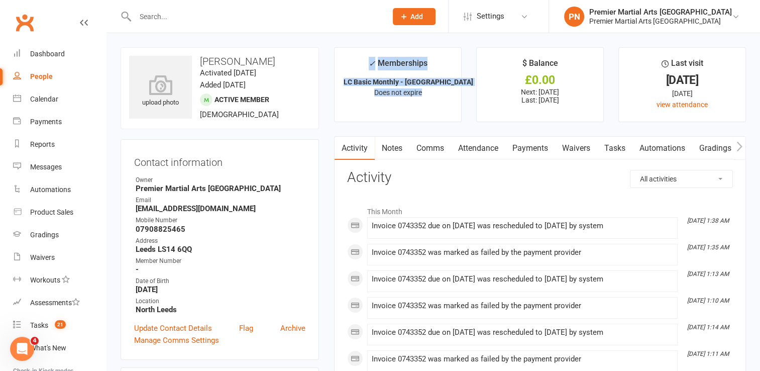
drag, startPoint x: 334, startPoint y: 44, endPoint x: 460, endPoint y: 119, distance: 147.1
drag, startPoint x: 460, startPoint y: 119, endPoint x: 466, endPoint y: 126, distance: 8.6
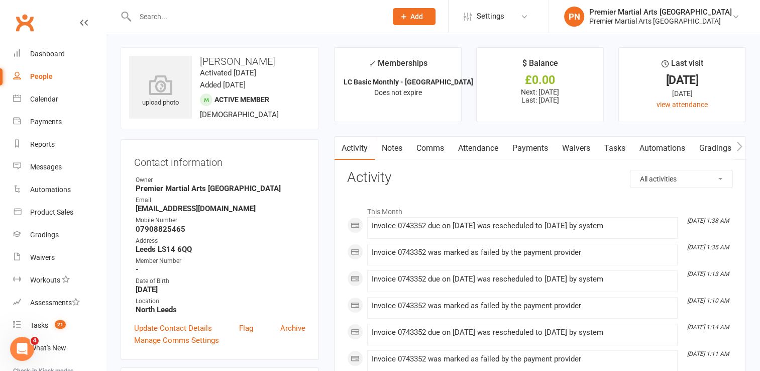
click at [260, 22] on input "text" at bounding box center [256, 17] width 248 height 14
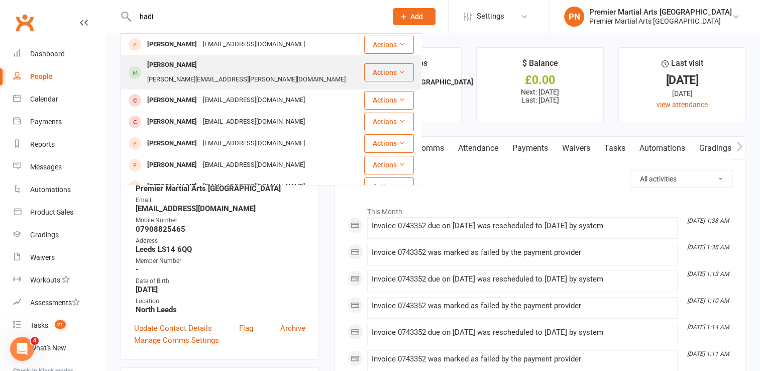
type input "hadi"
click at [249, 72] on div "shabbir.chohan@hotmail.com" at bounding box center [246, 79] width 204 height 15
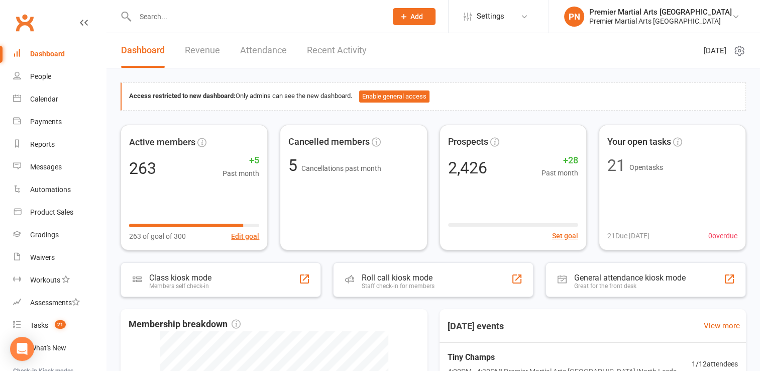
click at [295, 11] on input "text" at bounding box center [256, 17] width 248 height 14
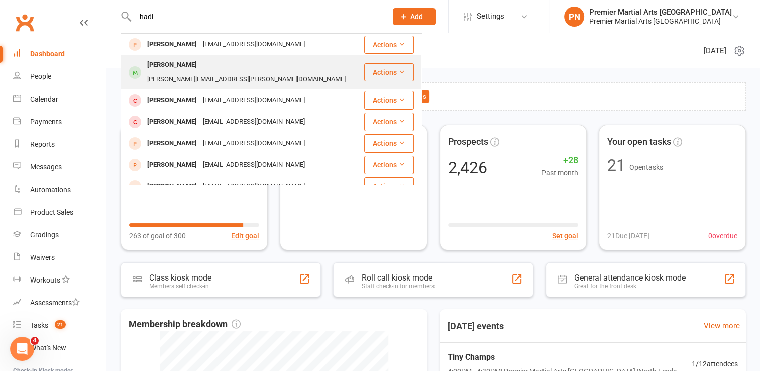
type input "hadi"
click at [245, 72] on div "[PERSON_NAME][EMAIL_ADDRESS][PERSON_NAME][DOMAIN_NAME]" at bounding box center [246, 79] width 204 height 15
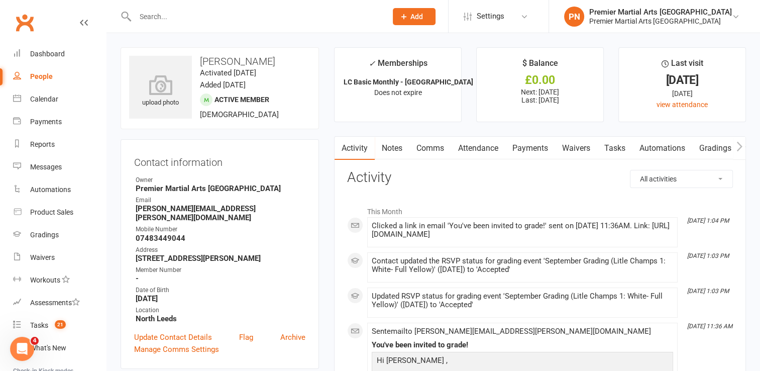
click at [428, 151] on link "Comms" at bounding box center [430, 148] width 42 height 23
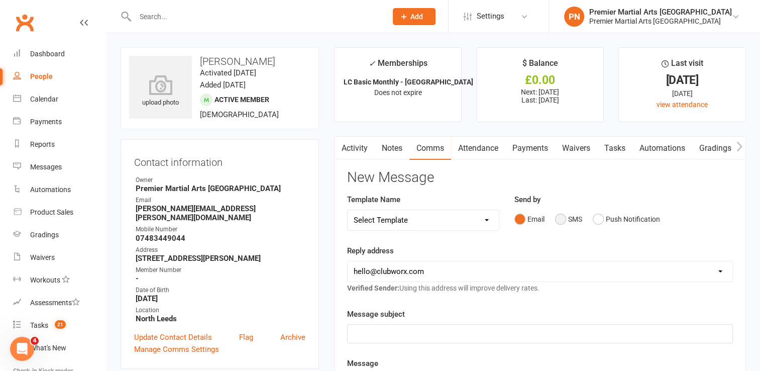
click at [565, 224] on button "SMS" at bounding box center [568, 218] width 27 height 19
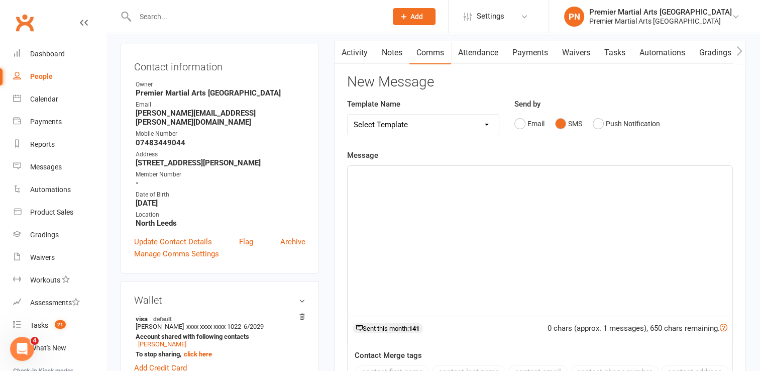
scroll to position [100, 0]
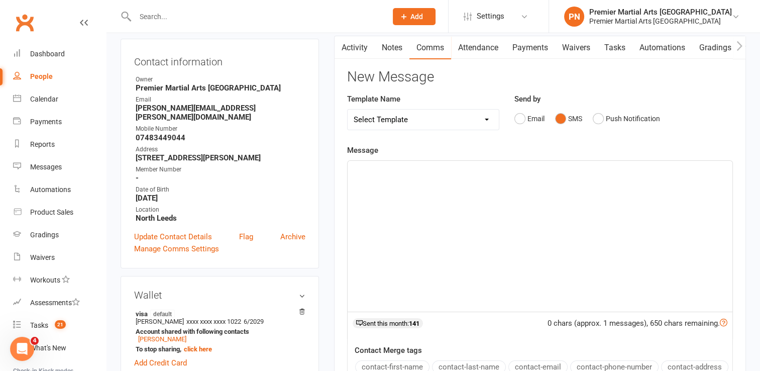
paste div
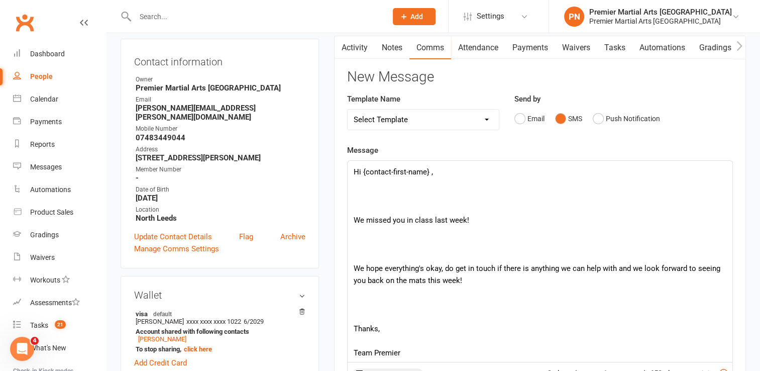
click at [435, 195] on p at bounding box center [540, 196] width 373 height 12
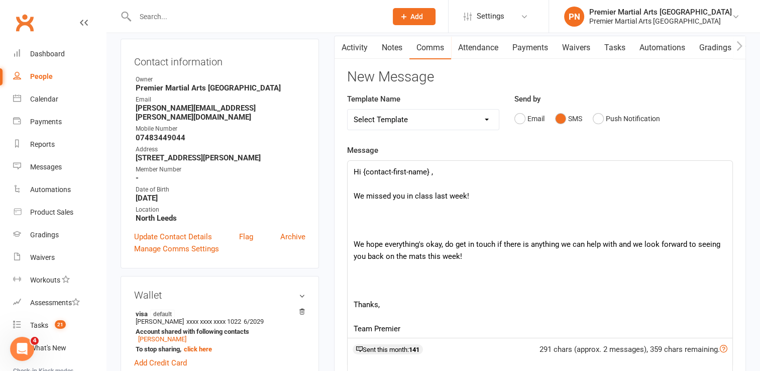
click at [423, 231] on p at bounding box center [540, 232] width 373 height 12
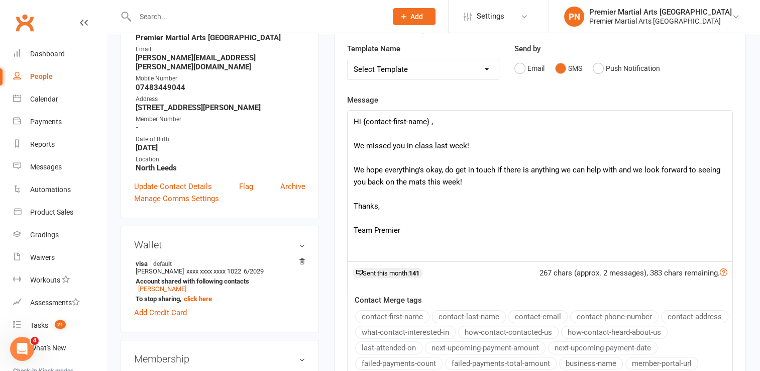
scroll to position [301, 0]
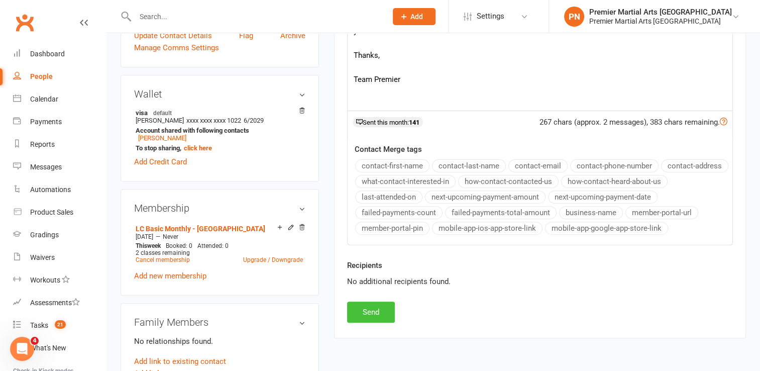
click at [388, 308] on button "Send" at bounding box center [371, 311] width 48 height 21
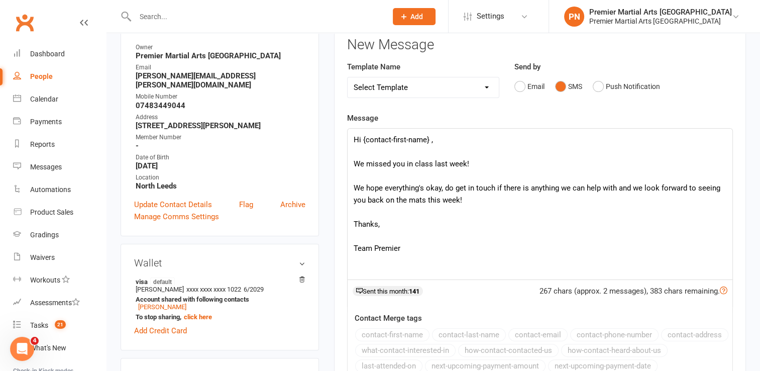
scroll to position [0, 0]
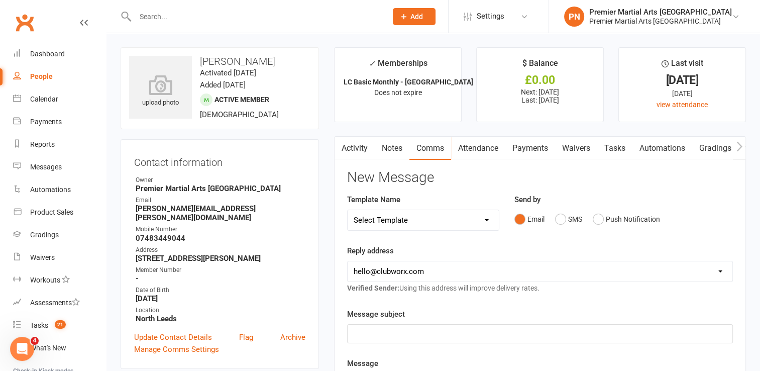
click at [330, 14] on input "text" at bounding box center [256, 17] width 248 height 14
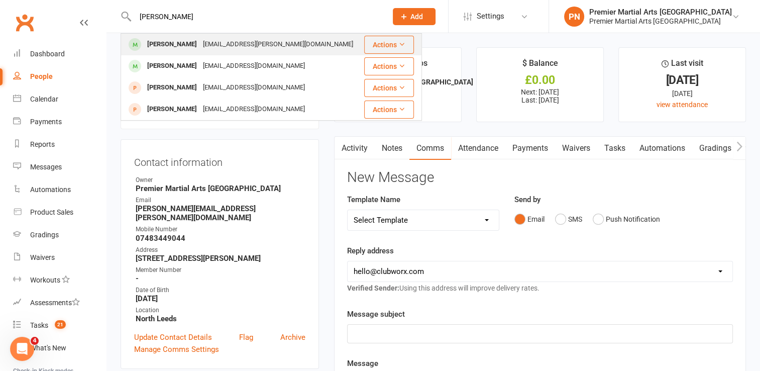
type input "leo"
click at [279, 52] on div "Leo Crowther jo.crowther@icloud.com" at bounding box center [242, 44] width 241 height 21
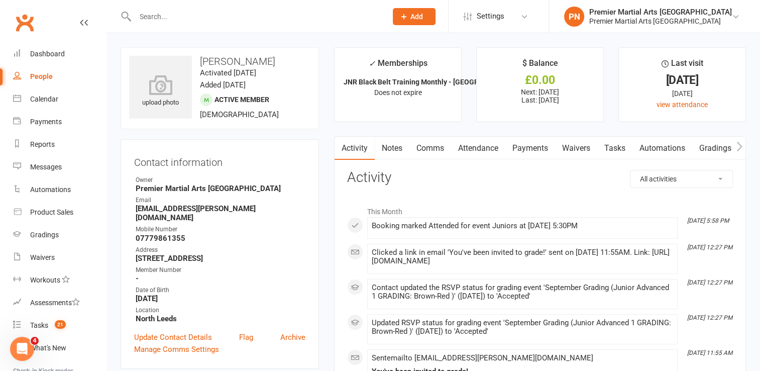
click at [334, 3] on div at bounding box center [250, 16] width 259 height 33
click at [329, 16] on input "text" at bounding box center [256, 17] width 248 height 14
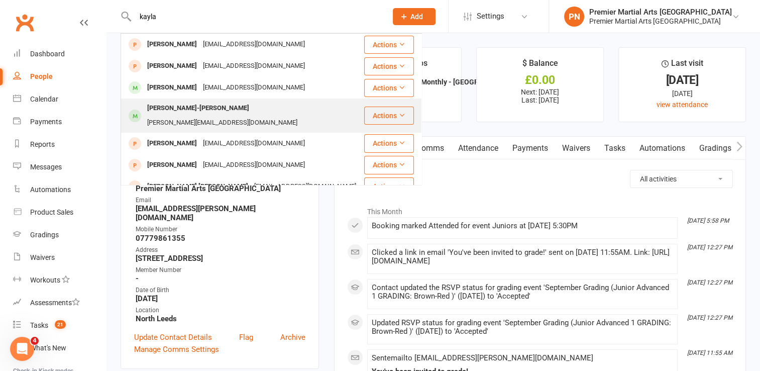
type input "kayla"
click at [218, 116] on div "veronicarjesus@hotmail.com" at bounding box center [222, 123] width 156 height 15
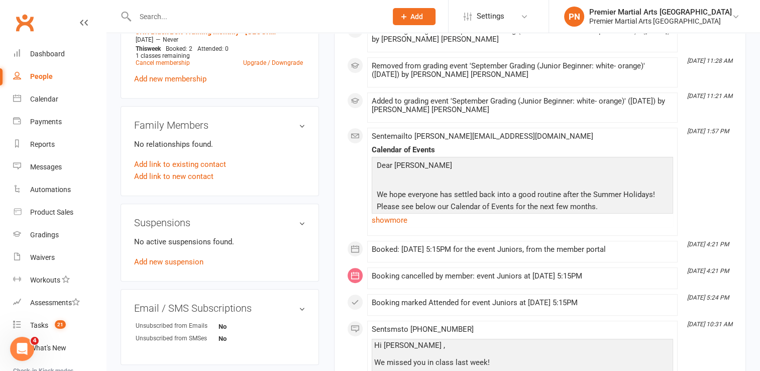
scroll to position [553, 0]
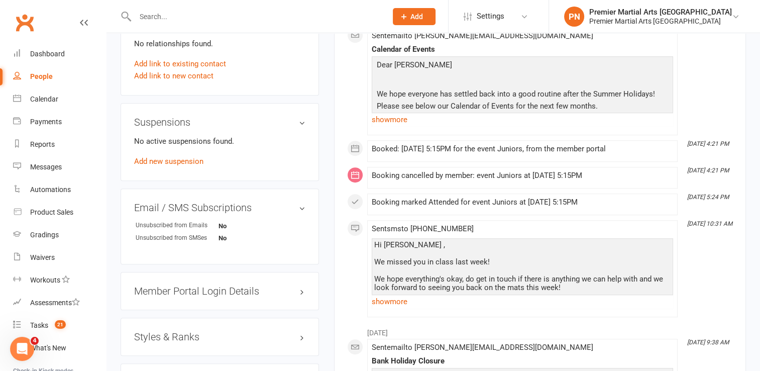
click at [391, 299] on link "show more" at bounding box center [522, 301] width 301 height 14
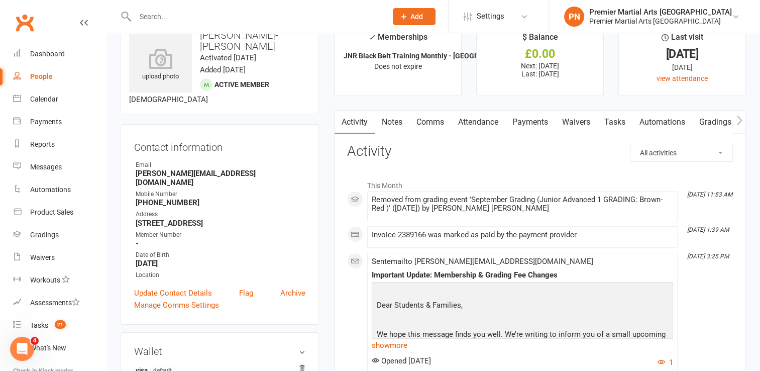
scroll to position [100, 0]
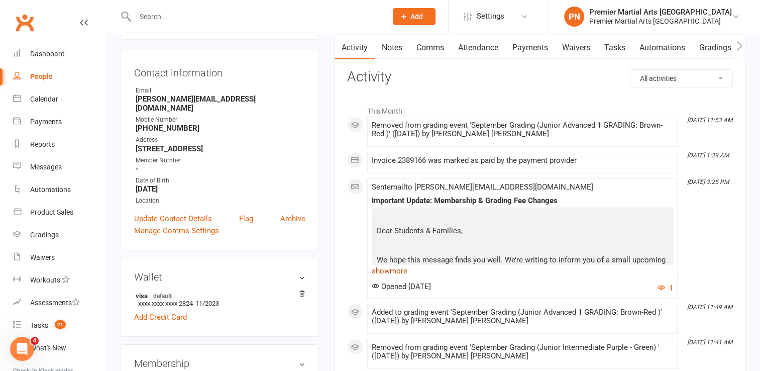
click at [380, 268] on link "show more" at bounding box center [522, 271] width 301 height 14
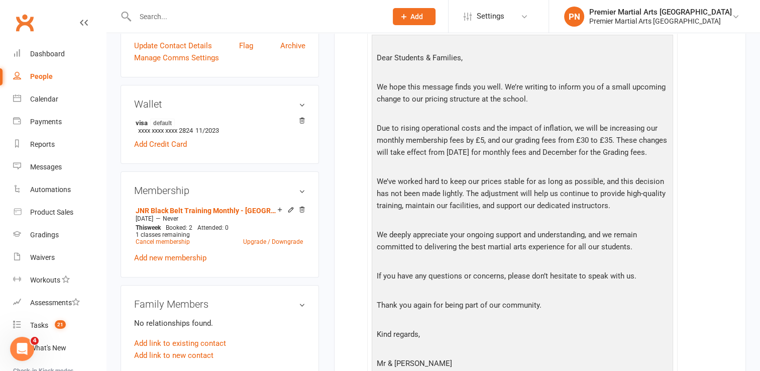
scroll to position [402, 0]
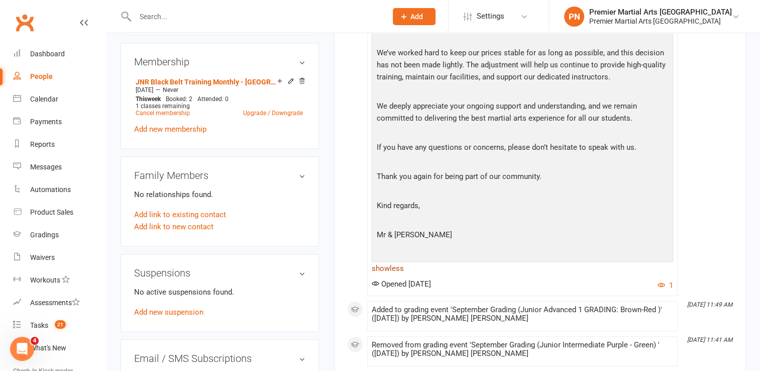
click at [379, 275] on link "show less" at bounding box center [522, 268] width 301 height 14
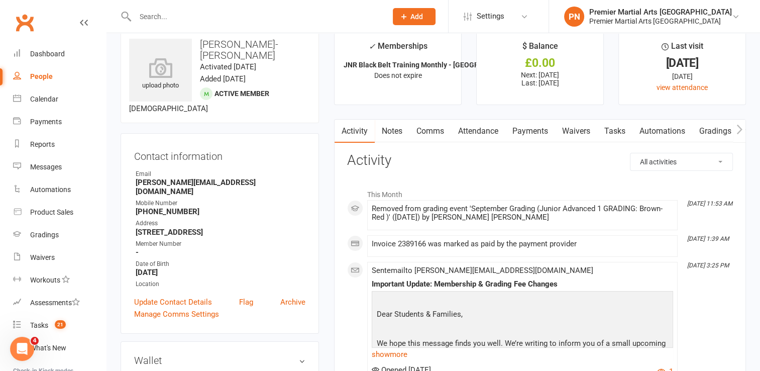
scroll to position [0, 0]
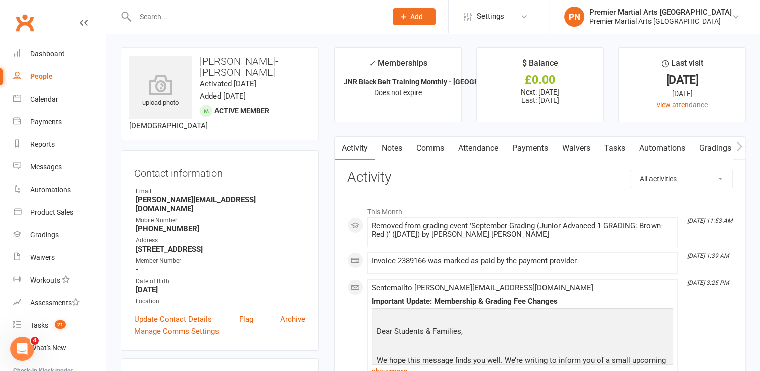
click at [437, 148] on link "Comms" at bounding box center [430, 148] width 42 height 23
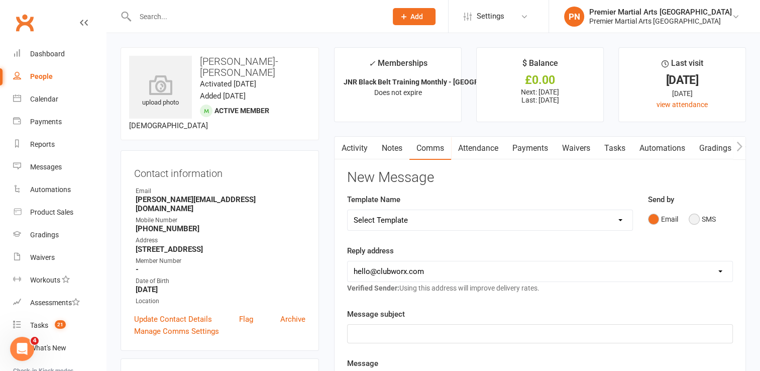
click at [700, 216] on button "SMS" at bounding box center [702, 218] width 27 height 19
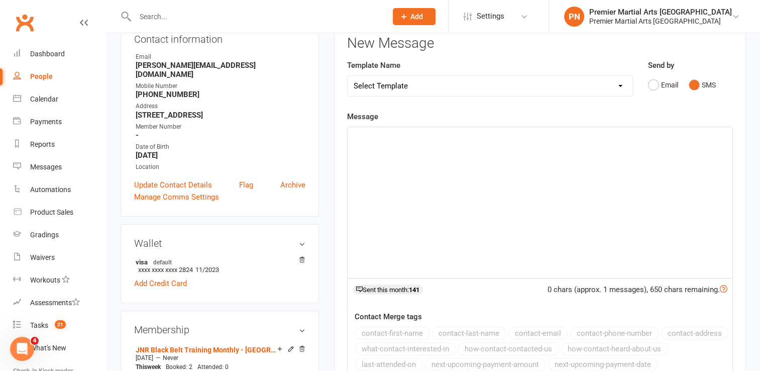
scroll to position [151, 0]
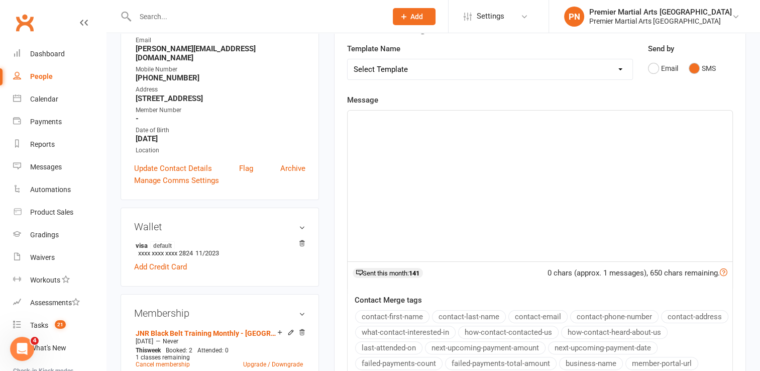
paste div
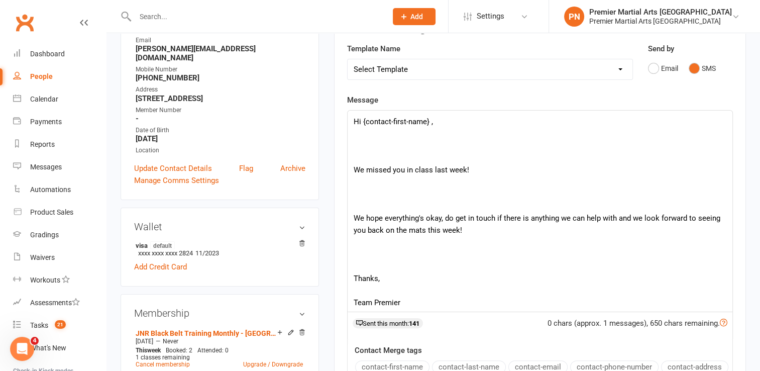
click at [487, 148] on p at bounding box center [540, 146] width 373 height 12
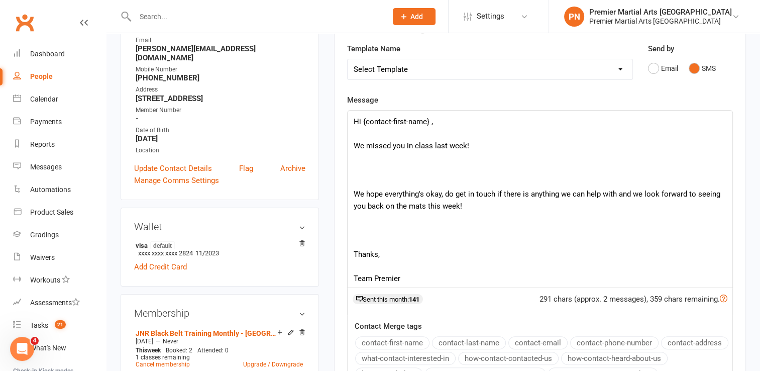
click at [453, 176] on p at bounding box center [540, 182] width 373 height 12
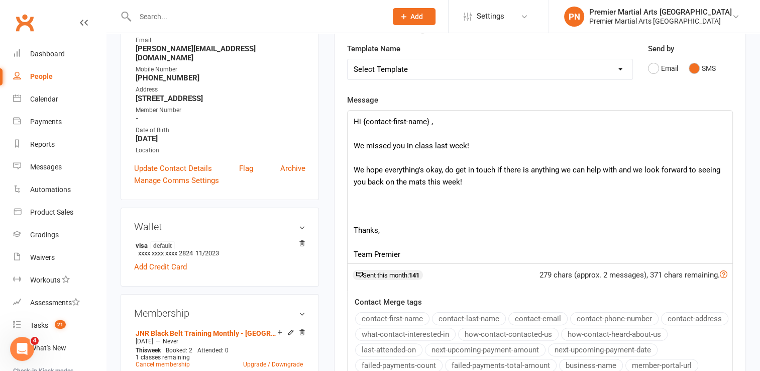
click at [432, 220] on p at bounding box center [540, 218] width 373 height 12
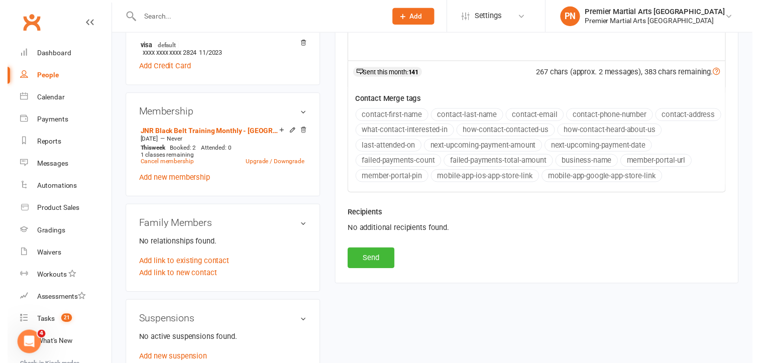
scroll to position [352, 0]
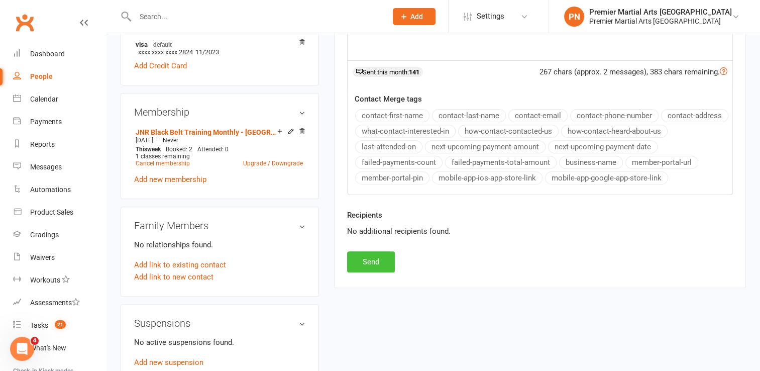
click at [359, 255] on button "Send" at bounding box center [371, 261] width 48 height 21
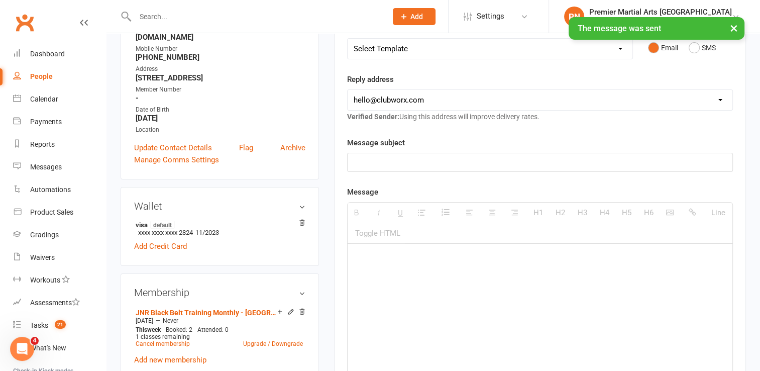
scroll to position [0, 0]
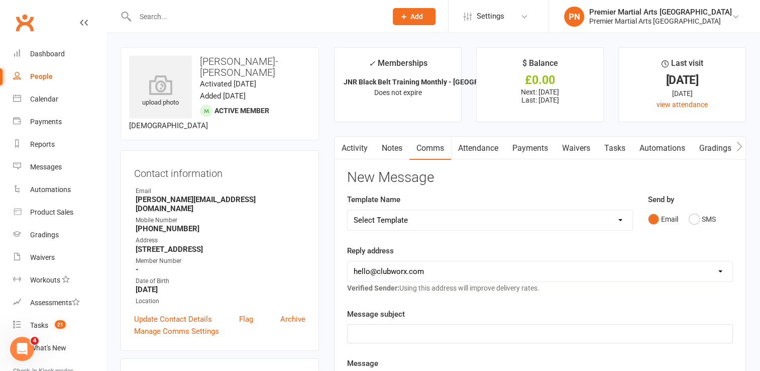
click at [348, 15] on input "text" at bounding box center [256, 17] width 248 height 14
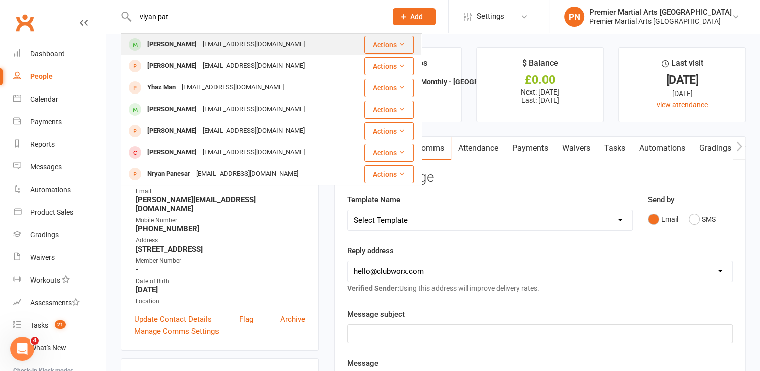
type input "viyan pat"
click at [296, 50] on div "Viyan Patel tejalpatel20@hotmail.com" at bounding box center [243, 44] width 242 height 21
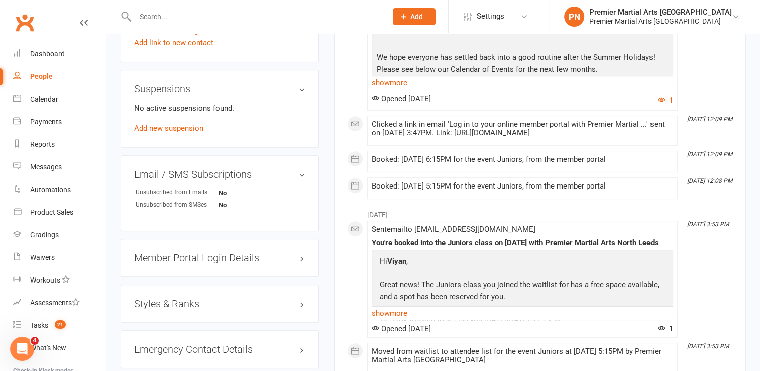
scroll to position [653, 0]
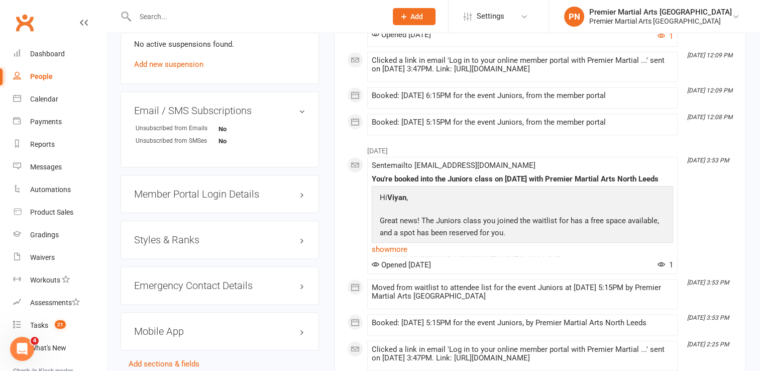
click at [298, 259] on div "Styles & Ranks" at bounding box center [220, 240] width 198 height 38
click at [299, 255] on div "Styles & Ranks" at bounding box center [220, 240] width 198 height 38
click at [299, 245] on h3 "Styles & Ranks" at bounding box center [219, 239] width 171 height 11
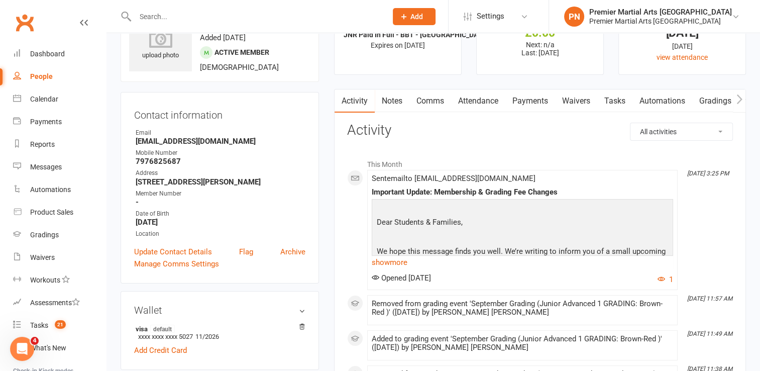
scroll to position [0, 0]
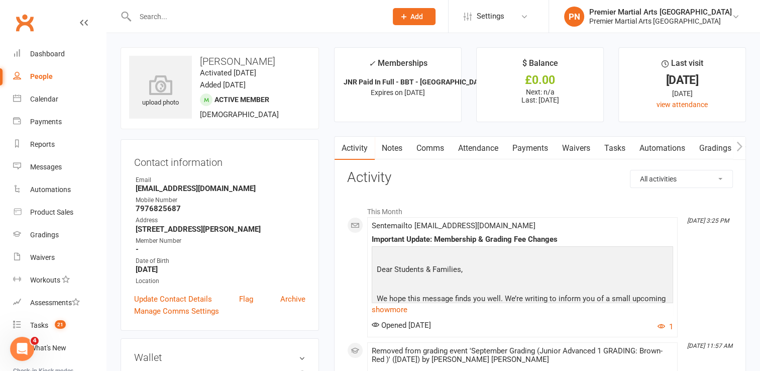
click at [432, 148] on link "Comms" at bounding box center [430, 148] width 42 height 23
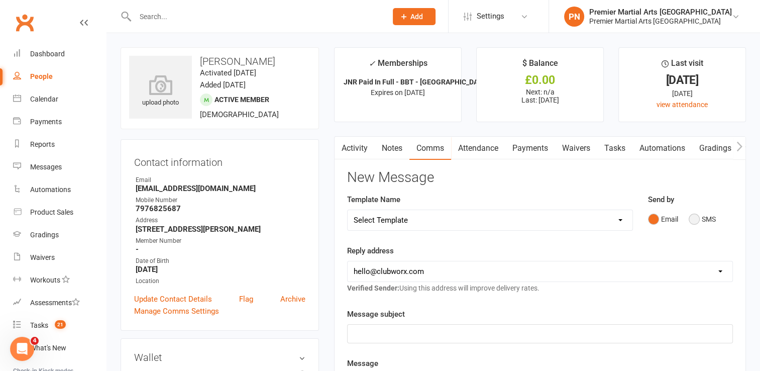
click at [689, 214] on button "SMS" at bounding box center [702, 218] width 27 height 19
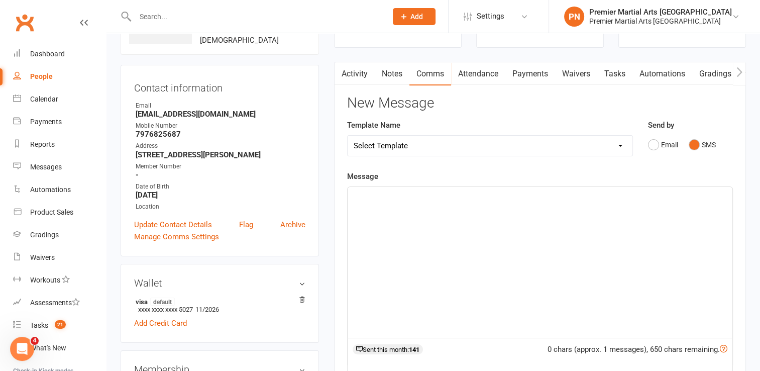
scroll to position [100, 0]
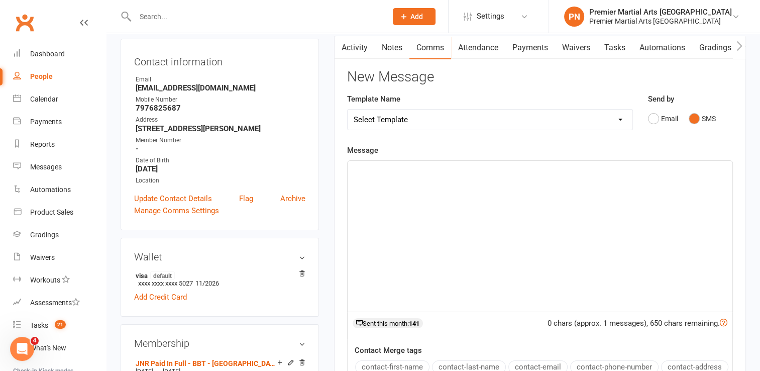
paste div
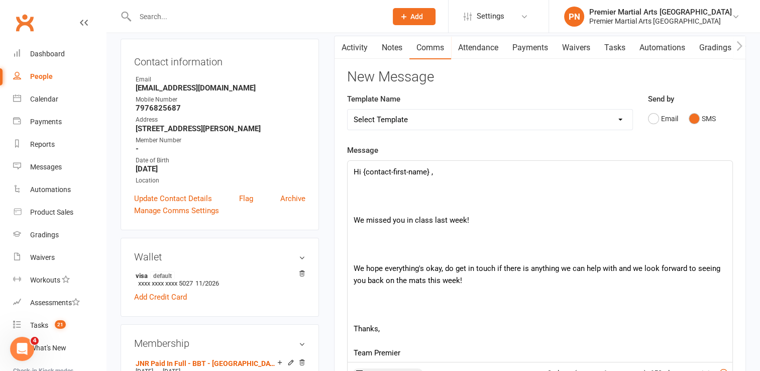
click at [438, 200] on p at bounding box center [540, 196] width 373 height 12
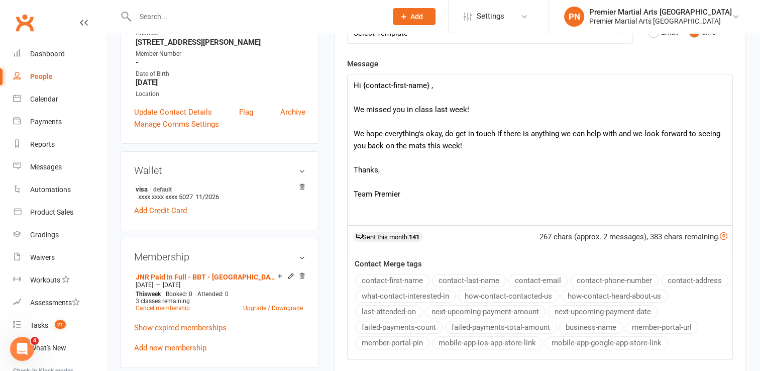
scroll to position [201, 0]
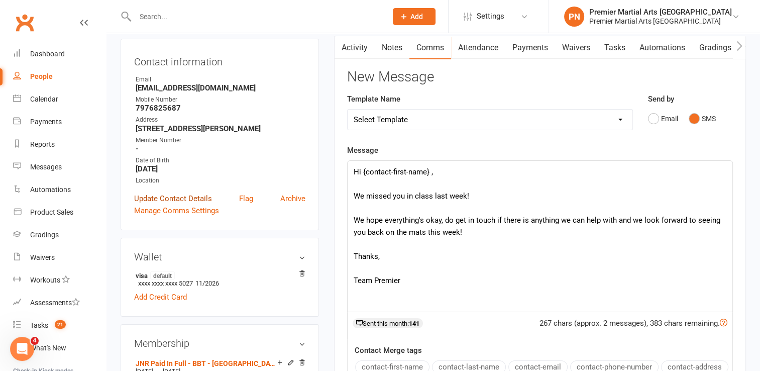
click at [183, 204] on link "Update Contact Details" at bounding box center [173, 198] width 78 height 12
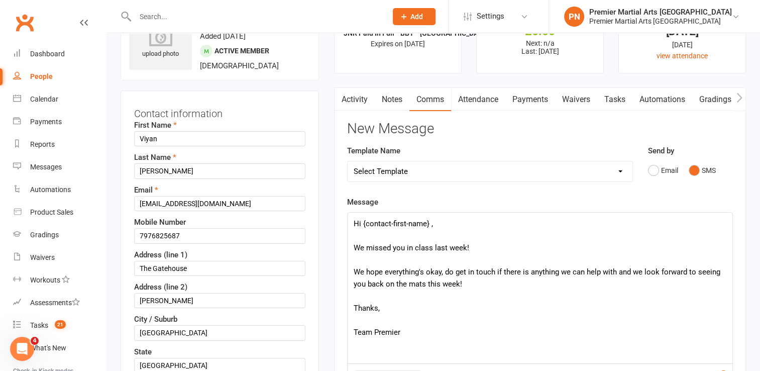
scroll to position [47, 0]
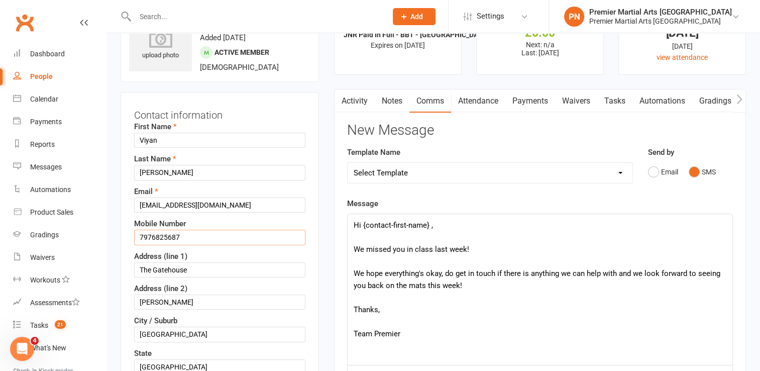
click at [141, 232] on input "7976825687" at bounding box center [219, 237] width 171 height 15
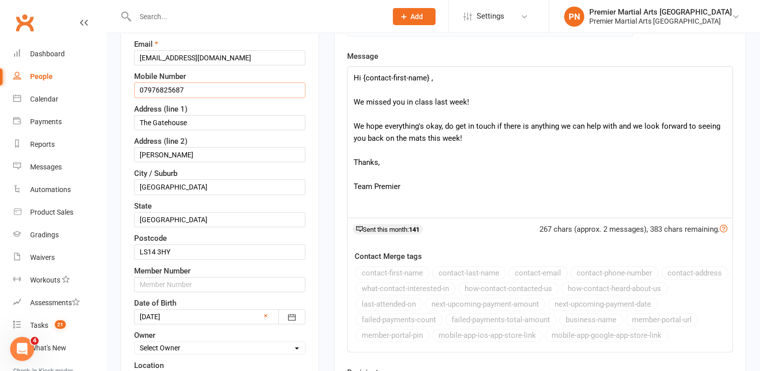
scroll to position [248, 0]
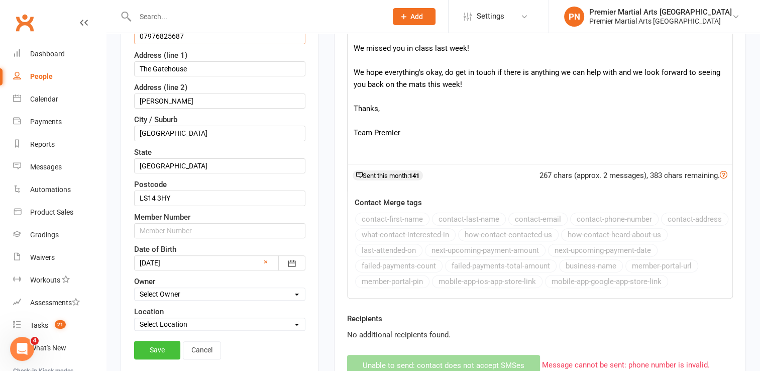
type input "07976825687"
click at [157, 350] on link "Save" at bounding box center [157, 350] width 46 height 18
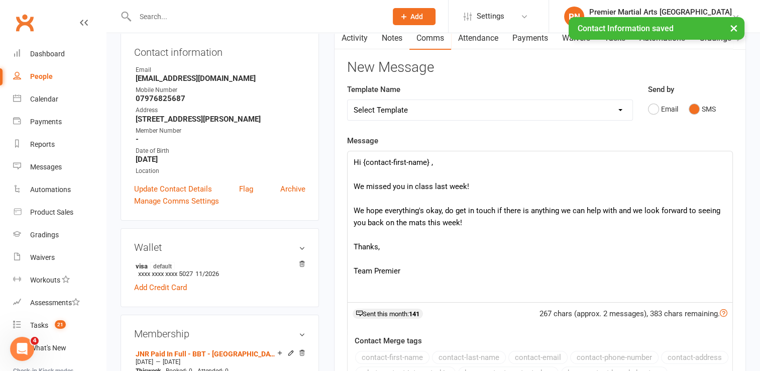
scroll to position [47, 0]
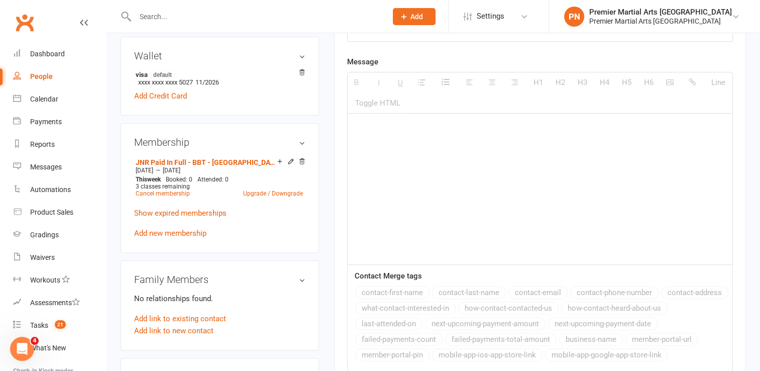
scroll to position [100, 0]
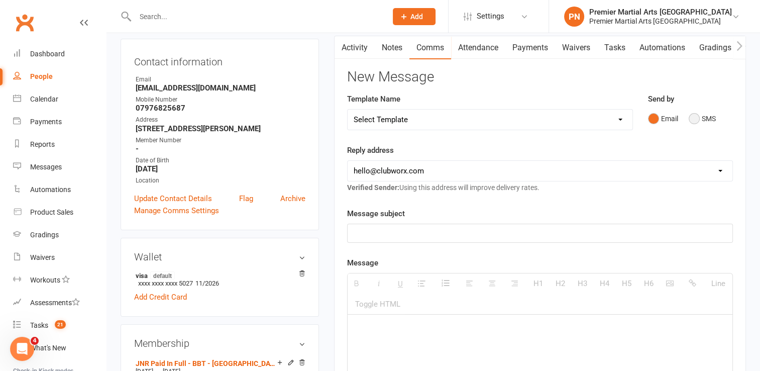
click at [698, 120] on button "SMS" at bounding box center [702, 118] width 27 height 19
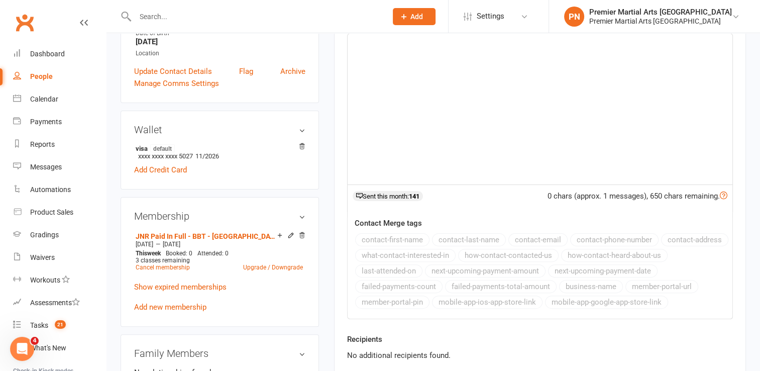
scroll to position [251, 0]
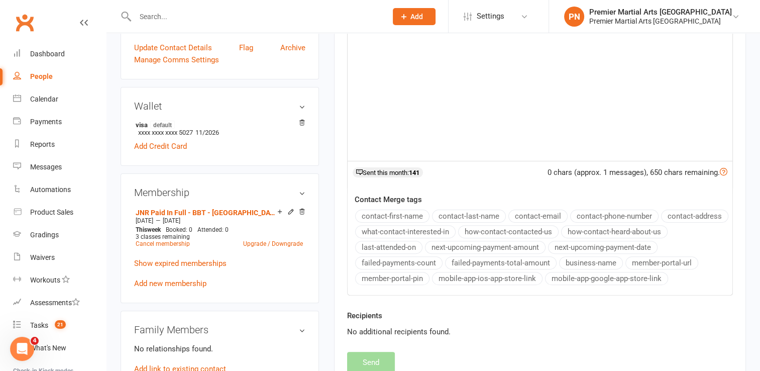
paste div
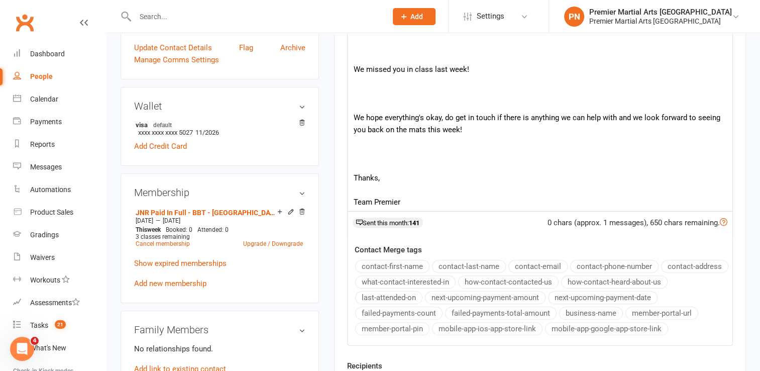
click at [425, 101] on p at bounding box center [540, 105] width 373 height 12
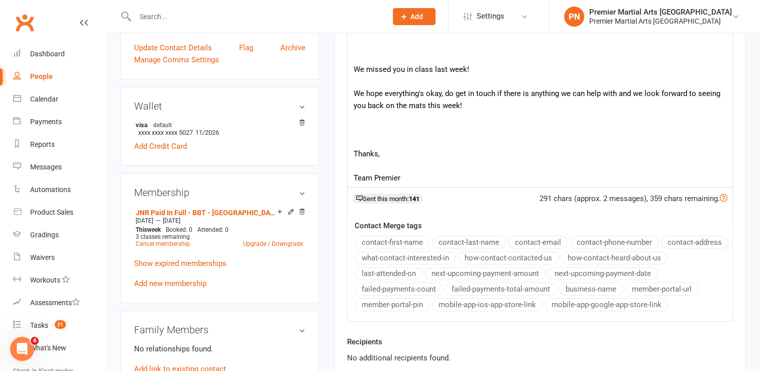
click at [375, 57] on p at bounding box center [540, 57] width 373 height 12
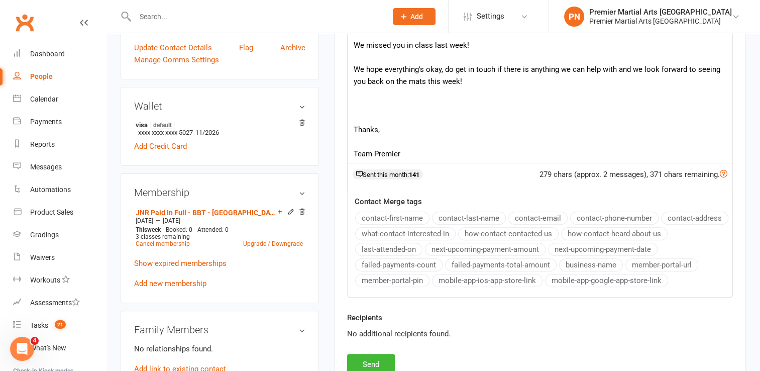
click at [381, 114] on p at bounding box center [540, 118] width 373 height 12
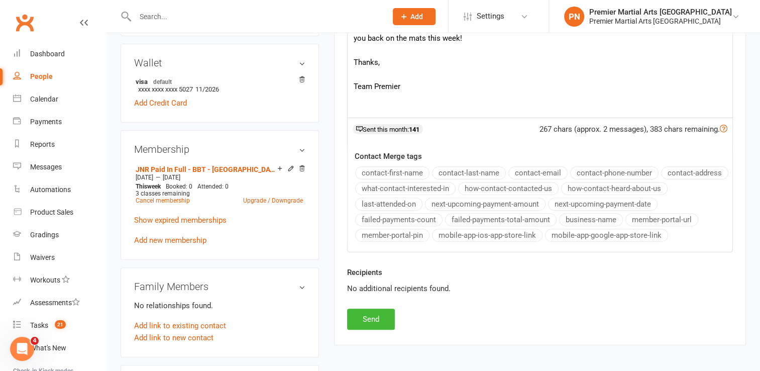
scroll to position [402, 0]
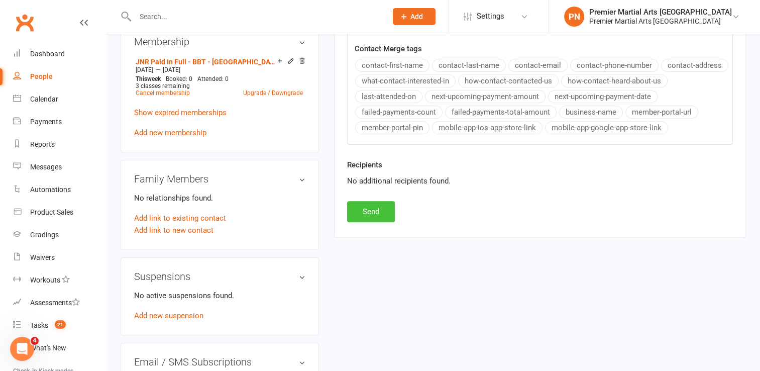
click at [358, 214] on button "Send" at bounding box center [371, 211] width 48 height 21
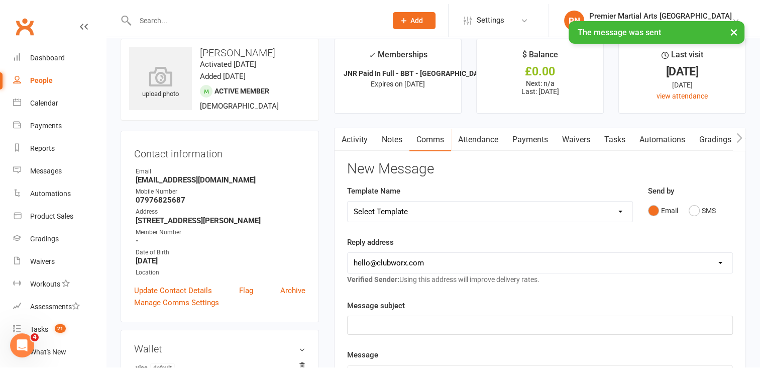
scroll to position [0, 0]
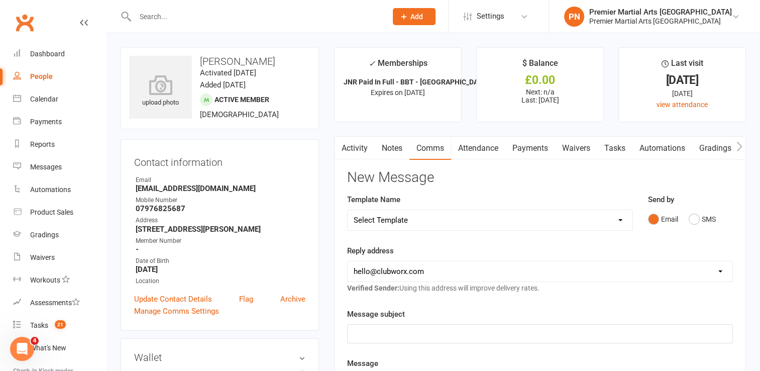
click at [255, 17] on input "text" at bounding box center [256, 17] width 248 height 14
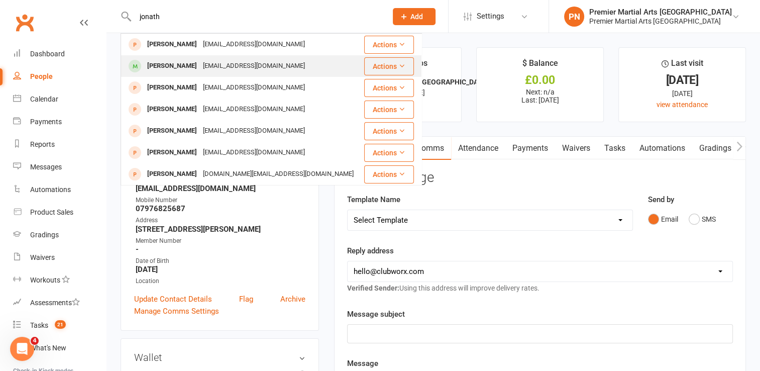
type input "jonath"
click at [240, 64] on div "[EMAIL_ADDRESS][DOMAIN_NAME]" at bounding box center [254, 66] width 108 height 15
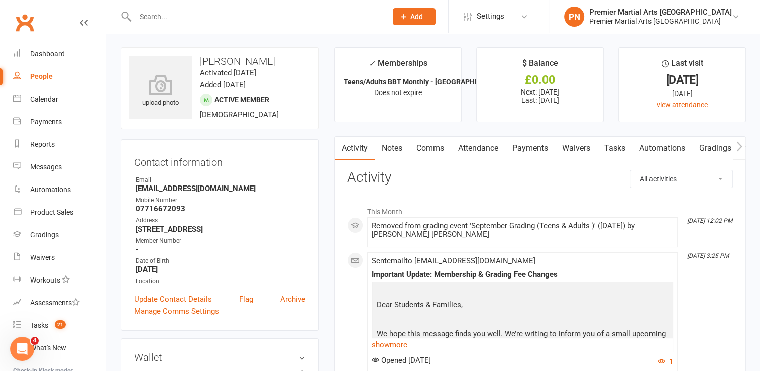
click at [484, 150] on link "Attendance" at bounding box center [478, 148] width 54 height 23
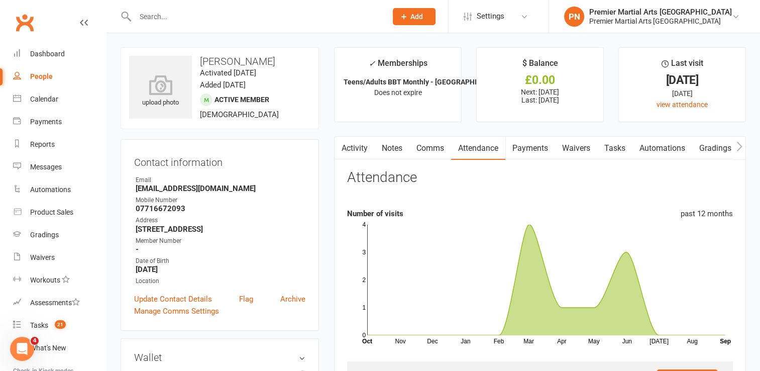
click at [432, 144] on link "Comms" at bounding box center [430, 148] width 42 height 23
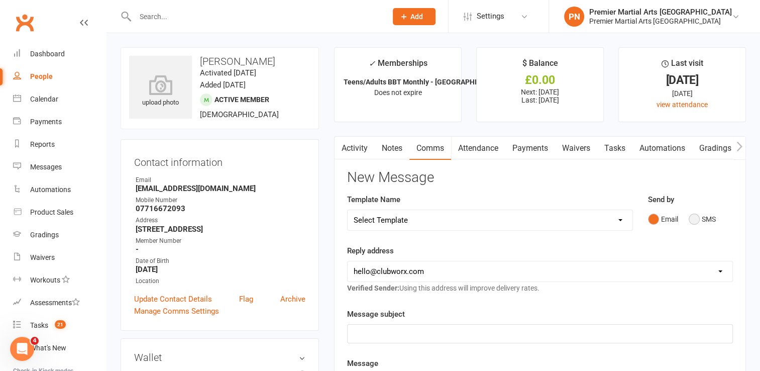
click at [694, 218] on button "SMS" at bounding box center [702, 218] width 27 height 19
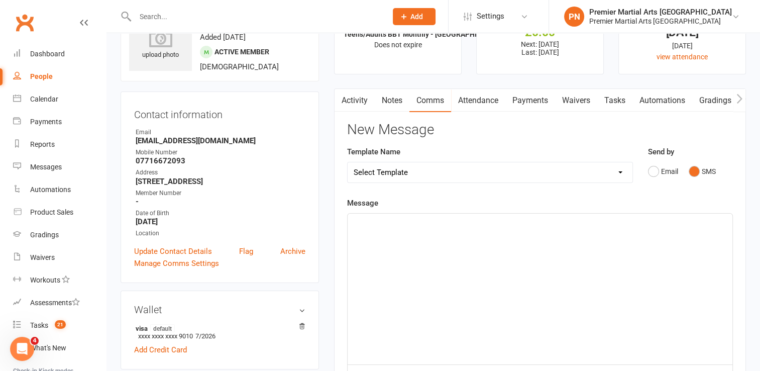
scroll to position [50, 0]
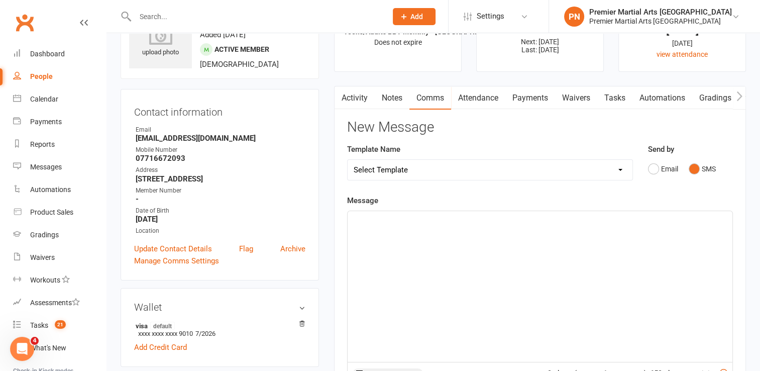
paste div
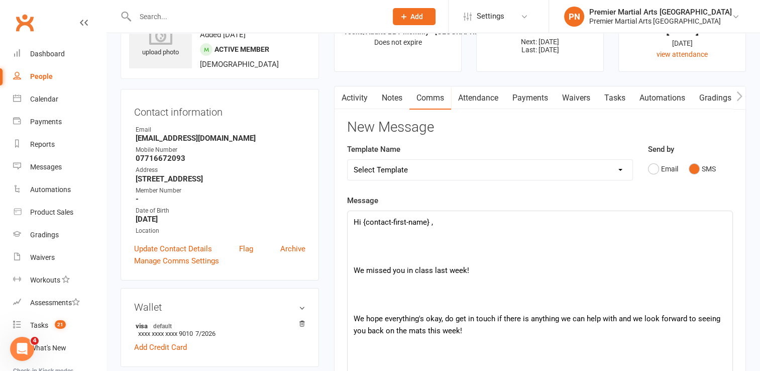
click at [422, 256] on p at bounding box center [540, 258] width 373 height 12
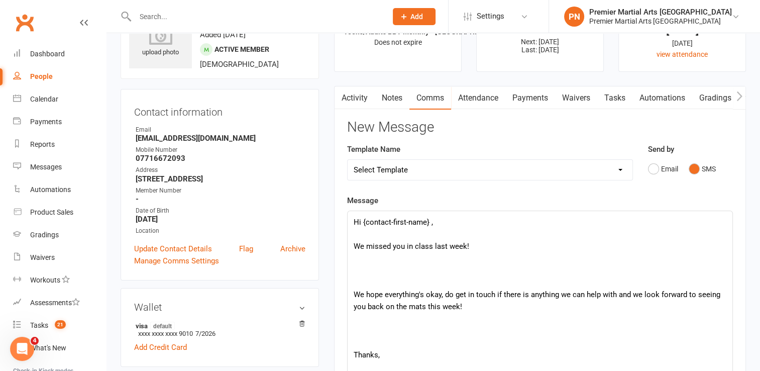
click at [406, 283] on p at bounding box center [540, 282] width 373 height 12
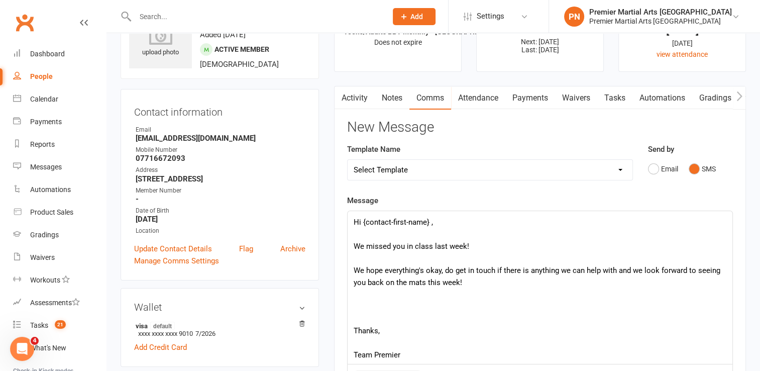
click at [404, 327] on p "Thanks," at bounding box center [540, 331] width 373 height 12
click at [401, 309] on p at bounding box center [540, 306] width 373 height 12
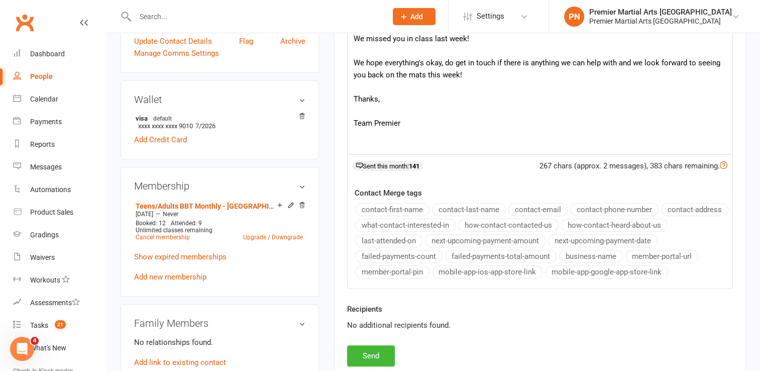
scroll to position [301, 0]
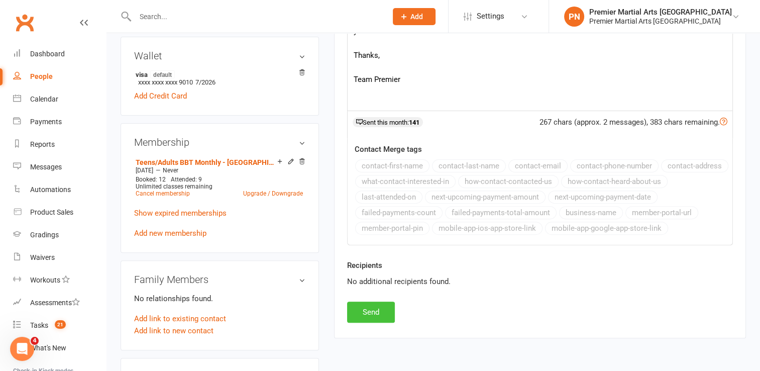
click at [354, 306] on button "Send" at bounding box center [371, 311] width 48 height 21
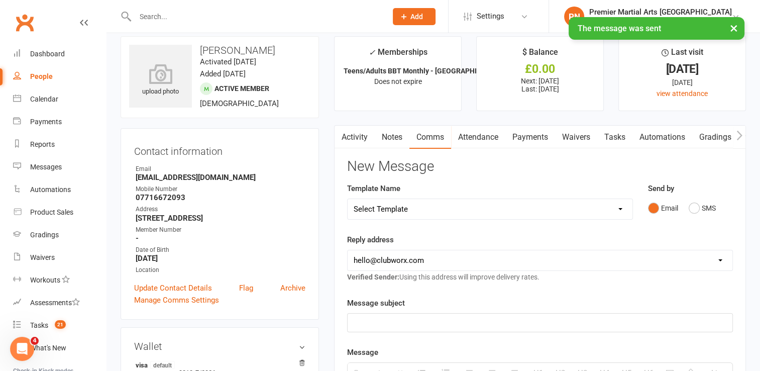
scroll to position [0, 0]
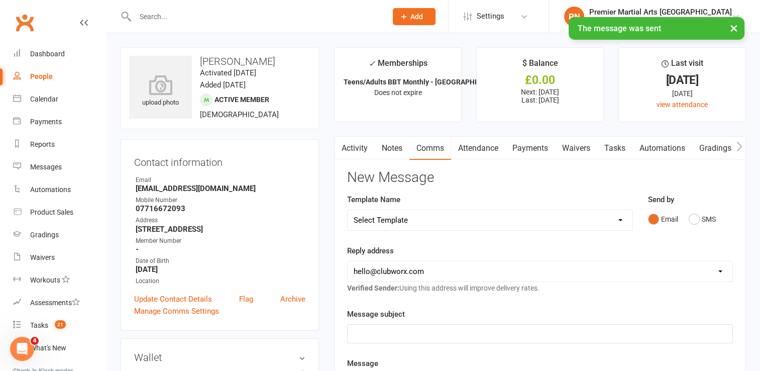
click at [524, 148] on link "Payments" at bounding box center [530, 148] width 50 height 23
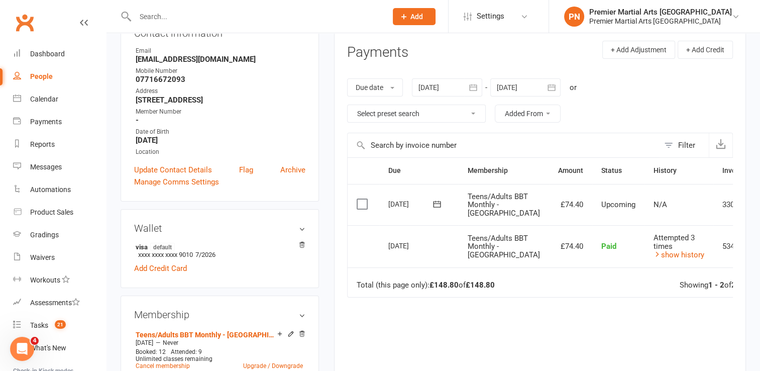
scroll to position [151, 0]
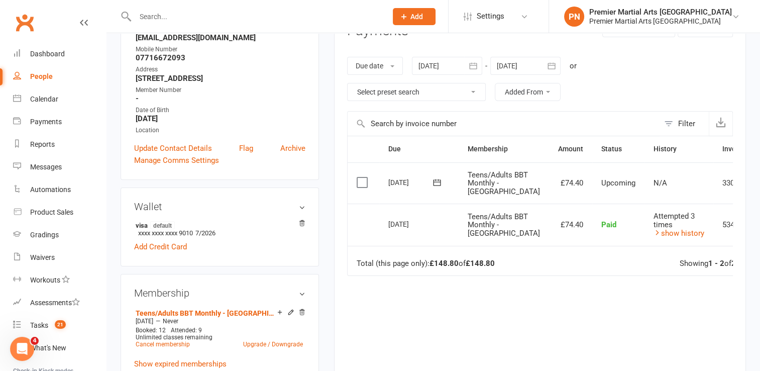
click at [439, 63] on div at bounding box center [447, 66] width 70 height 18
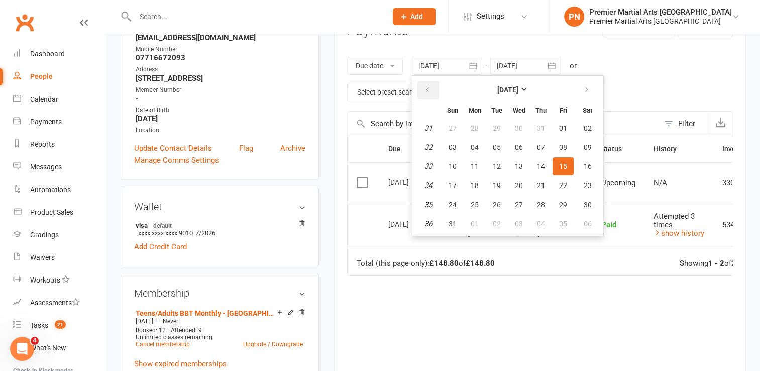
click at [428, 88] on icon "button" at bounding box center [427, 90] width 7 height 8
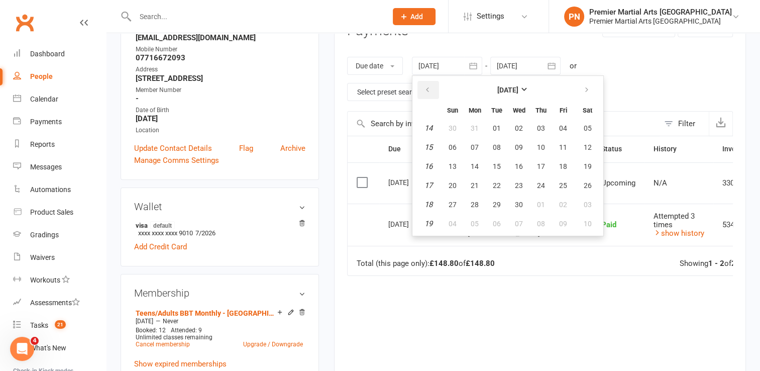
click at [428, 88] on icon "button" at bounding box center [427, 90] width 7 height 8
click at [579, 128] on button "01" at bounding box center [588, 128] width 26 height 18
type input "[DATE]"
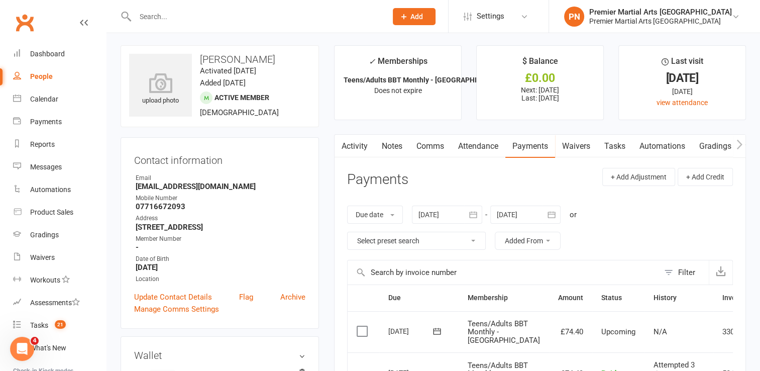
scroll to position [0, 0]
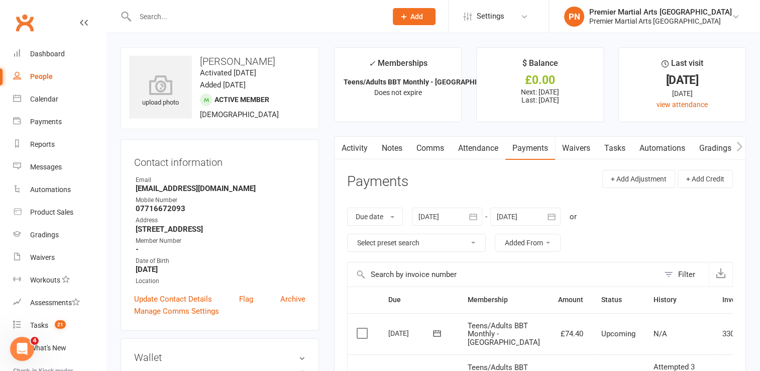
click at [351, 22] on input "text" at bounding box center [256, 17] width 248 height 14
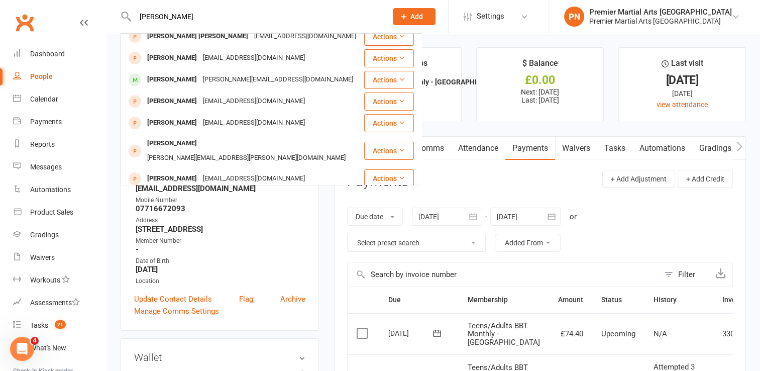
scroll to position [180, 0]
type input "[PERSON_NAME]"
click at [200, 76] on div "[PERSON_NAME]" at bounding box center [172, 80] width 56 height 15
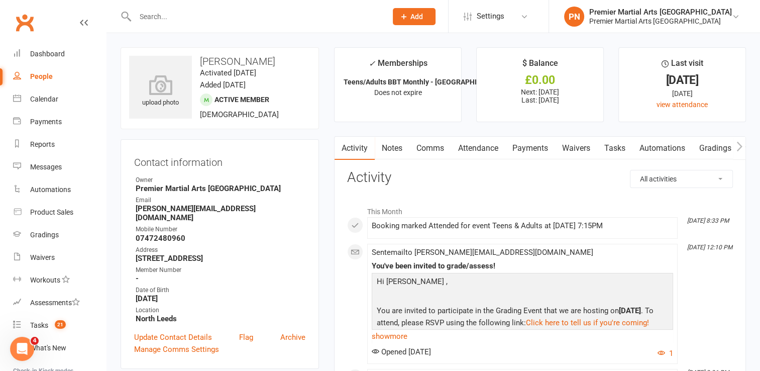
click at [342, 17] on input "text" at bounding box center [256, 17] width 248 height 14
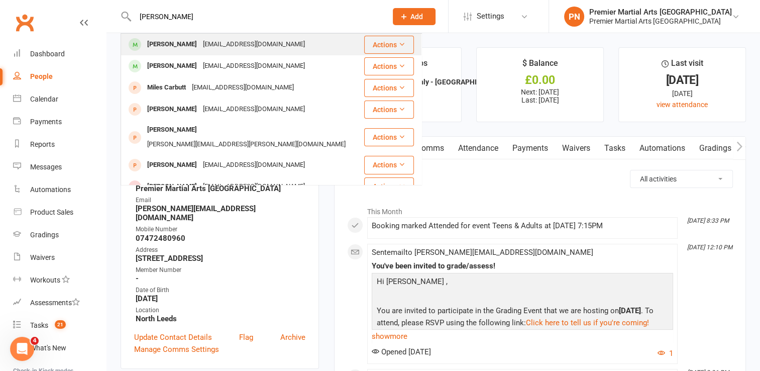
type input "[PERSON_NAME]"
click at [230, 51] on div "[EMAIL_ADDRESS][DOMAIN_NAME]" at bounding box center [254, 44] width 108 height 15
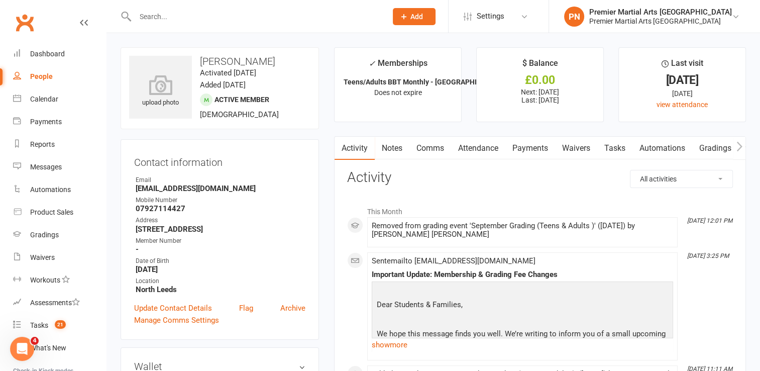
click at [305, 27] on div at bounding box center [250, 16] width 259 height 33
click at [304, 15] on input "text" at bounding box center [256, 17] width 248 height 14
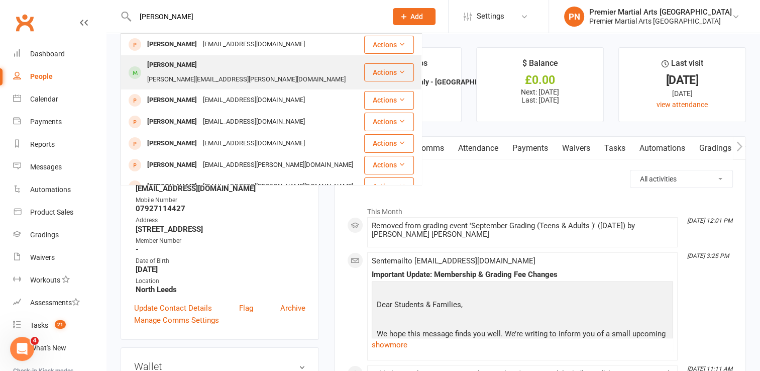
type input "[PERSON_NAME]"
click at [230, 72] on div "[PERSON_NAME][EMAIL_ADDRESS][PERSON_NAME][DOMAIN_NAME]" at bounding box center [246, 79] width 204 height 15
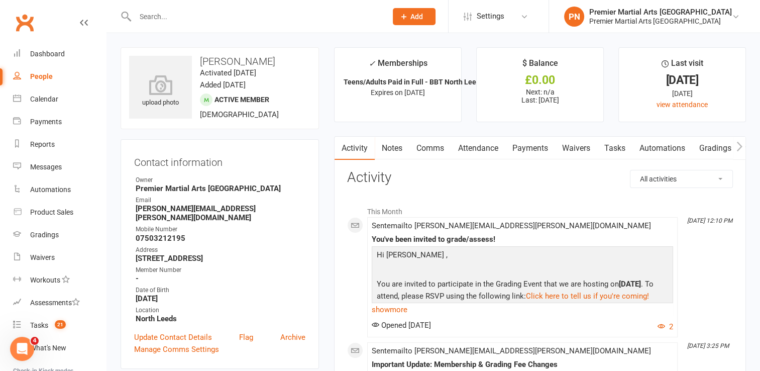
click at [428, 144] on link "Comms" at bounding box center [430, 148] width 42 height 23
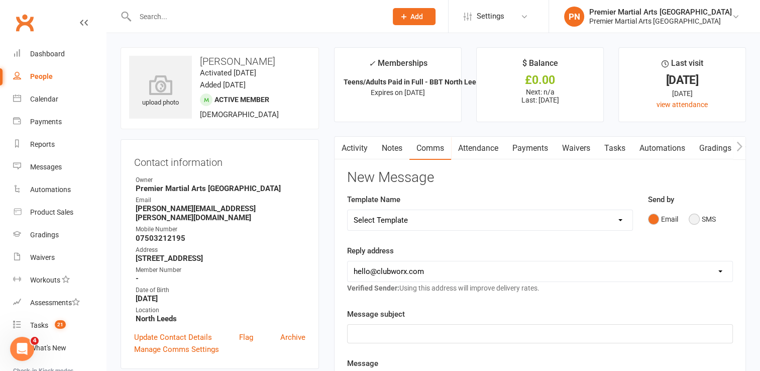
click at [692, 216] on button "SMS" at bounding box center [702, 218] width 27 height 19
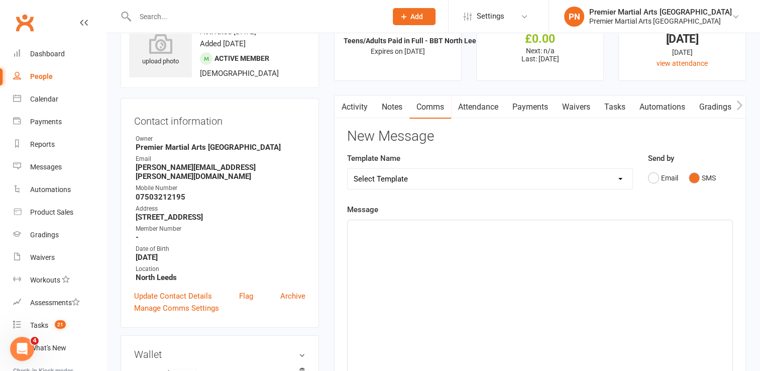
scroll to position [100, 0]
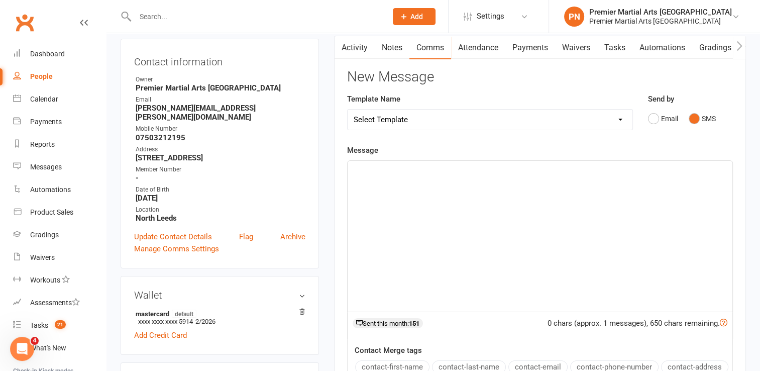
paste div
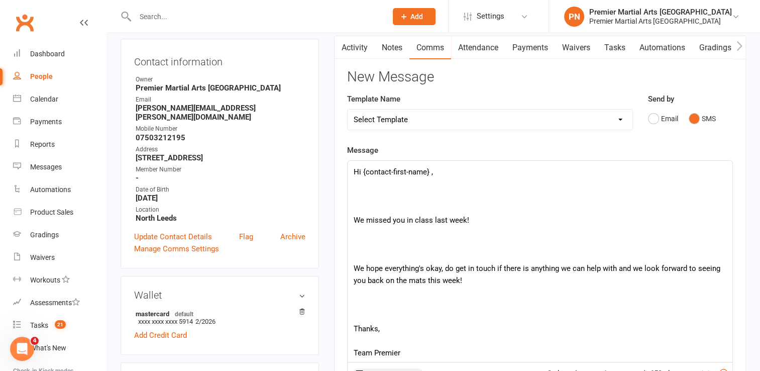
click at [414, 197] on p at bounding box center [540, 196] width 373 height 12
click at [410, 210] on p at bounding box center [540, 208] width 373 height 12
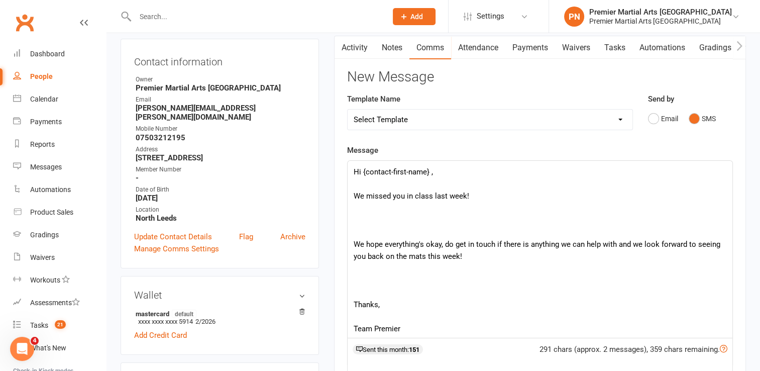
click at [397, 234] on p at bounding box center [540, 232] width 373 height 12
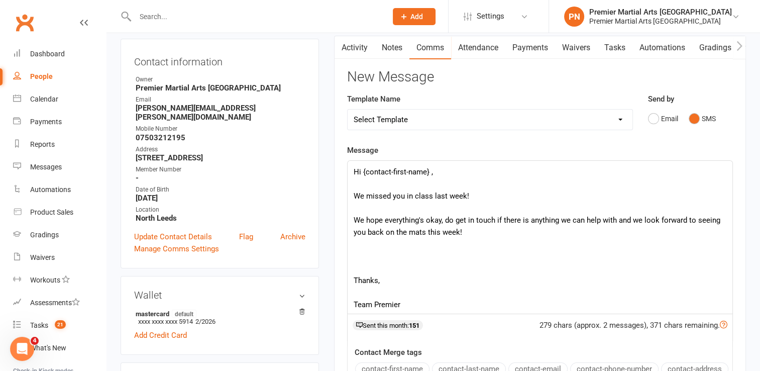
click at [390, 266] on p at bounding box center [540, 268] width 373 height 12
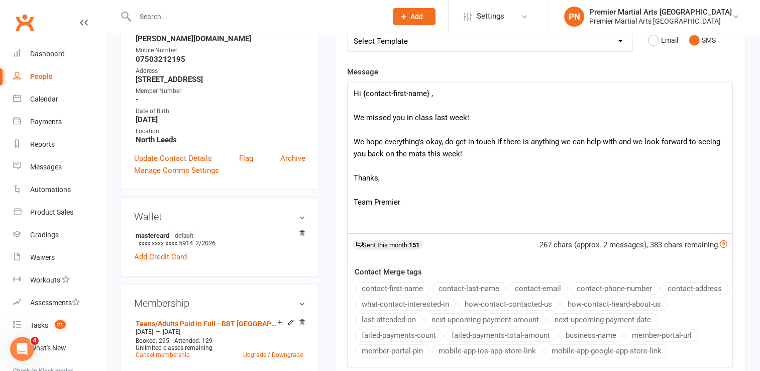
scroll to position [301, 0]
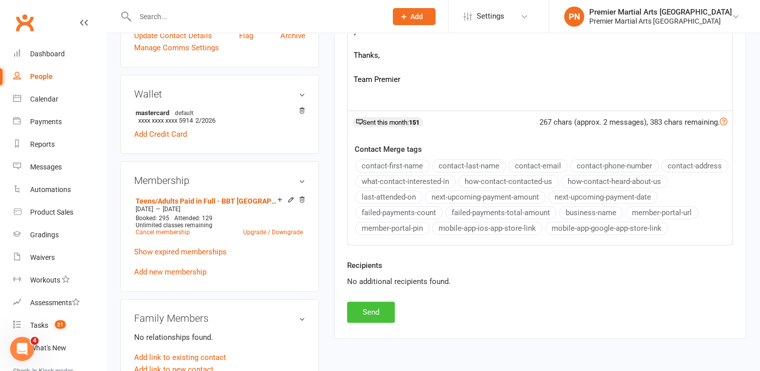
click at [372, 302] on button "Send" at bounding box center [371, 311] width 48 height 21
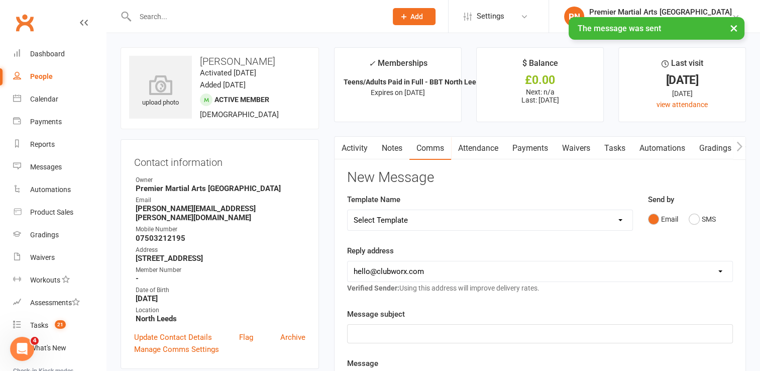
scroll to position [0, 0]
click at [288, 17] on div "× The message was sent" at bounding box center [373, 17] width 747 height 0
click at [288, 13] on input "text" at bounding box center [256, 17] width 248 height 14
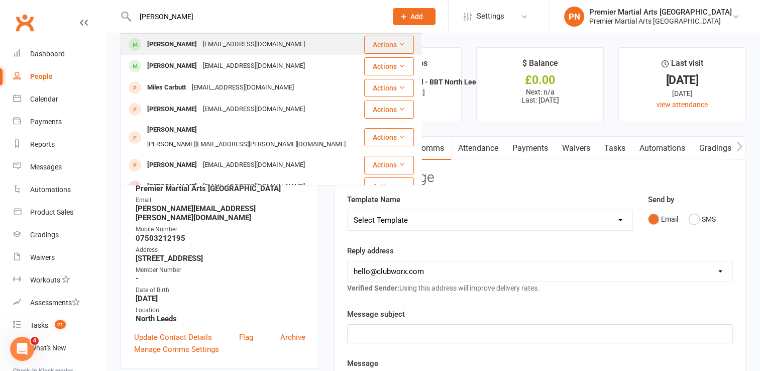
type input "[PERSON_NAME]"
click at [200, 50] on div "[EMAIL_ADDRESS][DOMAIN_NAME]" at bounding box center [254, 44] width 108 height 15
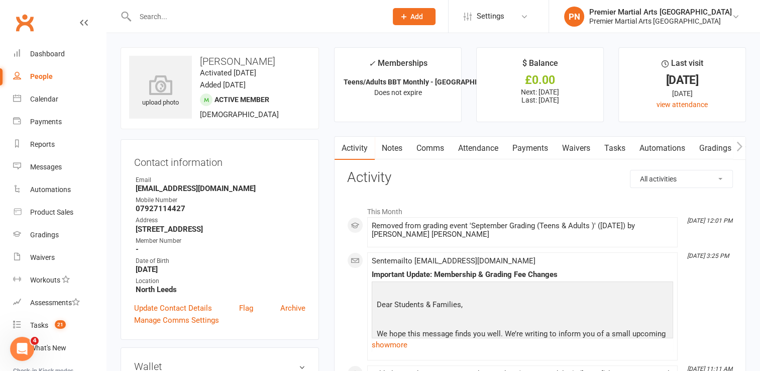
click at [431, 151] on link "Comms" at bounding box center [430, 148] width 42 height 23
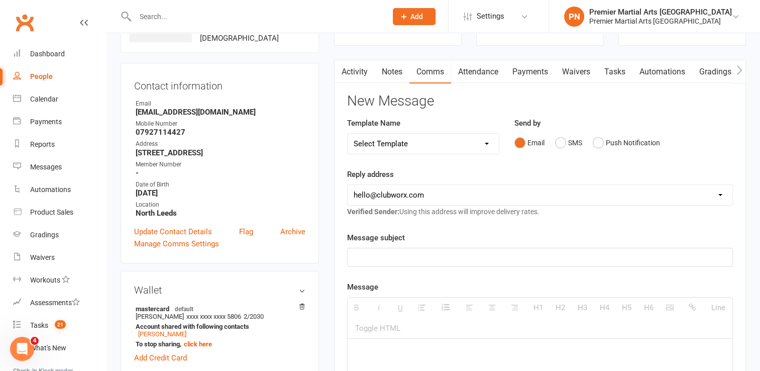
scroll to position [100, 0]
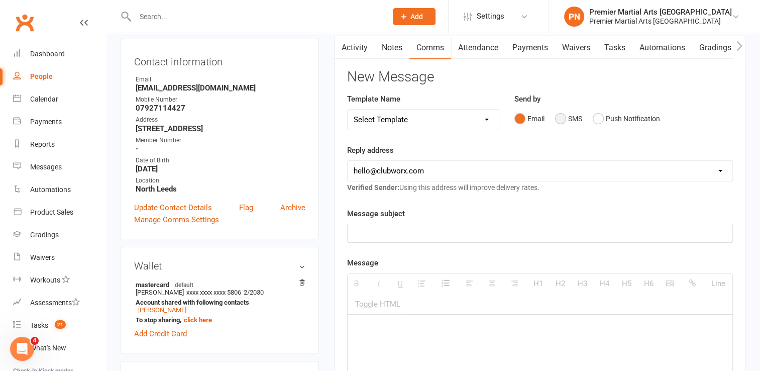
click at [557, 120] on button "SMS" at bounding box center [568, 118] width 27 height 19
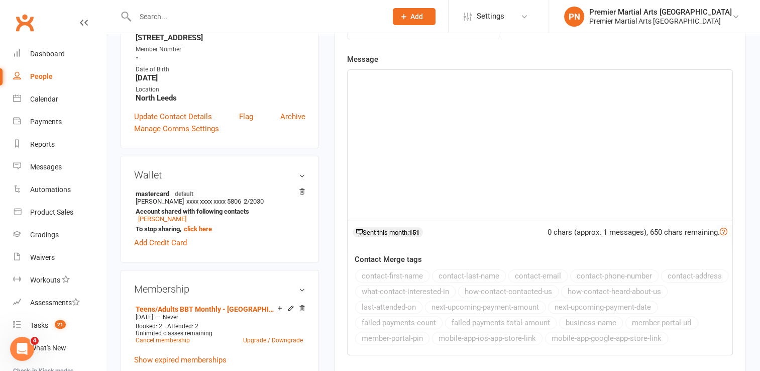
scroll to position [251, 0]
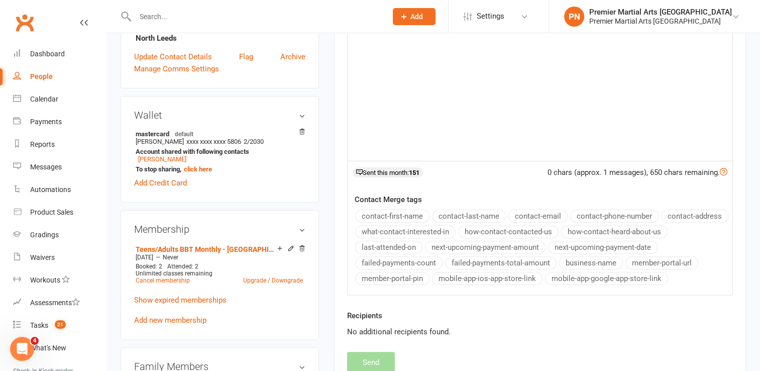
paste div
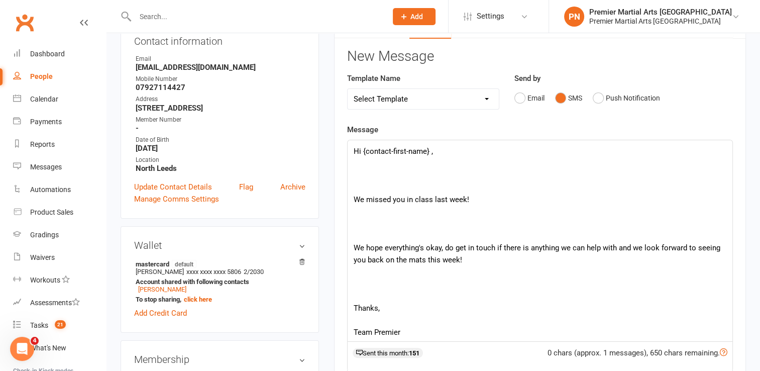
scroll to position [100, 0]
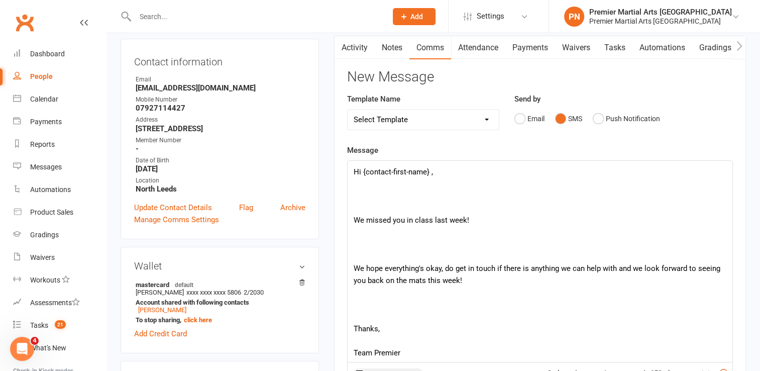
click at [410, 195] on p at bounding box center [540, 196] width 373 height 12
click at [413, 210] on p at bounding box center [540, 208] width 373 height 12
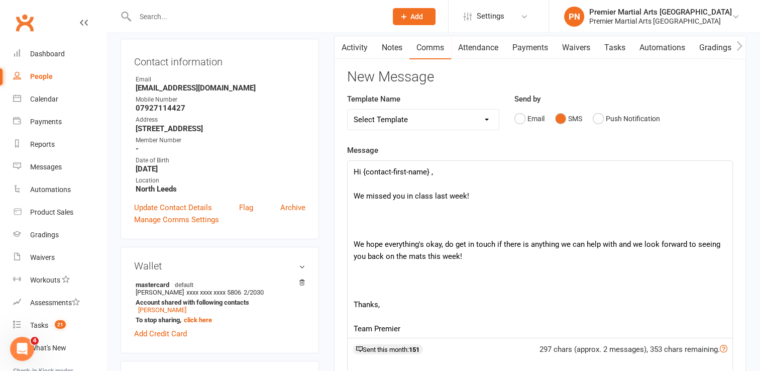
click at [414, 232] on p at bounding box center [540, 232] width 373 height 12
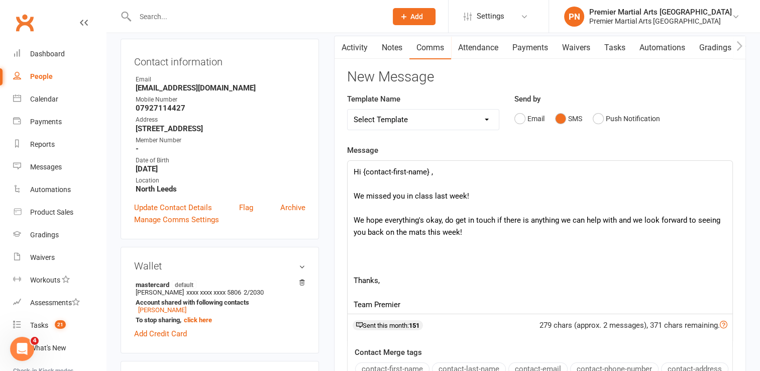
click at [405, 266] on p at bounding box center [540, 268] width 373 height 12
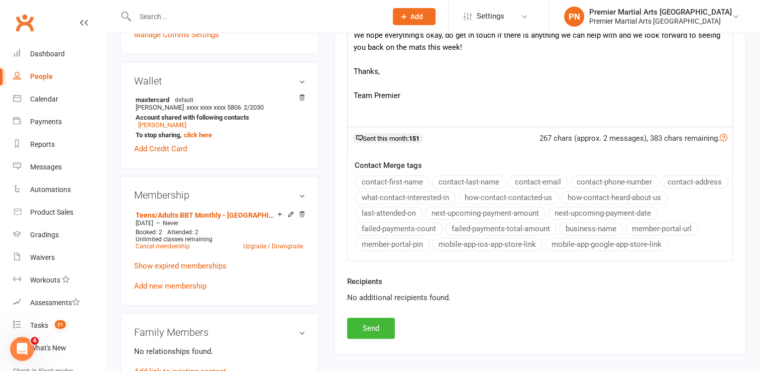
scroll to position [301, 0]
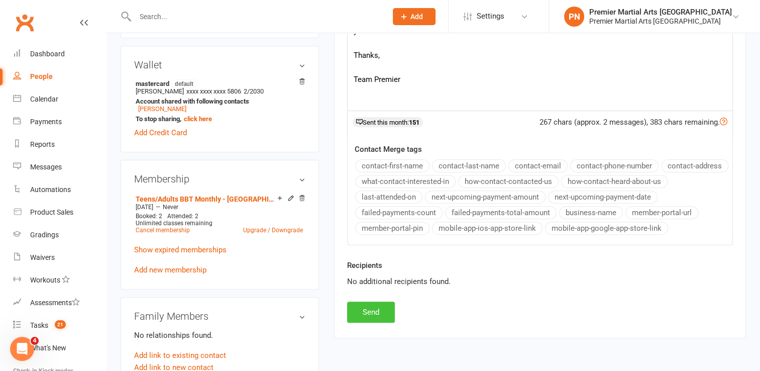
click at [387, 311] on button "Send" at bounding box center [371, 311] width 48 height 21
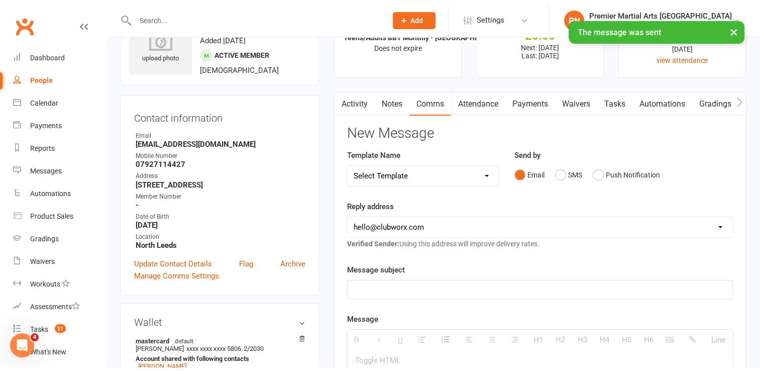
scroll to position [0, 0]
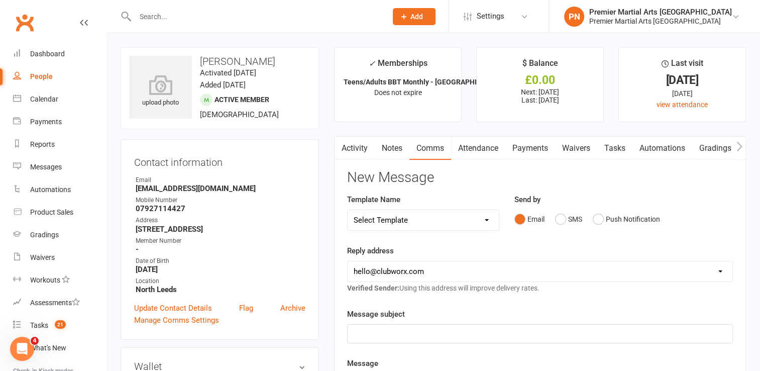
click at [366, 14] on input "text" at bounding box center [256, 17] width 248 height 14
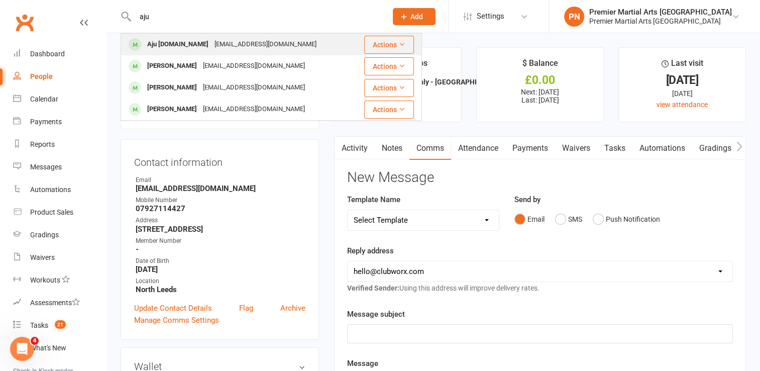
type input "aju"
click at [245, 50] on div "[EMAIL_ADDRESS][DOMAIN_NAME]" at bounding box center [266, 44] width 108 height 15
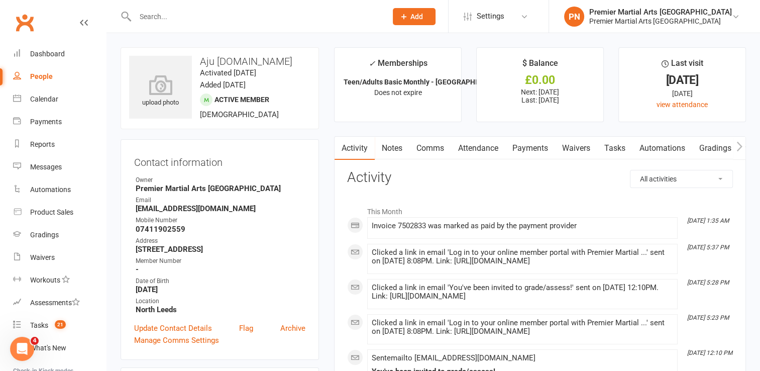
click at [436, 146] on link "Comms" at bounding box center [430, 148] width 42 height 23
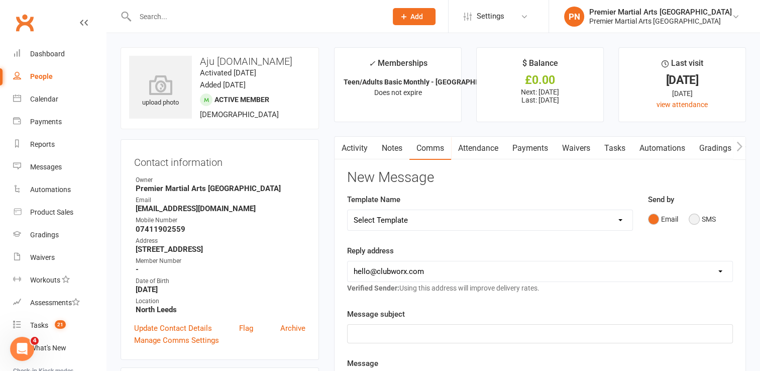
click at [692, 220] on button "SMS" at bounding box center [702, 218] width 27 height 19
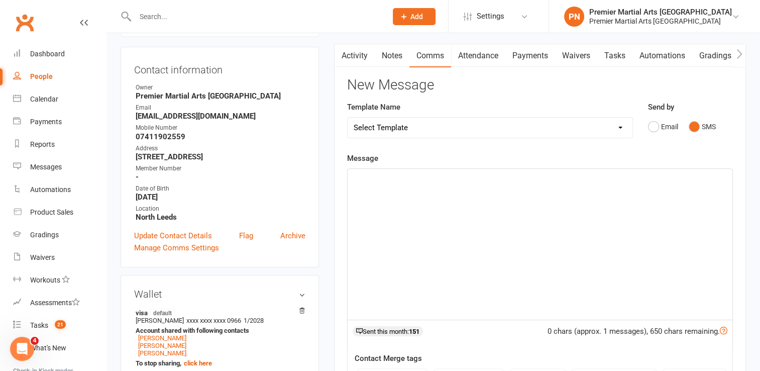
scroll to position [151, 0]
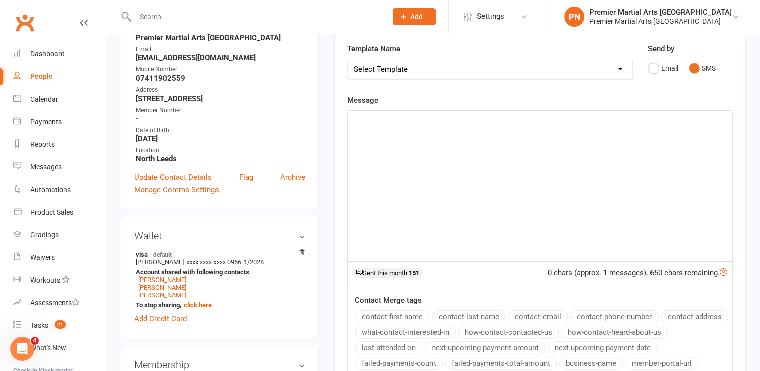
paste div
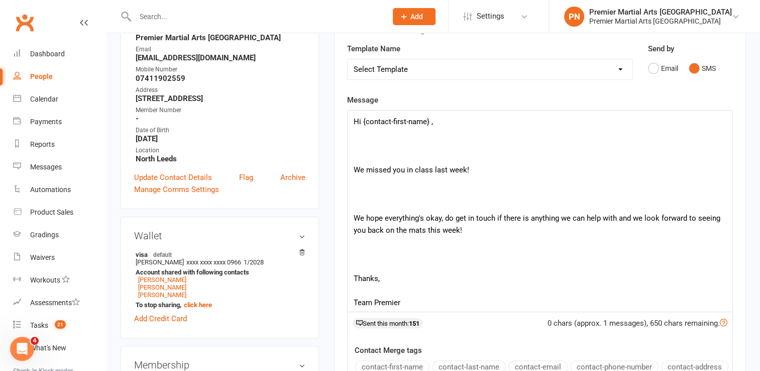
click at [512, 159] on p at bounding box center [540, 158] width 373 height 12
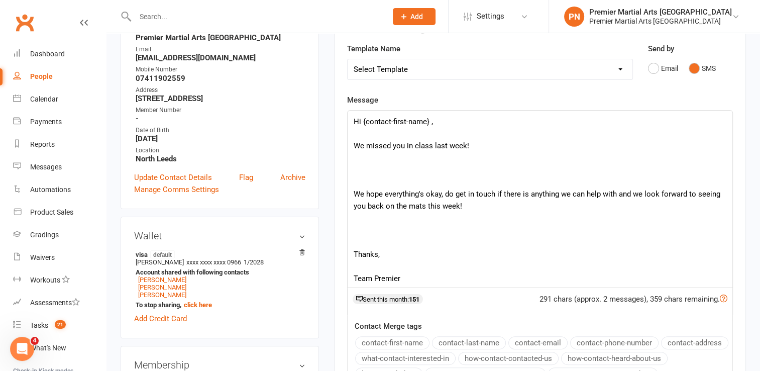
click at [451, 180] on p at bounding box center [540, 182] width 373 height 12
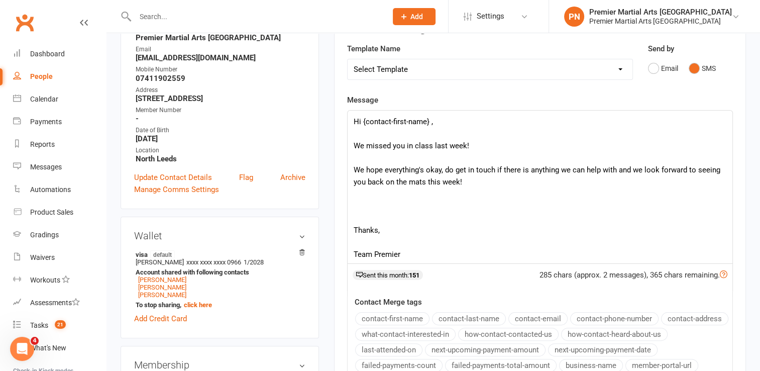
click at [399, 214] on p at bounding box center [540, 218] width 373 height 12
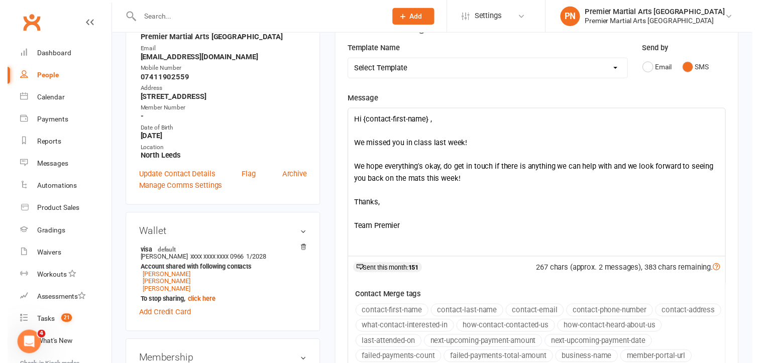
scroll to position [301, 0]
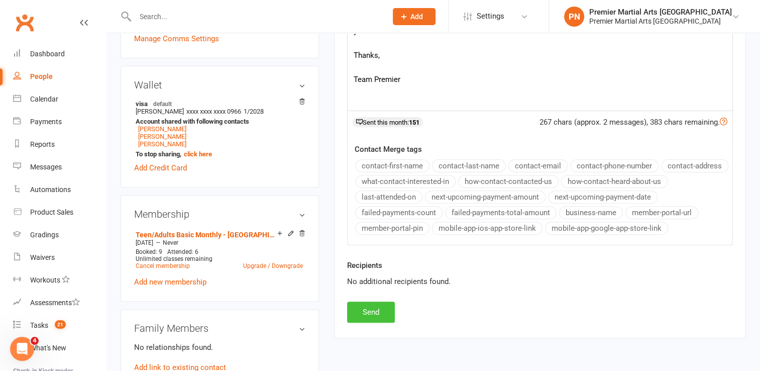
click at [386, 309] on button "Send" at bounding box center [371, 311] width 48 height 21
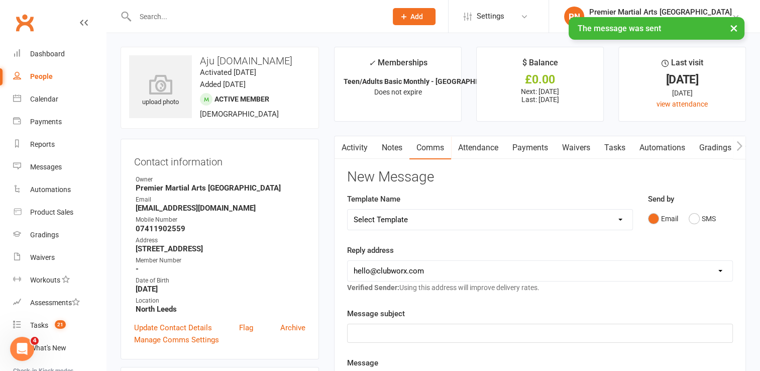
scroll to position [0, 0]
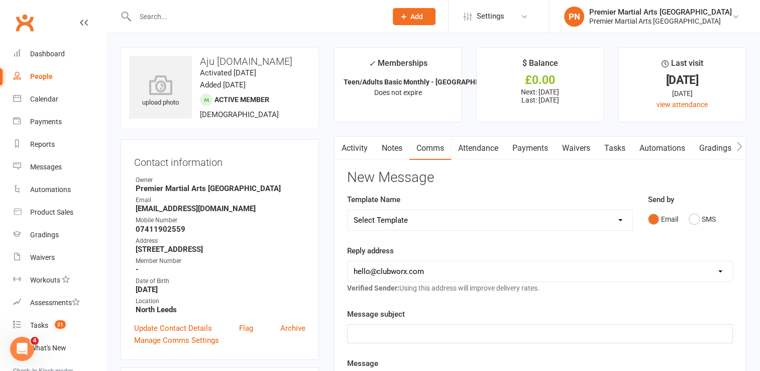
click at [270, 18] on input "text" at bounding box center [256, 17] width 248 height 14
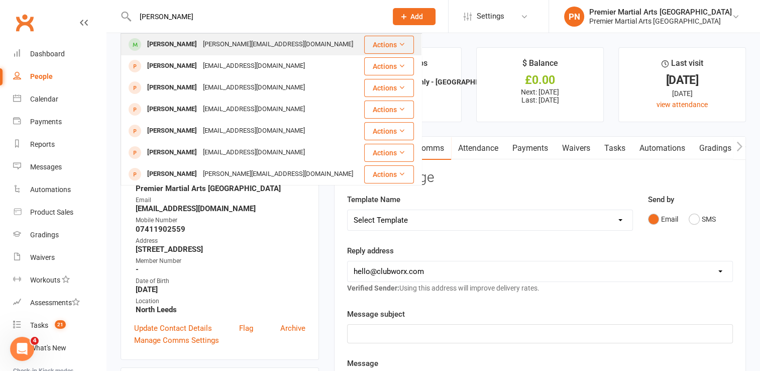
type input "[PERSON_NAME]"
click at [184, 40] on div "[PERSON_NAME]" at bounding box center [172, 44] width 56 height 15
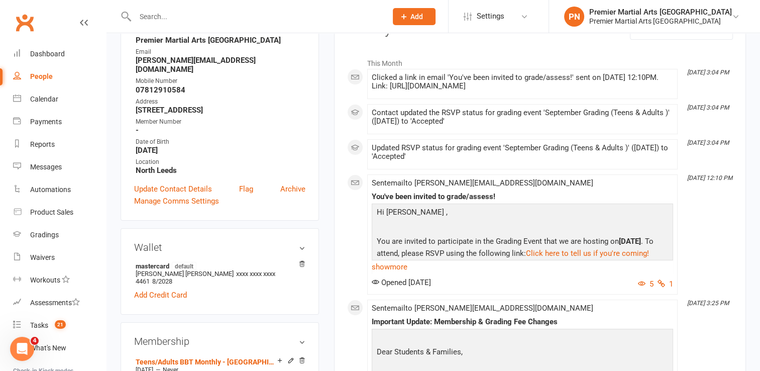
scroll to position [151, 0]
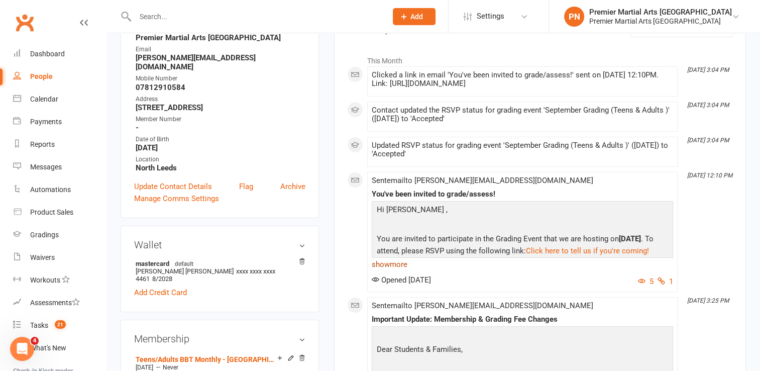
click at [396, 264] on link "show more" at bounding box center [522, 264] width 301 height 14
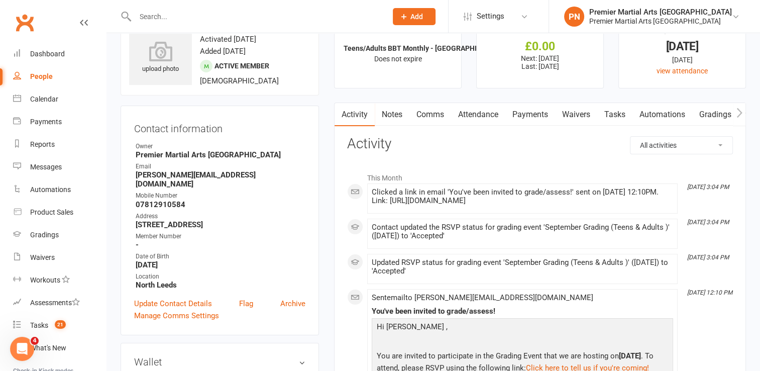
scroll to position [0, 0]
